Goal: Information Seeking & Learning: Learn about a topic

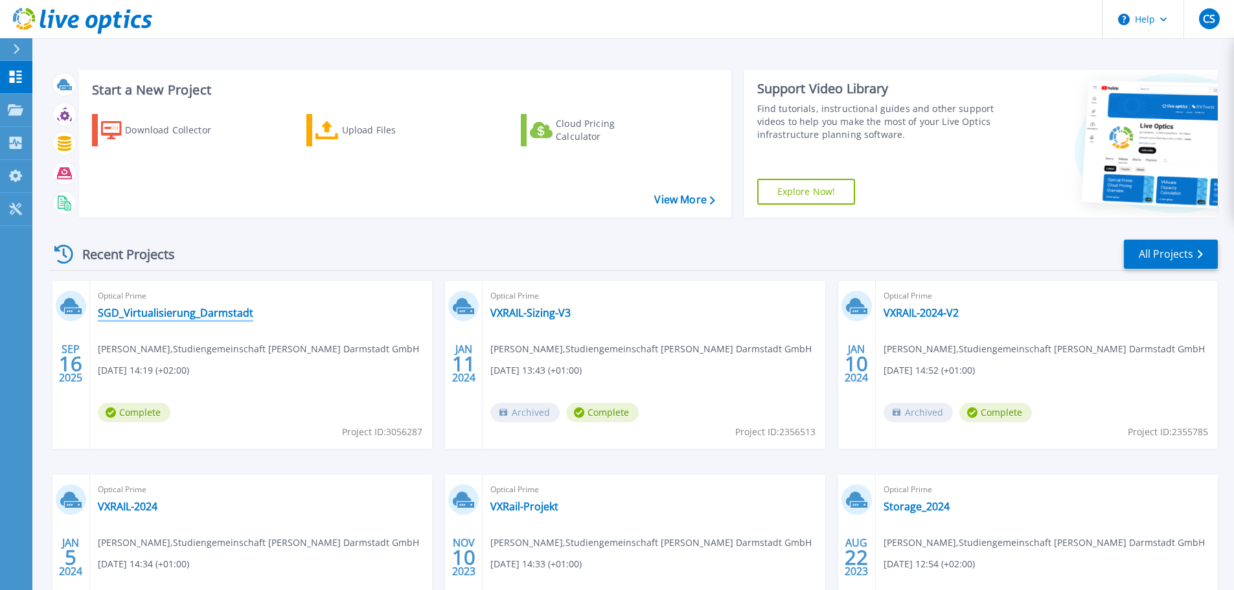
click at [233, 313] on link "SGD_Virtualisierung_Darmstadt" at bounding box center [176, 313] width 156 height 13
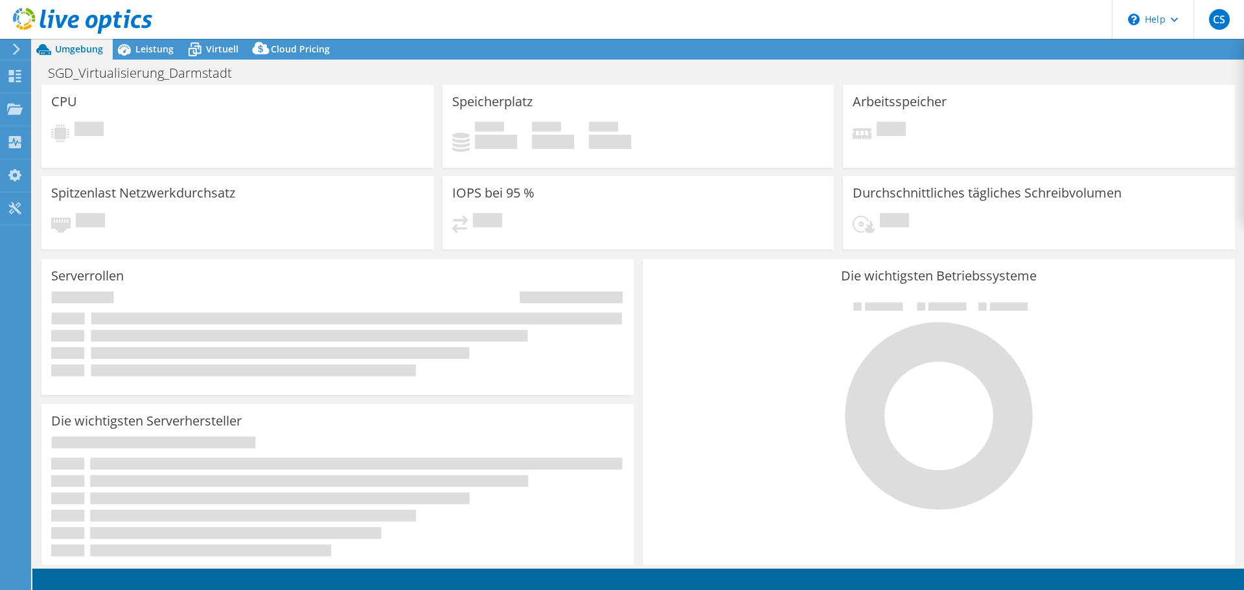
select select "USD"
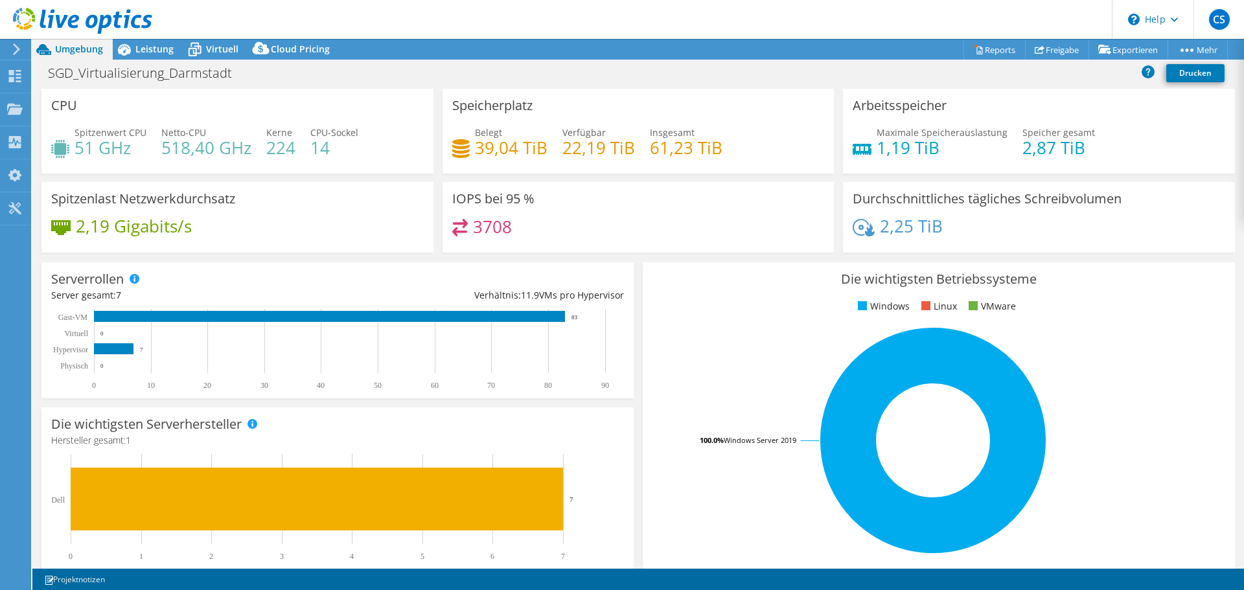
click at [69, 47] on span "Umgebung" at bounding box center [79, 49] width 48 height 12
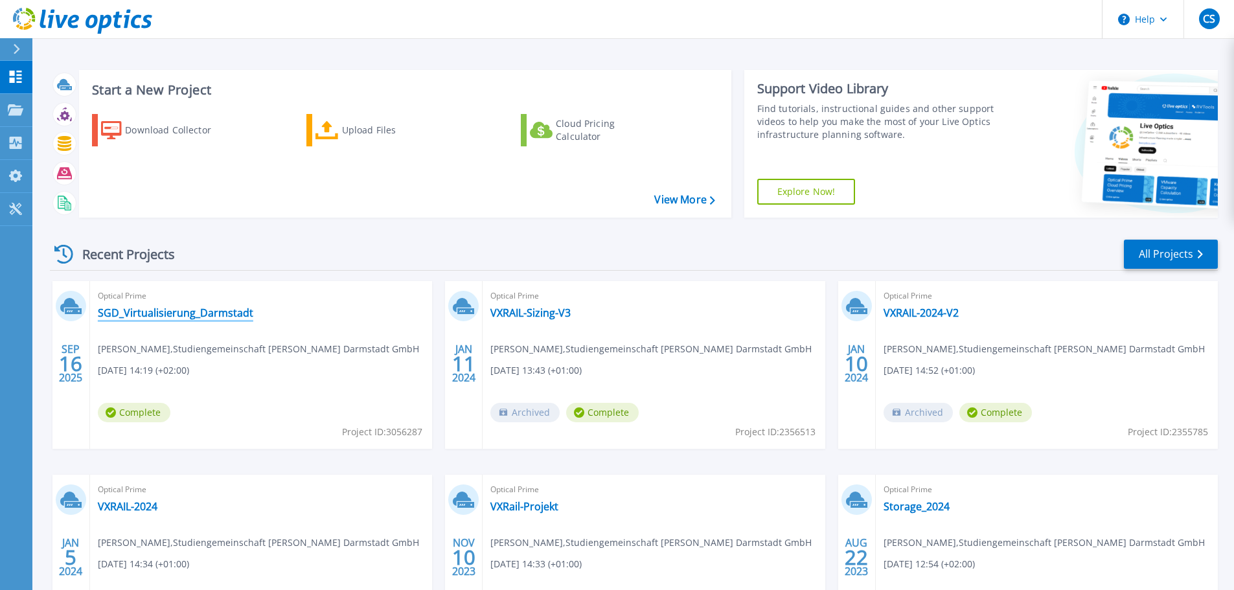
click at [141, 314] on link "SGD_Virtualisierung_Darmstadt" at bounding box center [176, 313] width 156 height 13
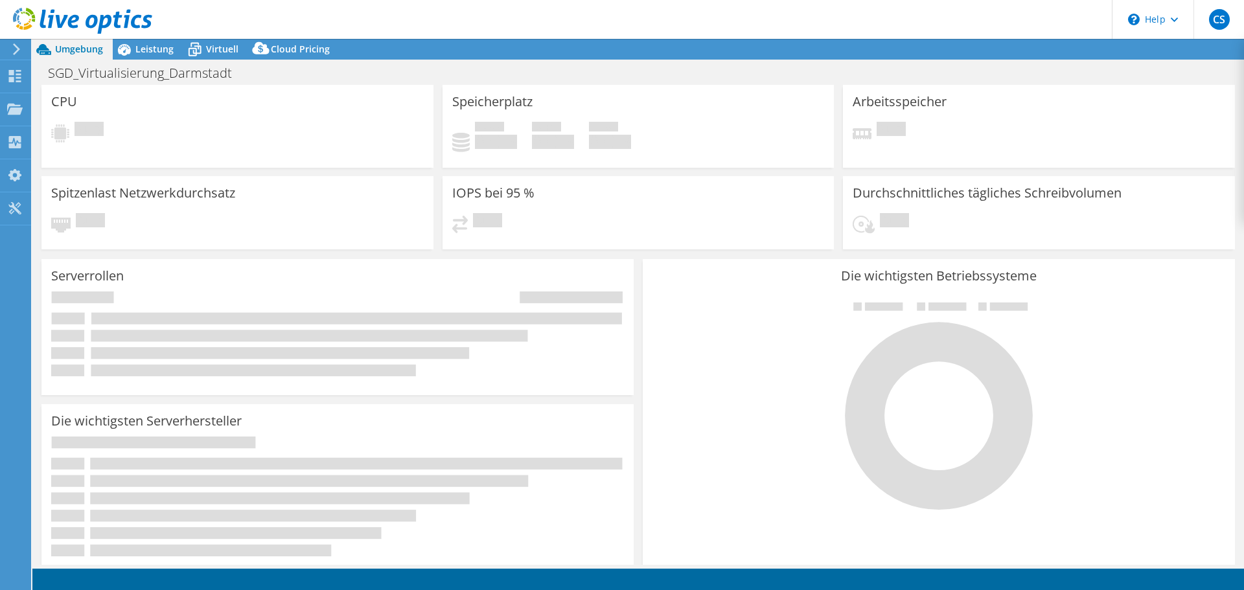
select select "USD"
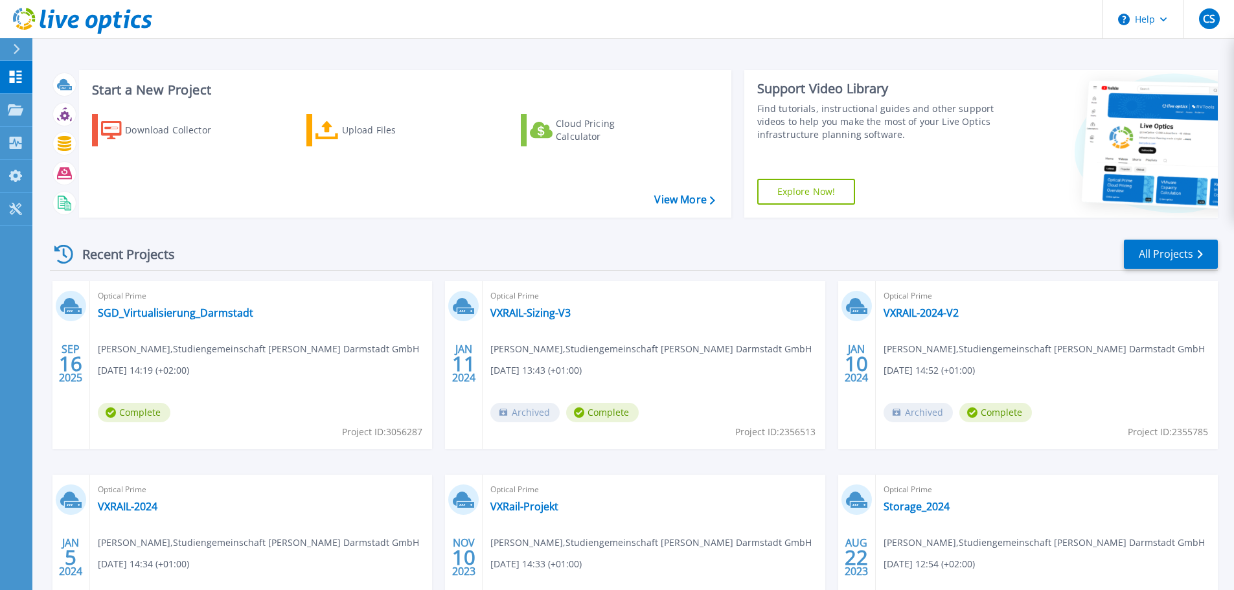
click at [17, 50] on icon at bounding box center [16, 49] width 7 height 10
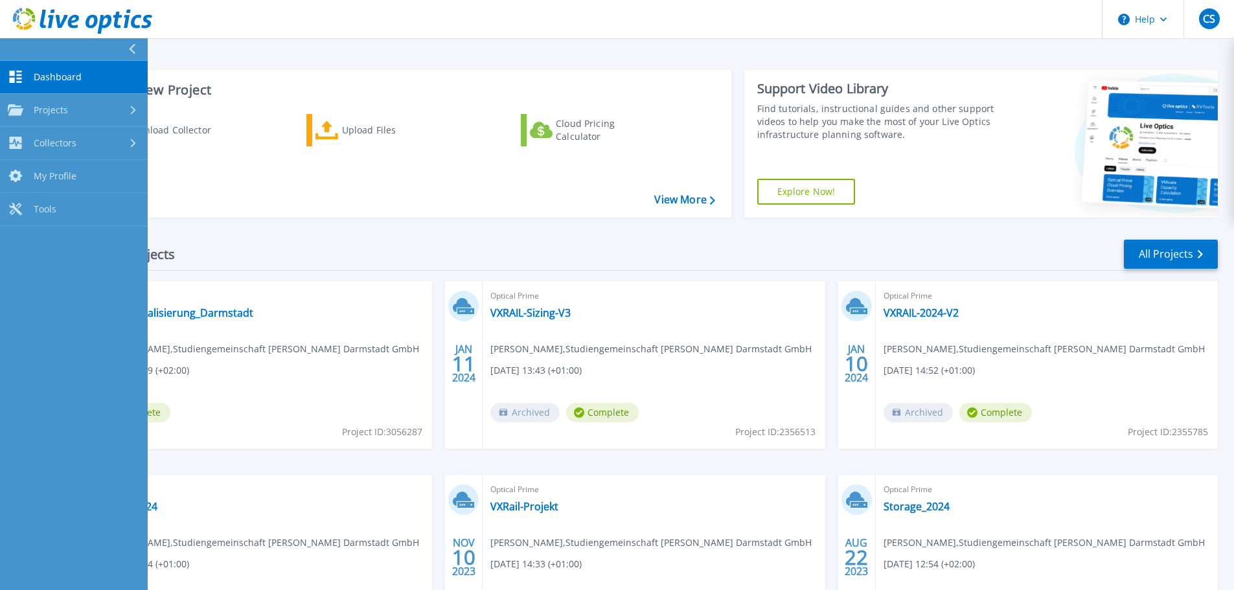
click at [315, 233] on div "Recent Projects All Projects SEP 16 2025 Optical Prime SGD_Virtualisierung_Darm…" at bounding box center [634, 453] width 1168 height 451
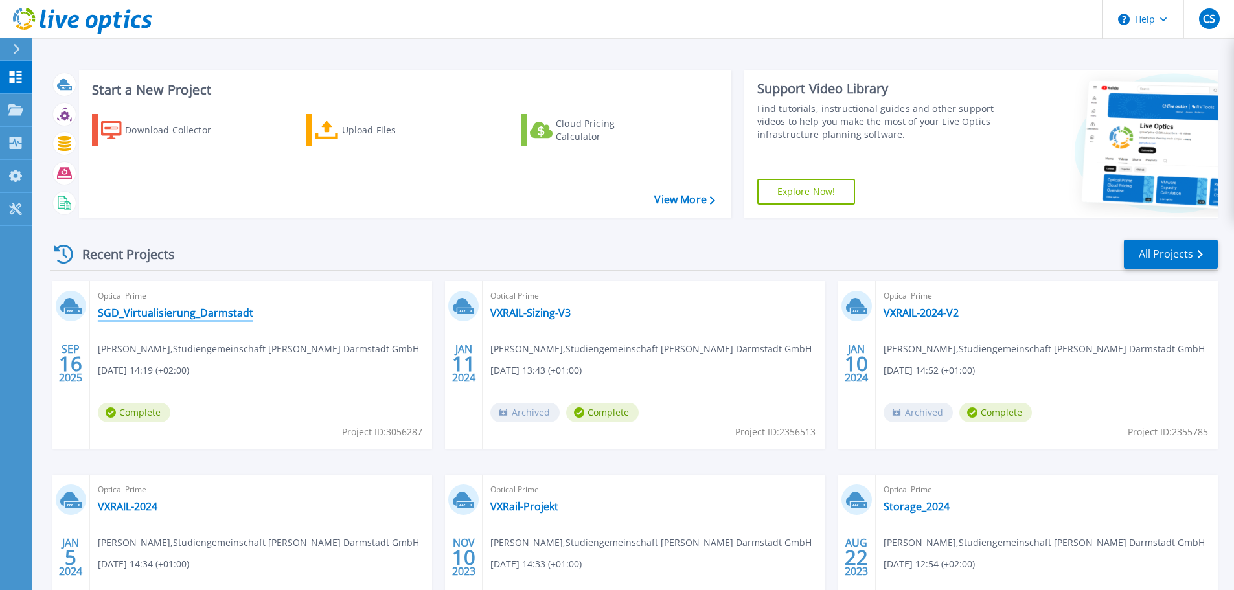
click at [152, 309] on link "SGD_Virtualisierung_Darmstadt" at bounding box center [176, 313] width 156 height 13
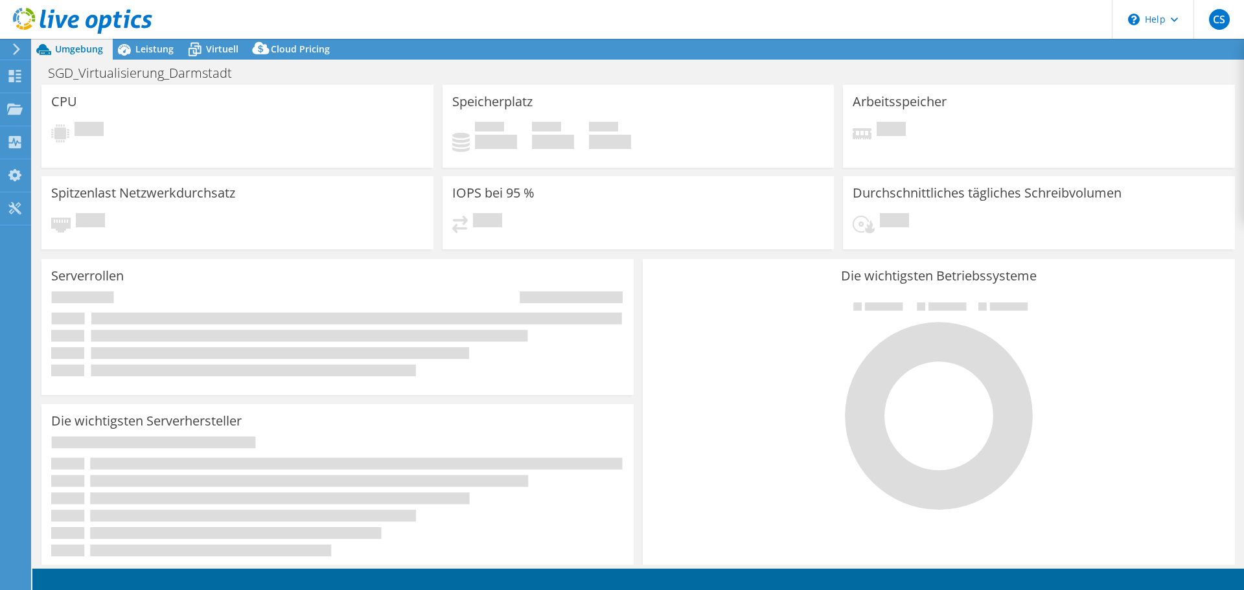
select select "USD"
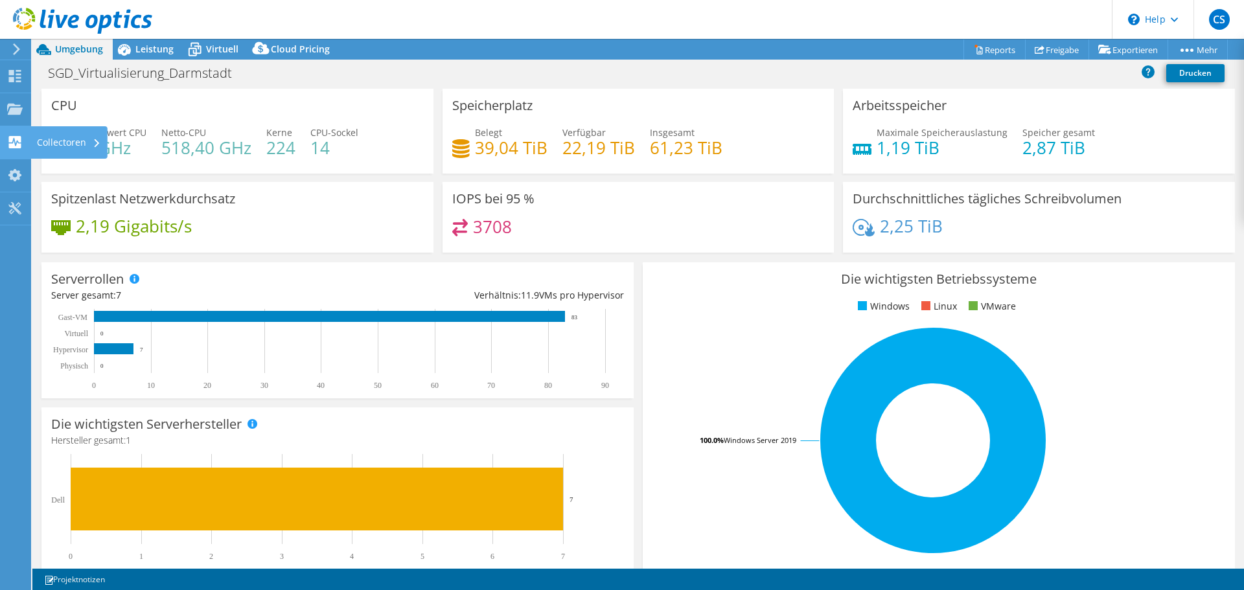
click at [65, 143] on div "Collectoren" at bounding box center [68, 142] width 77 height 32
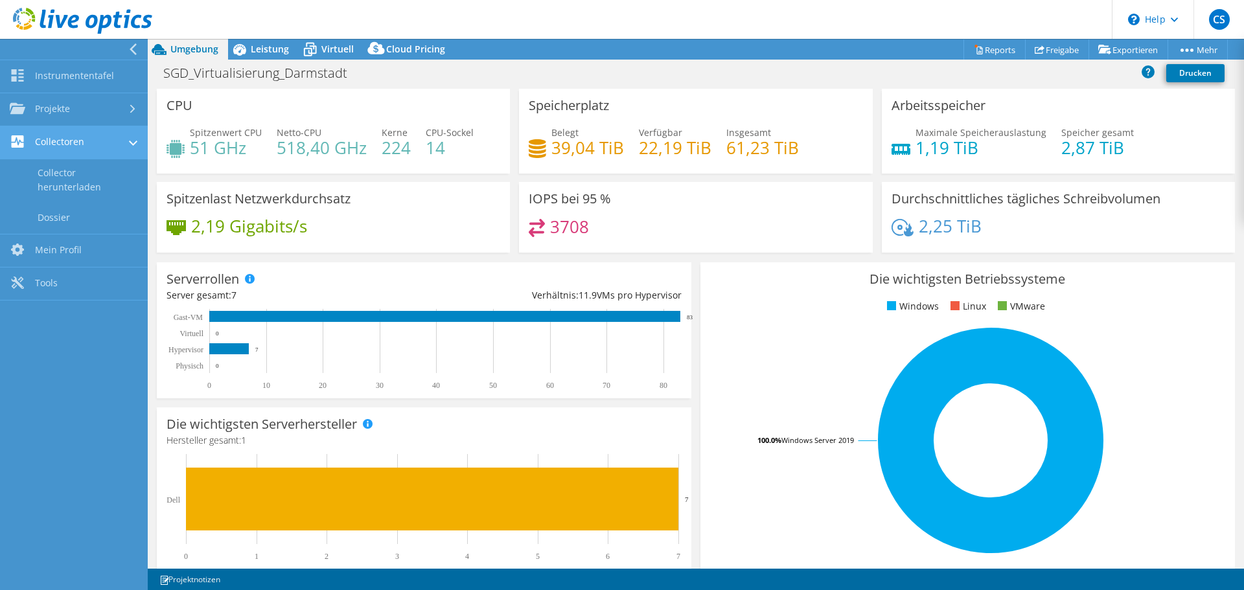
click at [82, 140] on link "Collectoren" at bounding box center [74, 142] width 148 height 33
click at [306, 103] on div "CPU Spitzenwert CPU 51 GHz Netto-CPU 518,40 GHz Kerne 224 CPU-Sockel 14" at bounding box center [333, 131] width 353 height 85
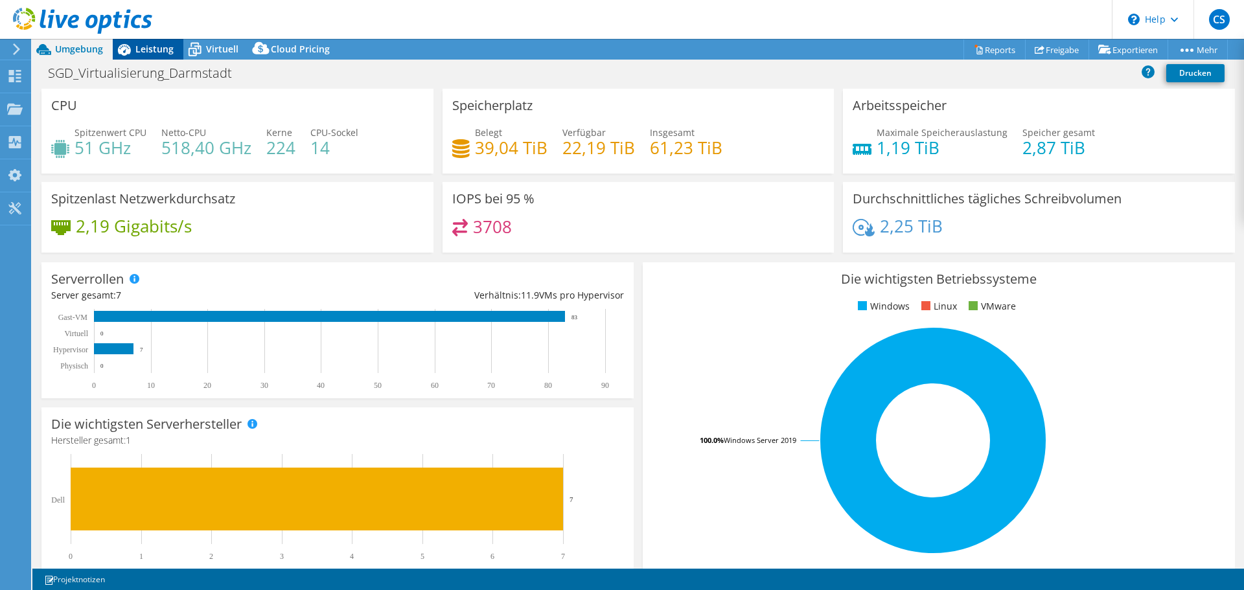
click at [156, 51] on span "Leistung" at bounding box center [154, 49] width 38 height 12
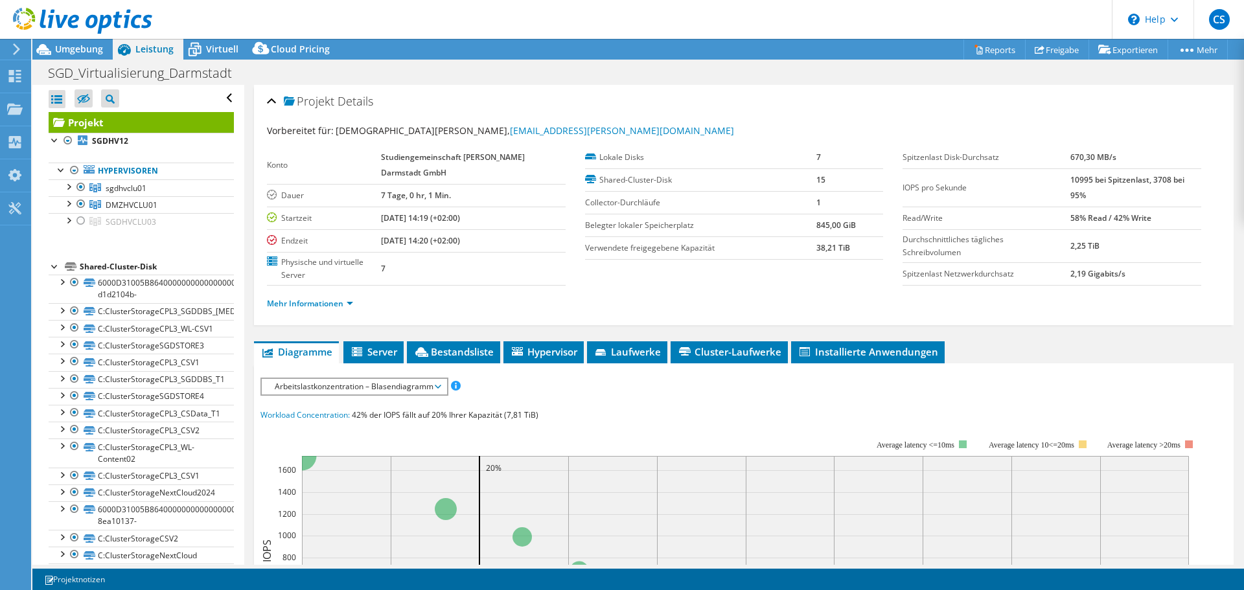
click at [18, 50] on use at bounding box center [16, 49] width 7 height 12
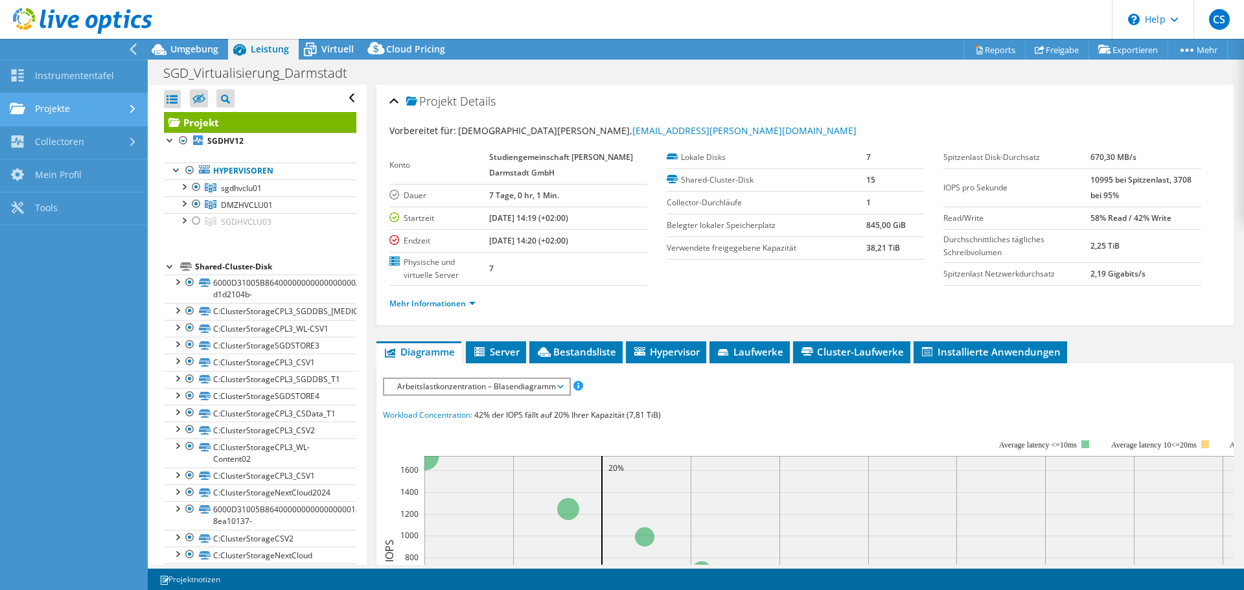
click at [70, 100] on link "Projekte" at bounding box center [74, 109] width 148 height 33
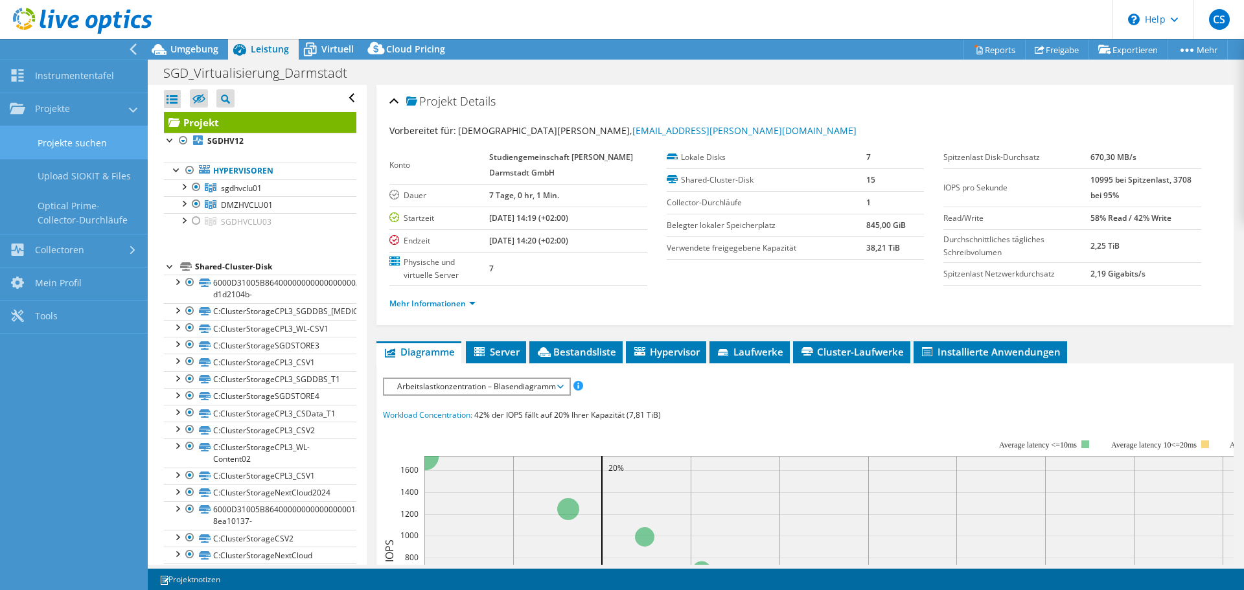
click at [69, 140] on link "Projekte suchen" at bounding box center [74, 142] width 148 height 33
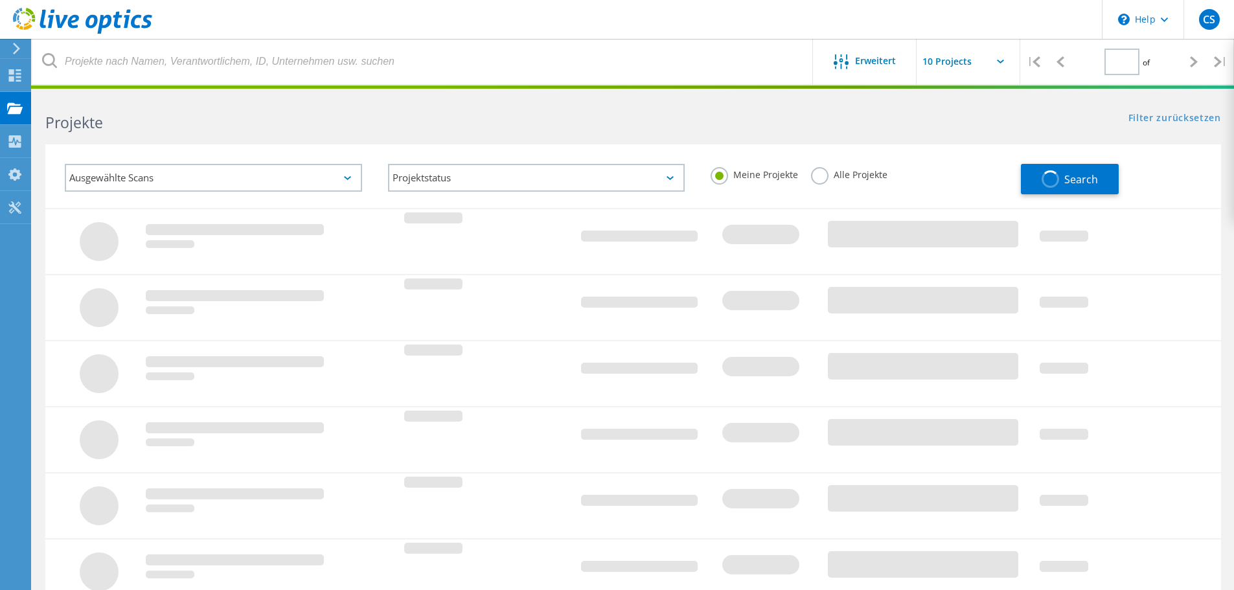
type input "1"
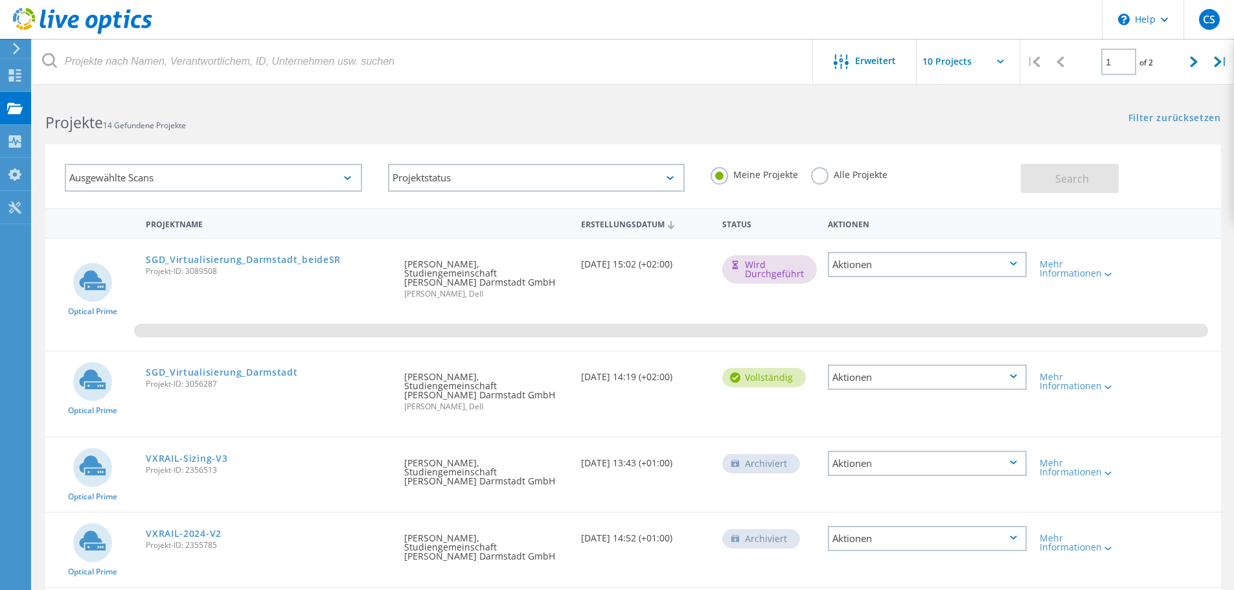
click at [1019, 264] on div "Aktionen" at bounding box center [927, 264] width 199 height 25
click at [907, 290] on div "Freigabe" at bounding box center [927, 285] width 196 height 20
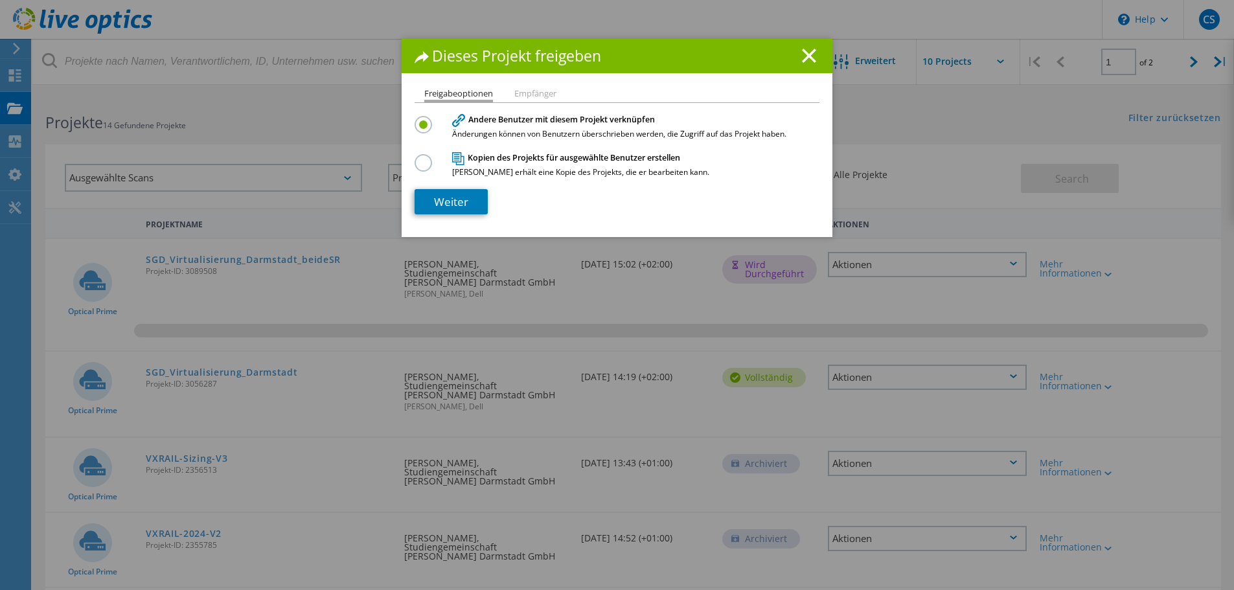
click at [452, 89] on li "Freigabeoptionen" at bounding box center [458, 95] width 69 height 13
click at [465, 202] on link "Weiter" at bounding box center [451, 201] width 73 height 25
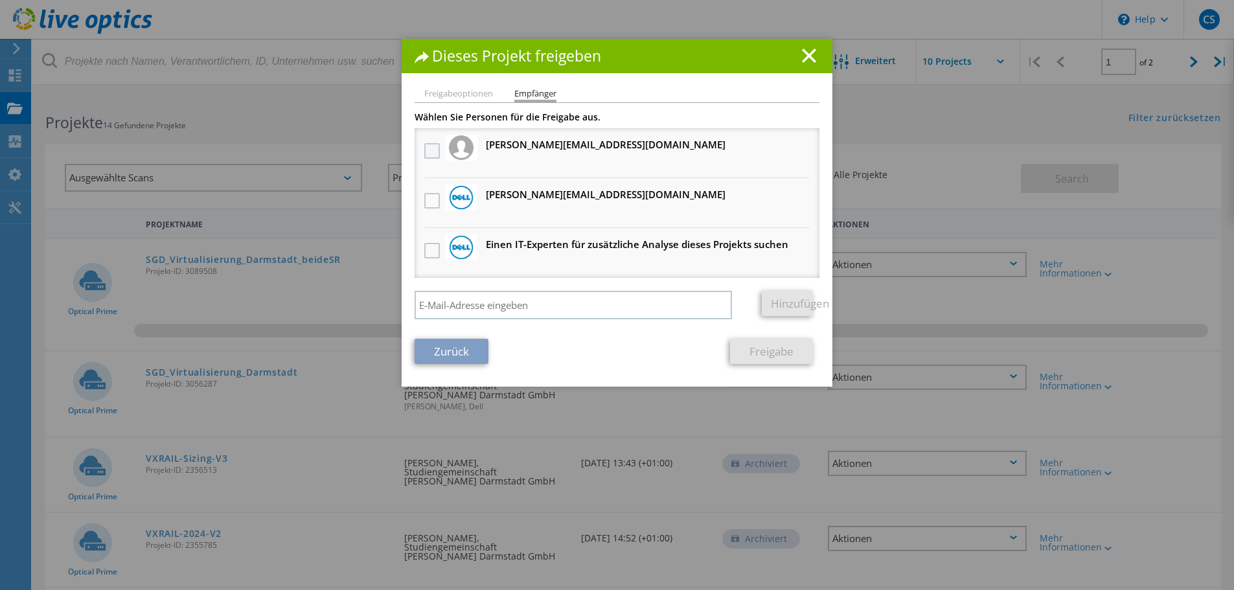
click at [426, 152] on label at bounding box center [433, 151] width 19 height 16
click at [0, 0] on input "checkbox" at bounding box center [0, 0] width 0 height 0
click at [427, 199] on label at bounding box center [433, 201] width 19 height 16
click at [0, 0] on input "checkbox" at bounding box center [0, 0] width 0 height 0
click at [761, 349] on link "Freigabe" at bounding box center [771, 351] width 83 height 25
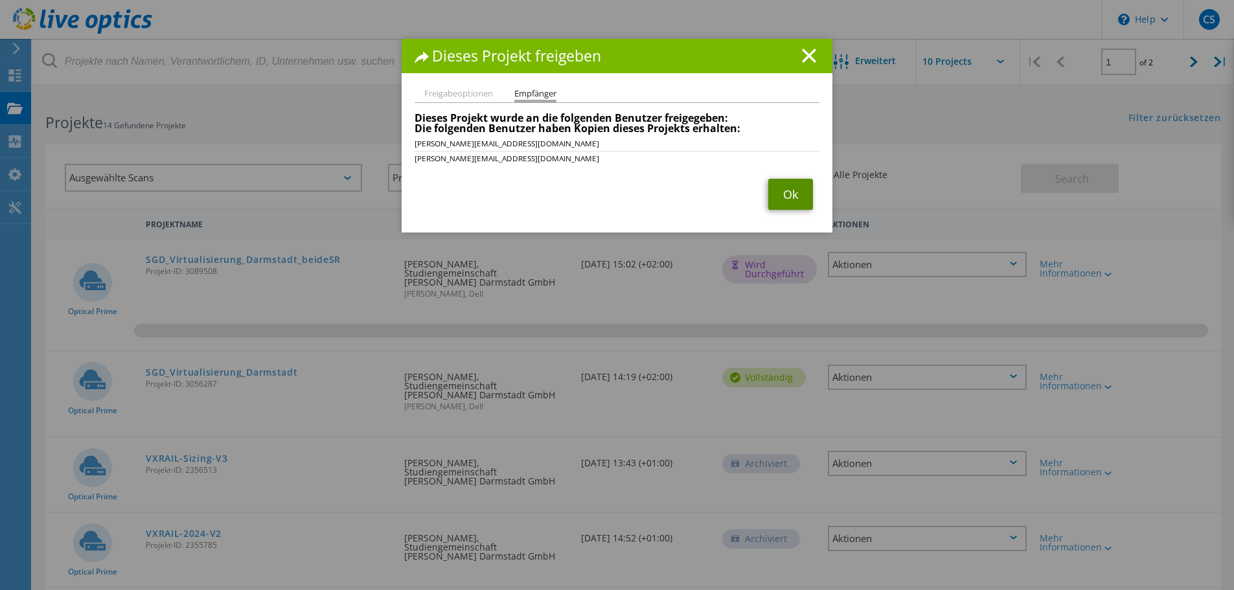
click at [792, 198] on link "Ok" at bounding box center [791, 194] width 45 height 31
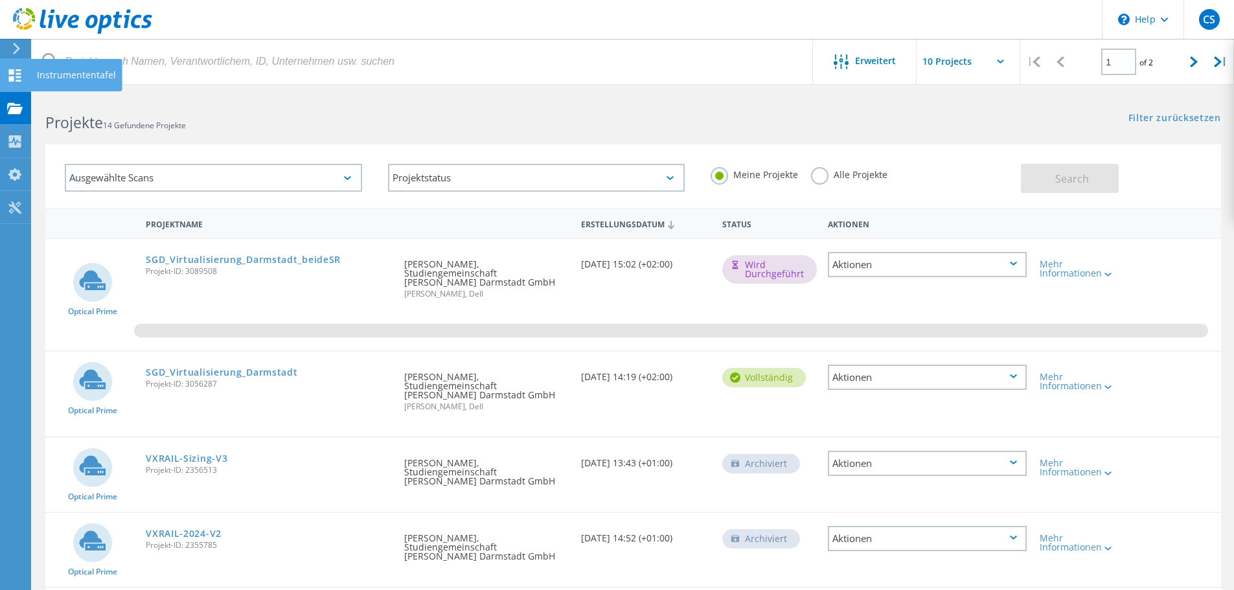
click at [60, 75] on div "Instrumententafel" at bounding box center [76, 75] width 79 height 9
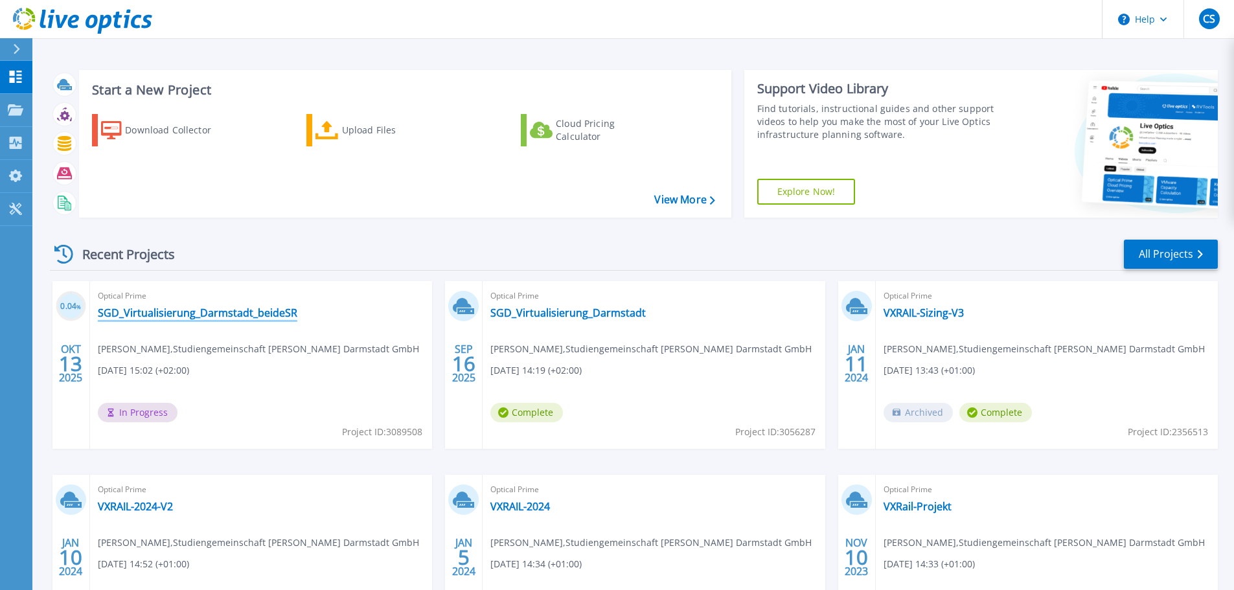
click at [241, 315] on link "SGD_Virtualisierung_Darmstadt_beideSR" at bounding box center [198, 313] width 200 height 13
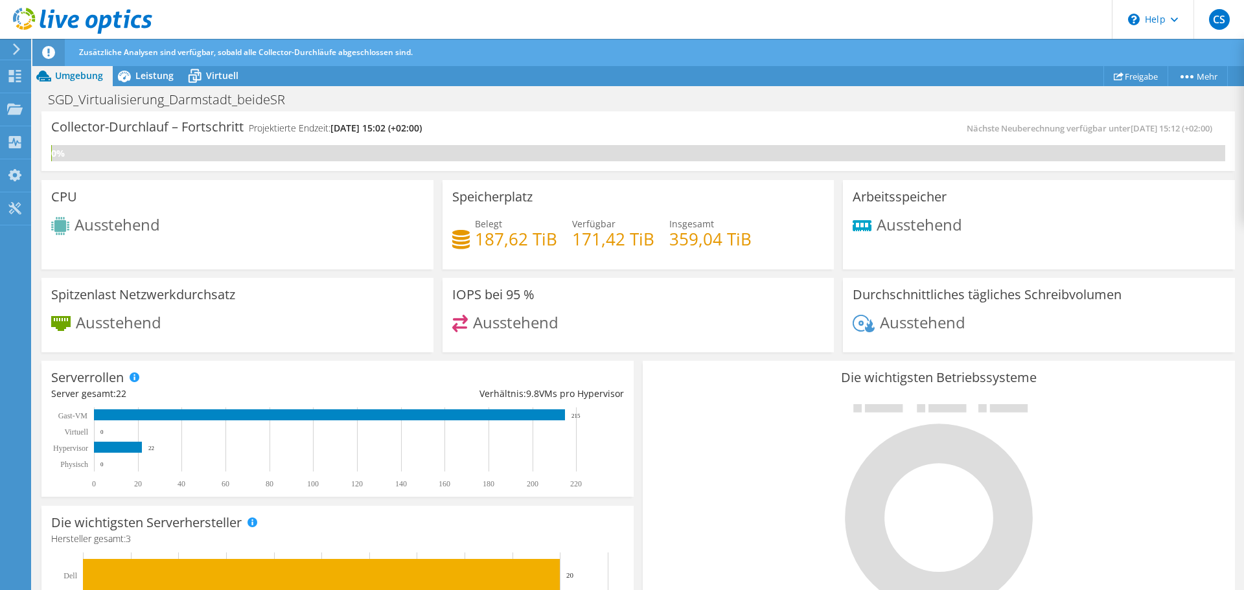
scroll to position [132, 0]
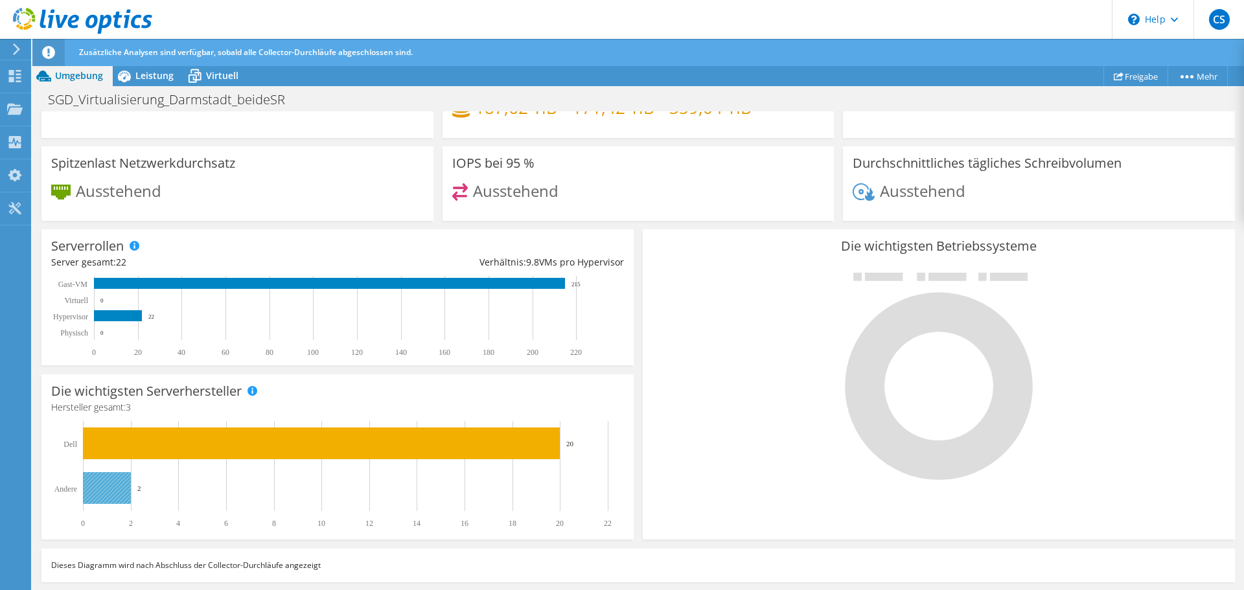
click at [111, 489] on rect at bounding box center [107, 488] width 48 height 32
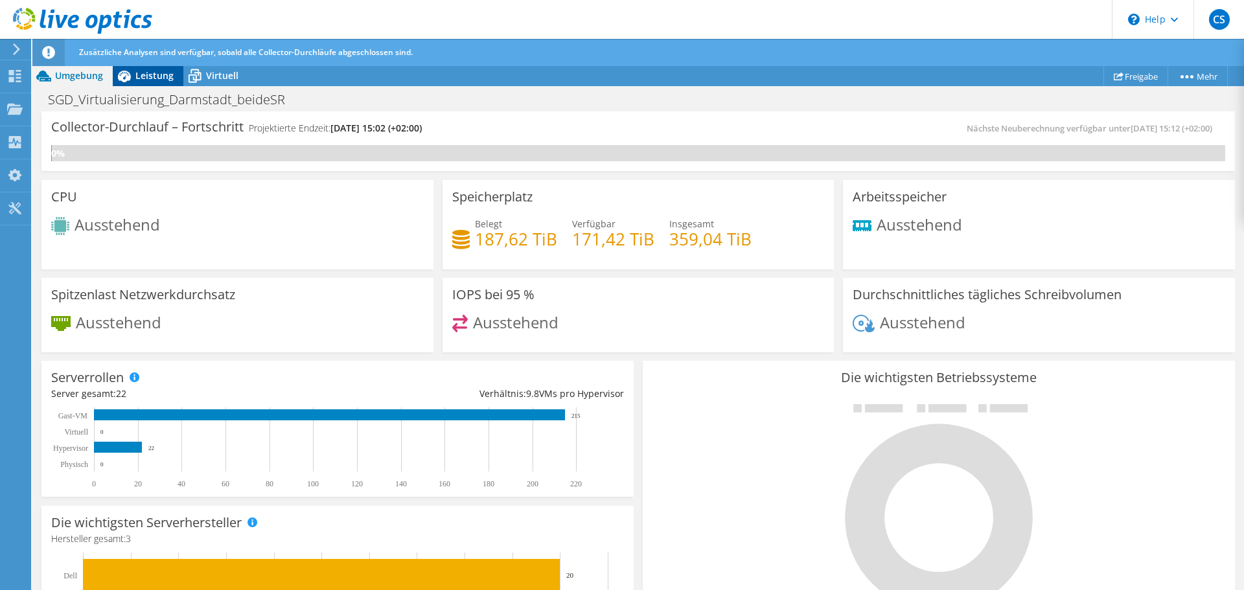
click at [145, 78] on span "Leistung" at bounding box center [154, 75] width 38 height 12
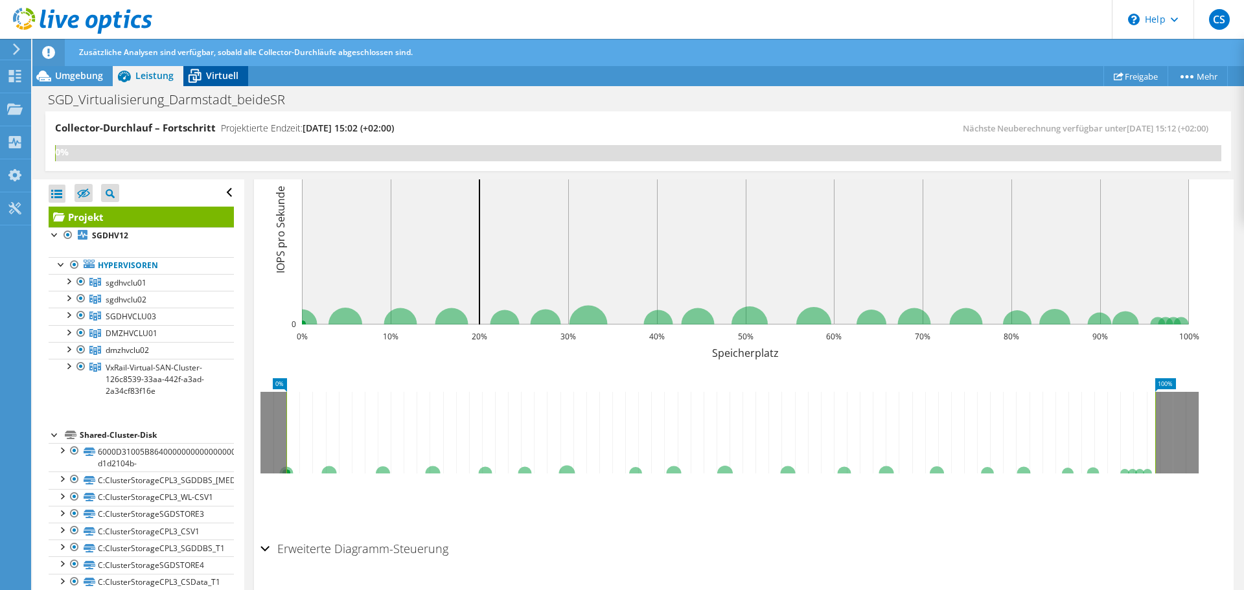
click at [210, 77] on span "Virtuell" at bounding box center [222, 75] width 32 height 12
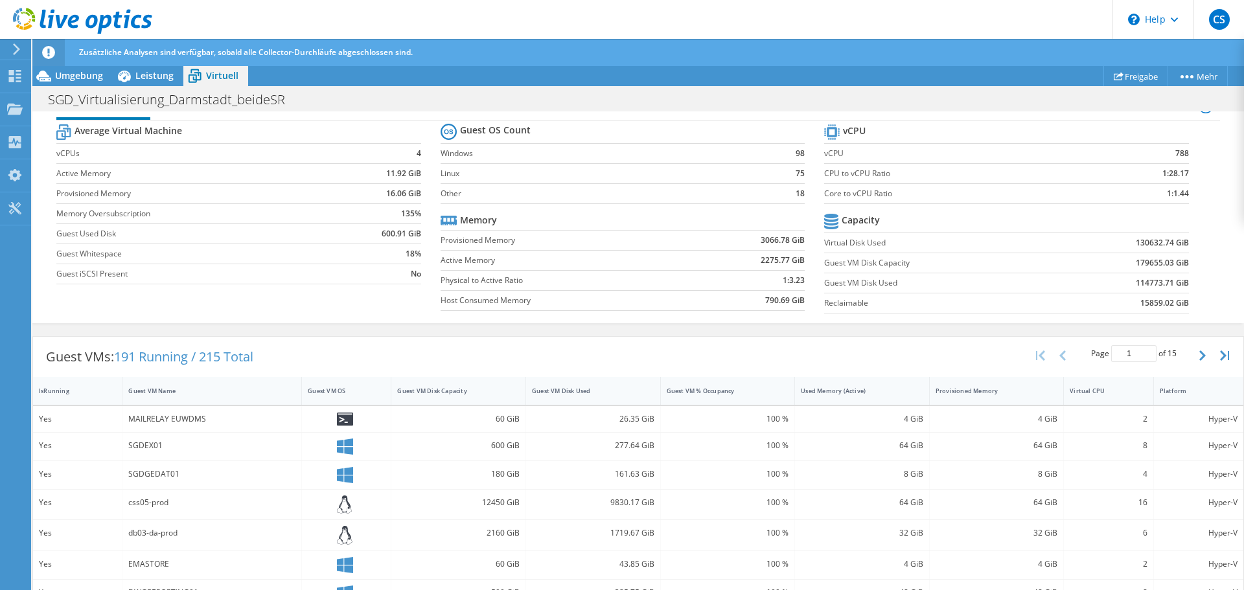
scroll to position [38, 0]
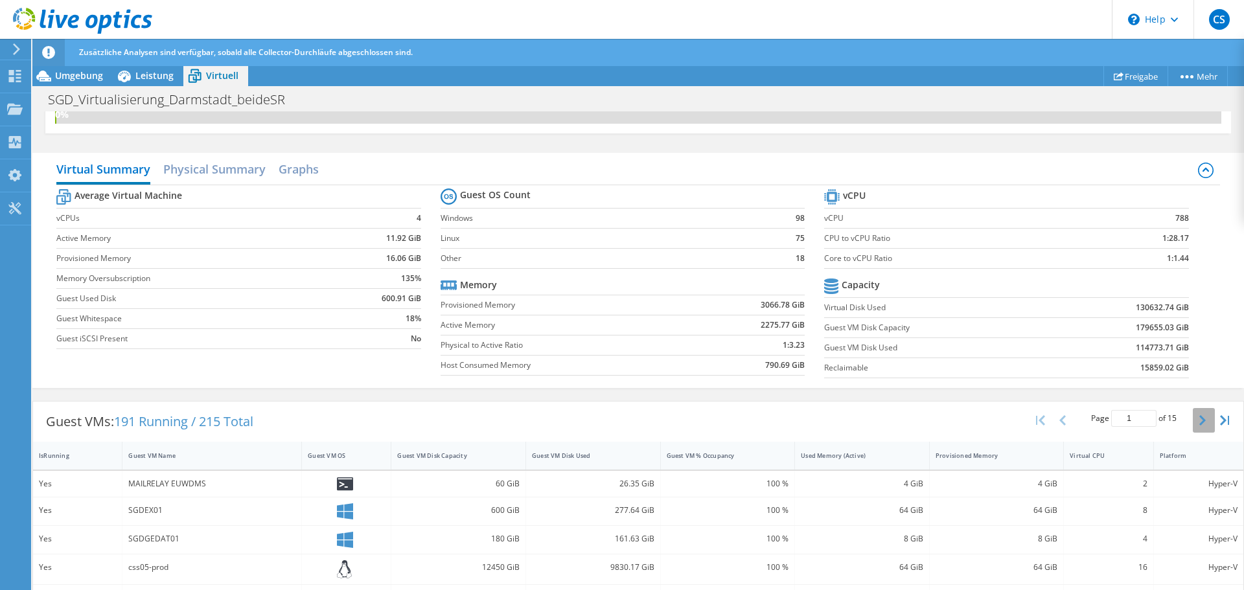
click at [1199, 423] on icon "button" at bounding box center [1202, 420] width 6 height 10
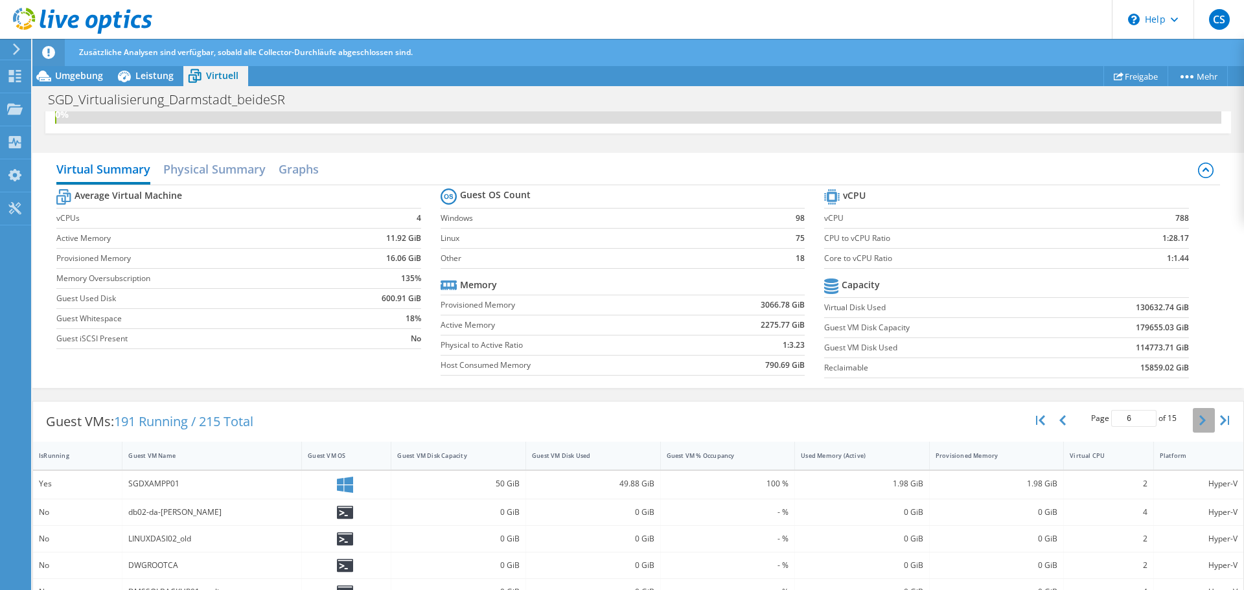
click at [1199, 423] on icon "button" at bounding box center [1202, 420] width 6 height 10
type input "9"
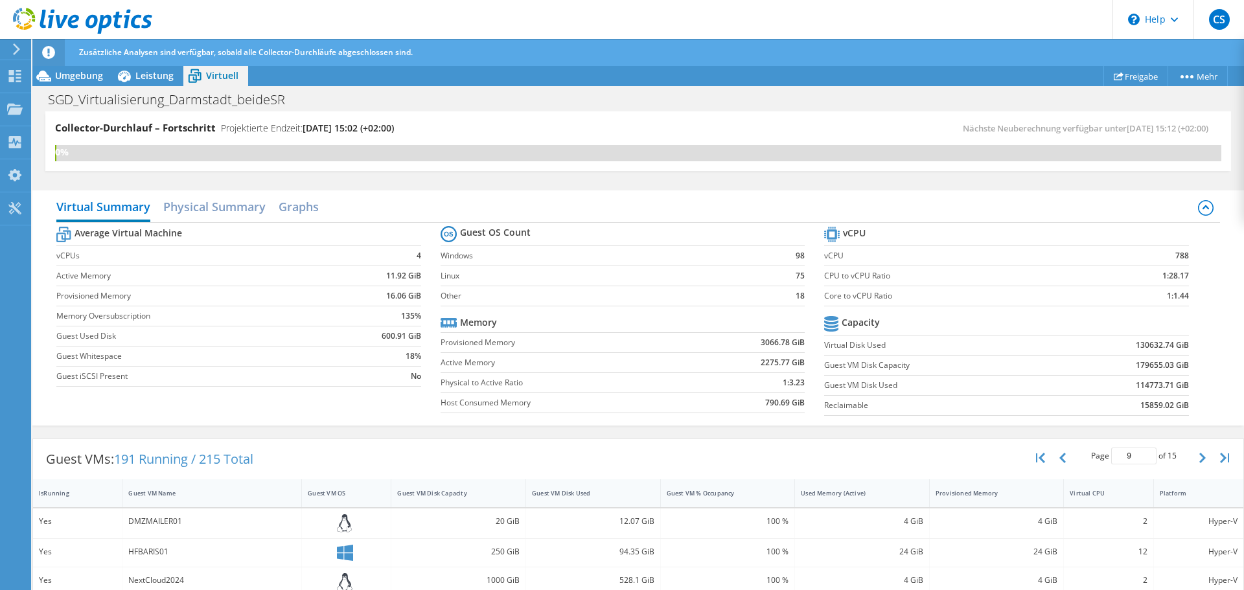
scroll to position [228, 0]
click at [140, 73] on span "Leistung" at bounding box center [154, 75] width 38 height 12
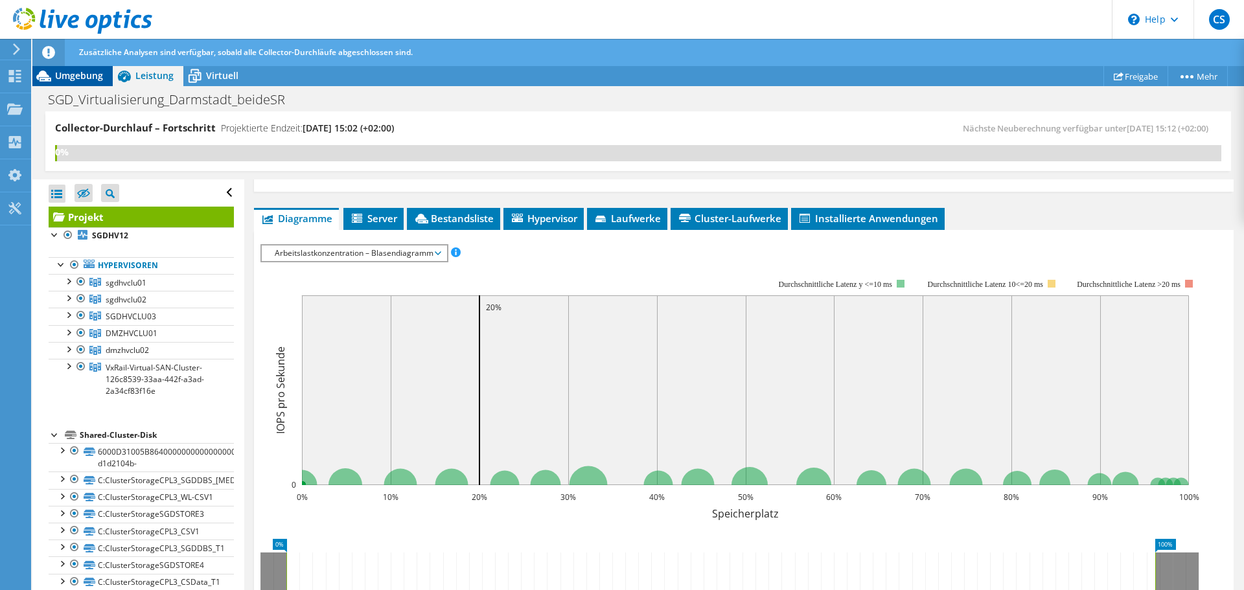
click at [72, 75] on span "Umgebung" at bounding box center [79, 75] width 48 height 12
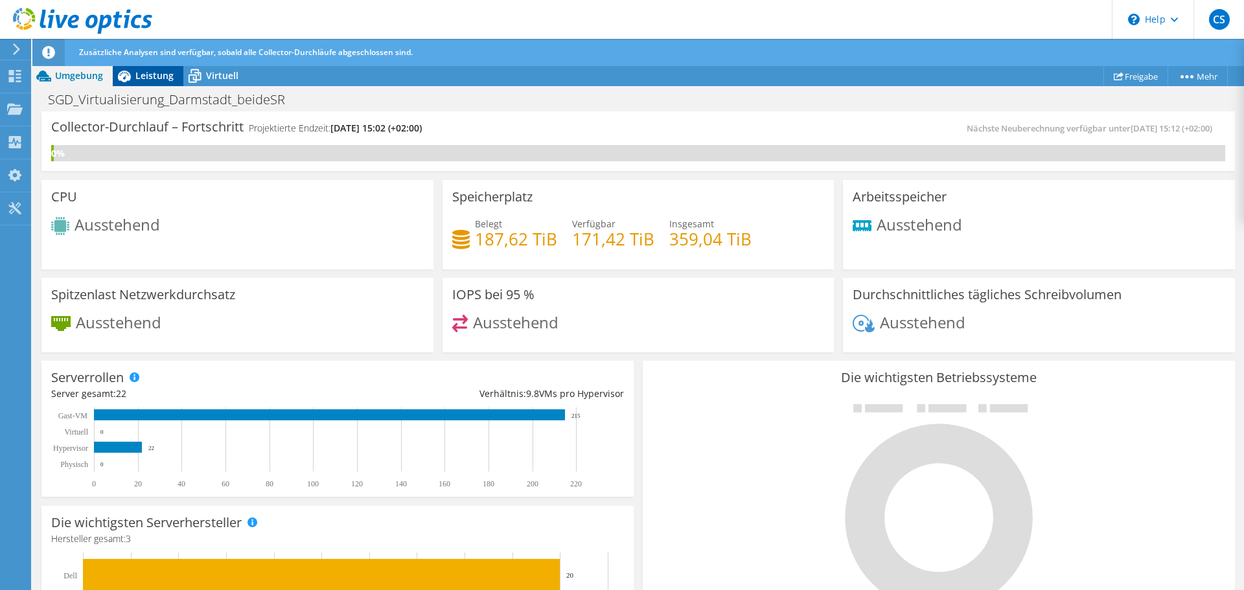
click at [164, 72] on span "Leistung" at bounding box center [154, 75] width 38 height 12
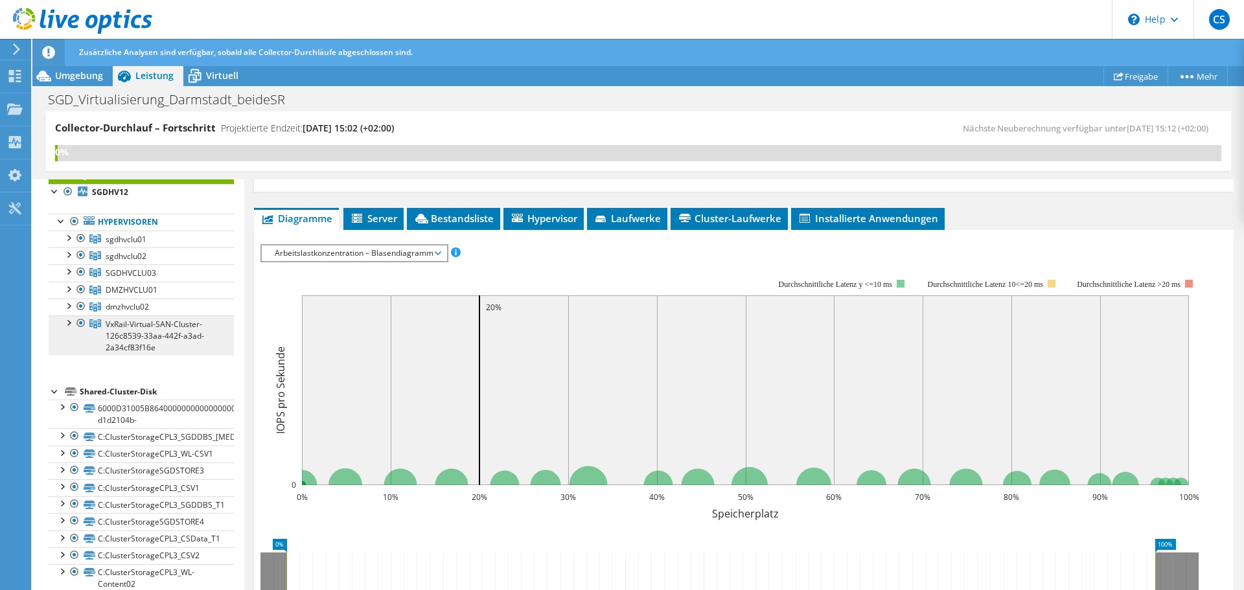
scroll to position [0, 0]
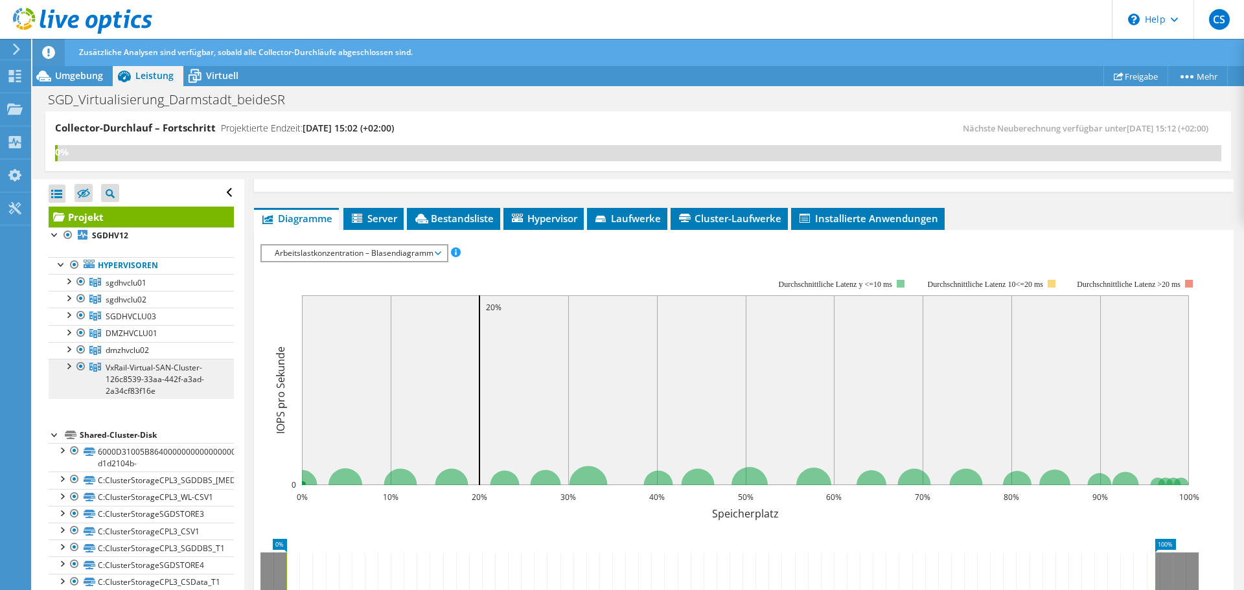
click at [147, 384] on span "VxRail-Virtual-SAN-Cluster-126c8539-33aa-442f-a3ad-2a34cf83f16e" at bounding box center [155, 379] width 98 height 34
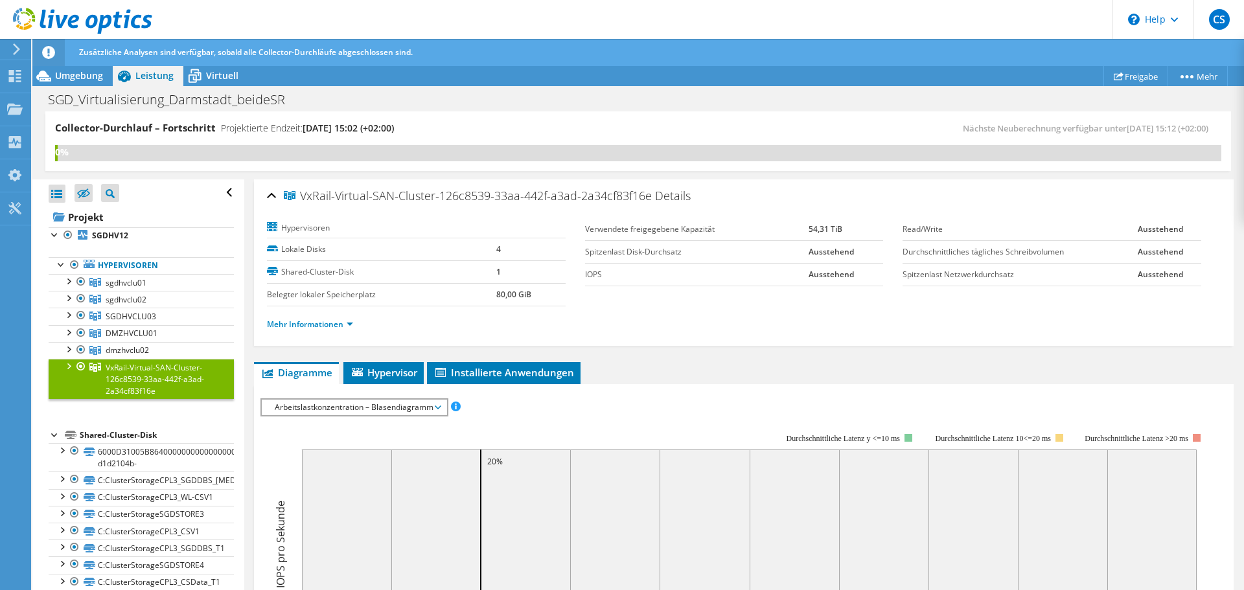
click at [68, 365] on div at bounding box center [68, 365] width 13 height 13
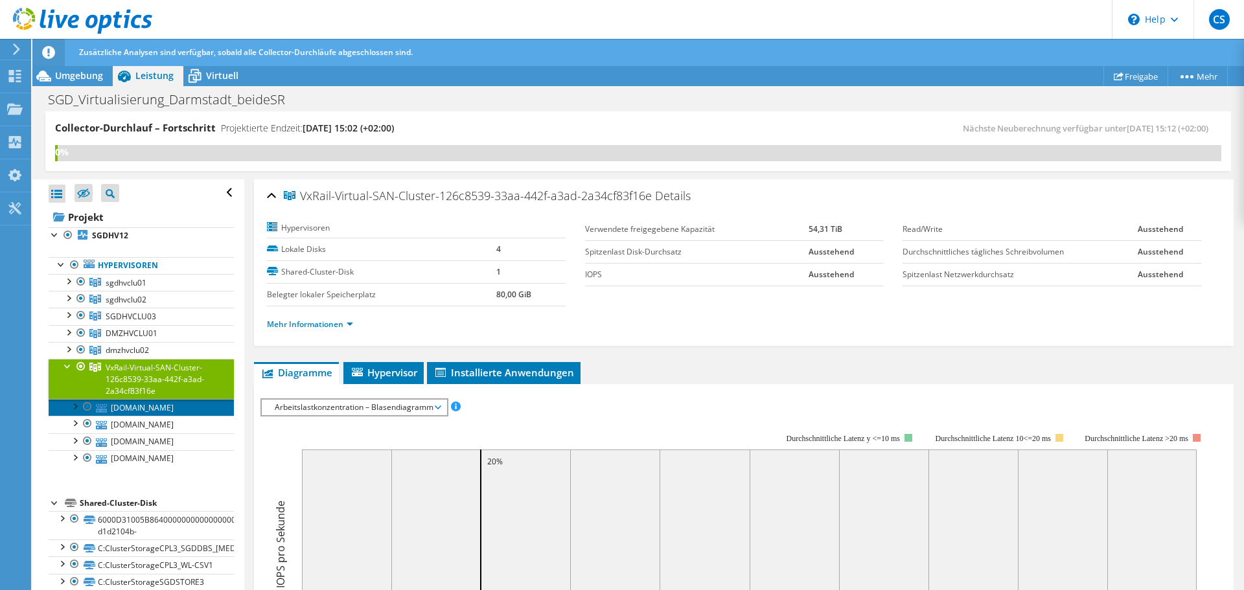
click at [137, 409] on link "[DOMAIN_NAME]" at bounding box center [141, 407] width 185 height 17
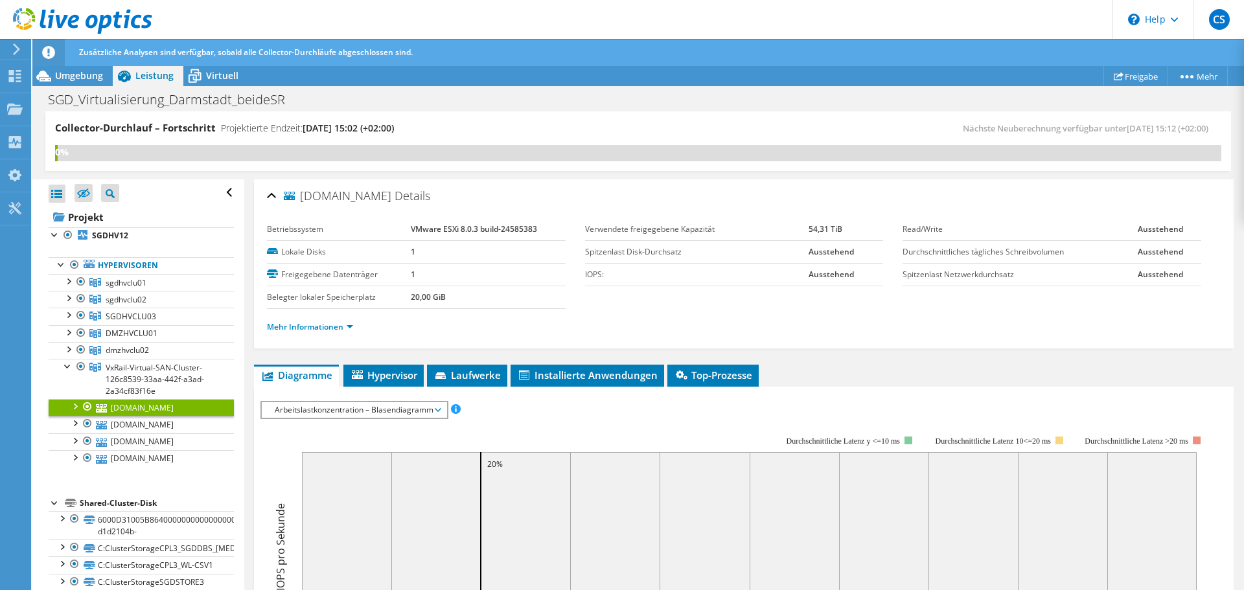
scroll to position [130, 0]
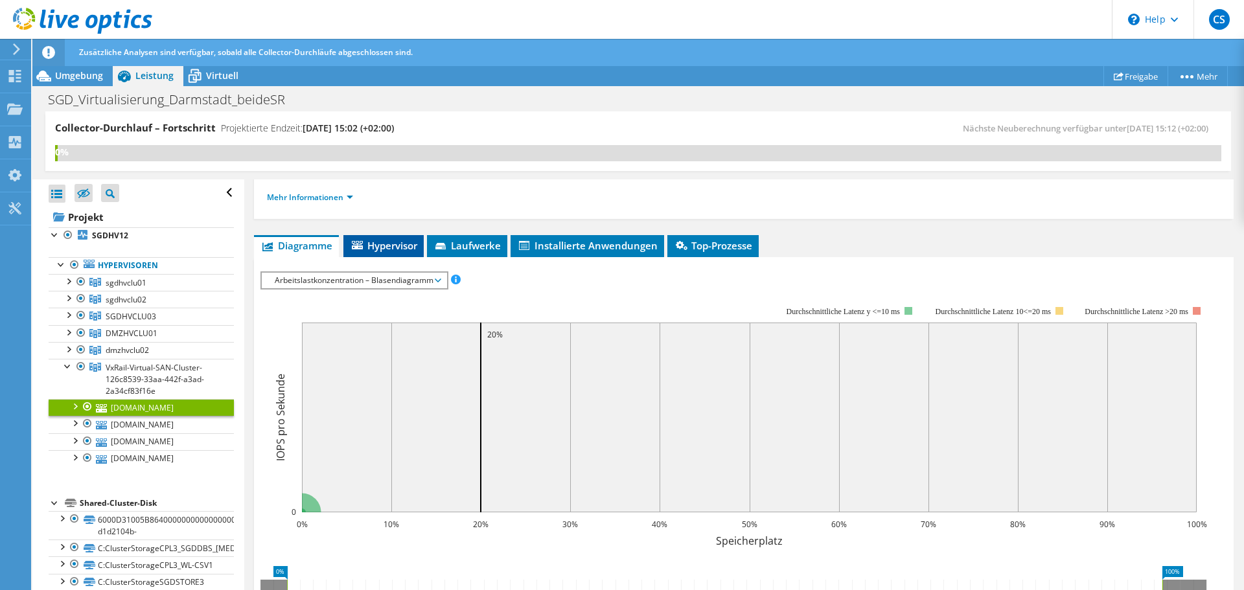
click at [388, 250] on span "Hypervisor" at bounding box center [383, 245] width 67 height 13
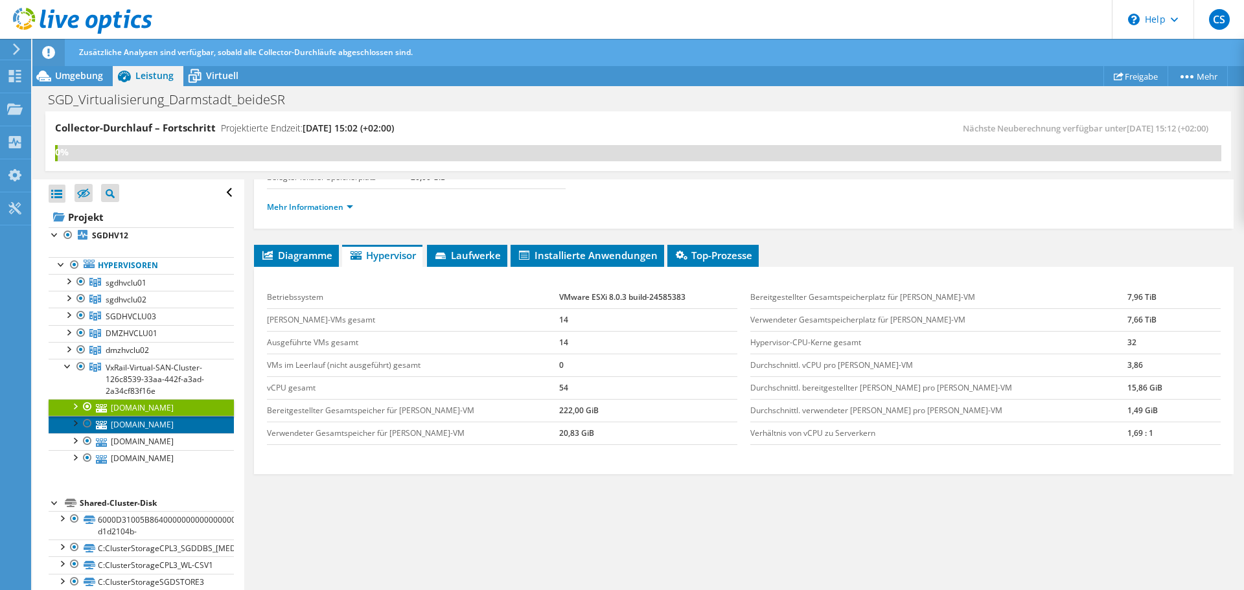
click at [153, 421] on link "[DOMAIN_NAME]" at bounding box center [141, 424] width 185 height 17
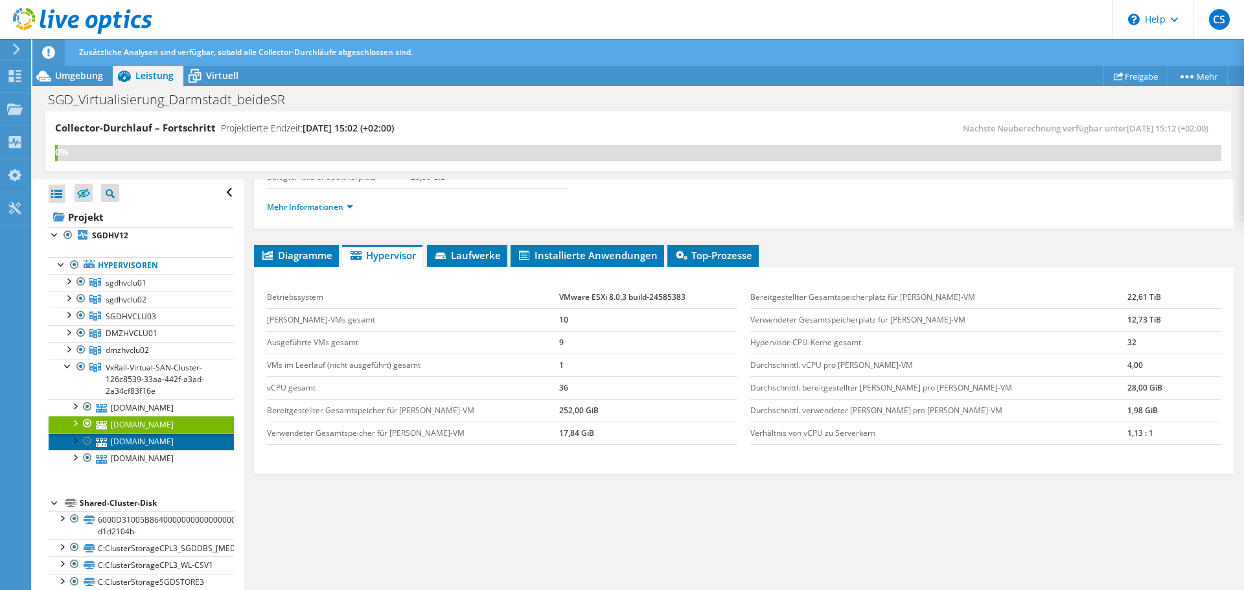
click at [168, 444] on link "[DOMAIN_NAME]" at bounding box center [141, 442] width 185 height 17
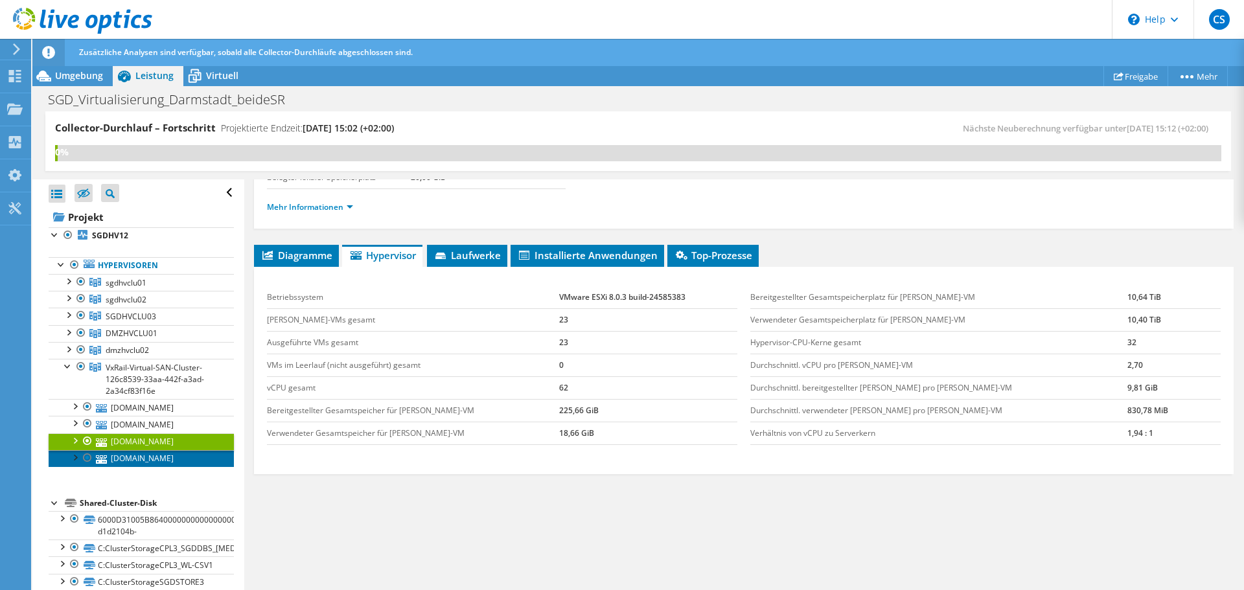
click at [143, 458] on link "[DOMAIN_NAME]" at bounding box center [141, 458] width 185 height 17
click at [74, 459] on div at bounding box center [74, 456] width 13 height 13
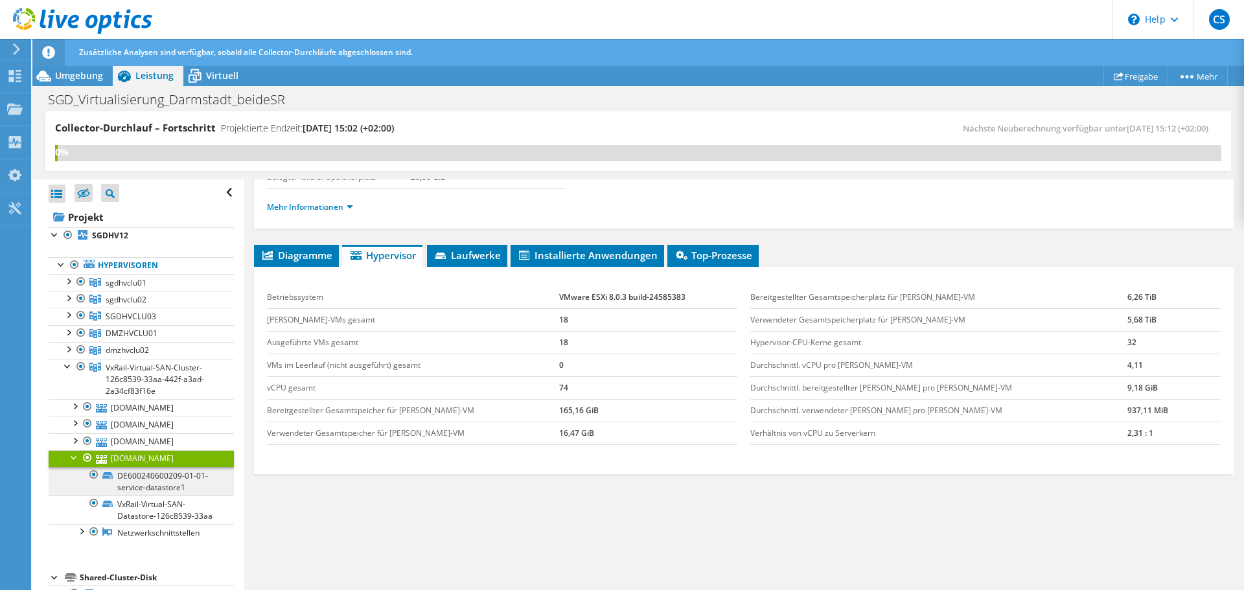
scroll to position [194, 0]
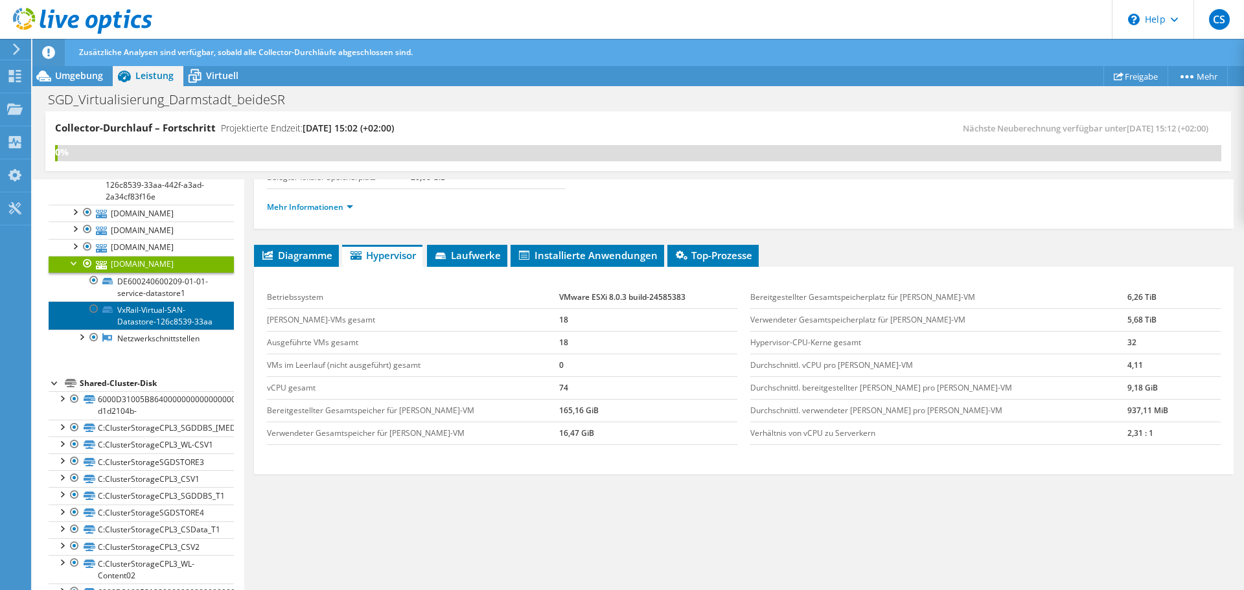
click at [167, 324] on link "VxRail-Virtual-SAN-Datastore-126c8539-33aa" at bounding box center [141, 315] width 185 height 29
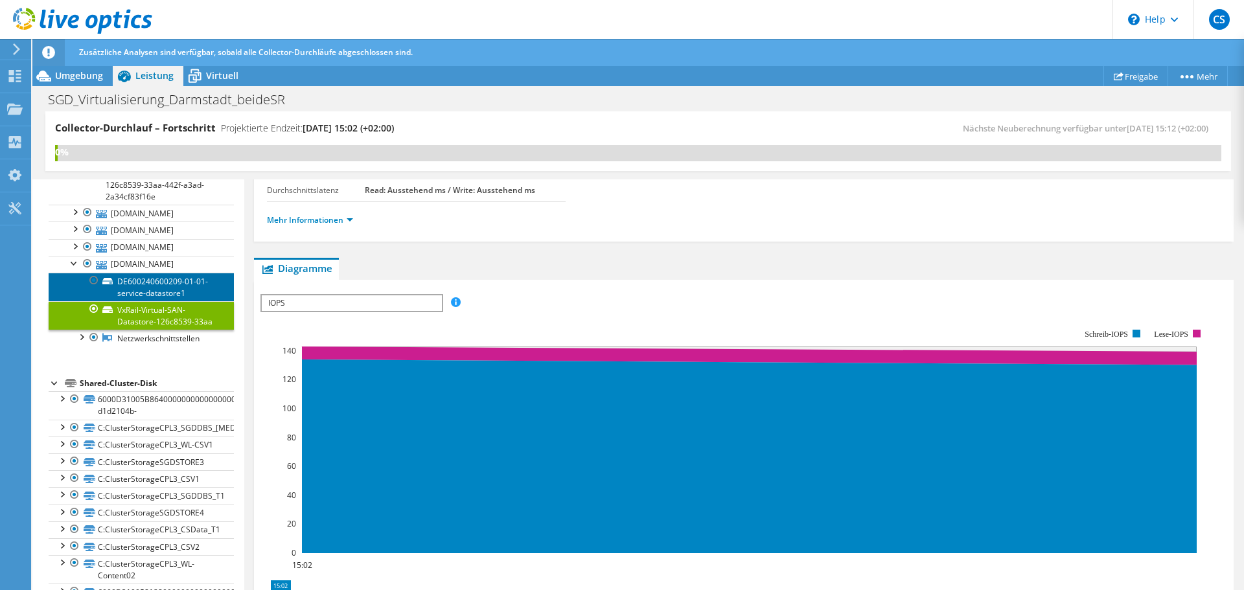
click at [171, 283] on link "DE600240600209-01-01-service-datastore1" at bounding box center [141, 287] width 185 height 29
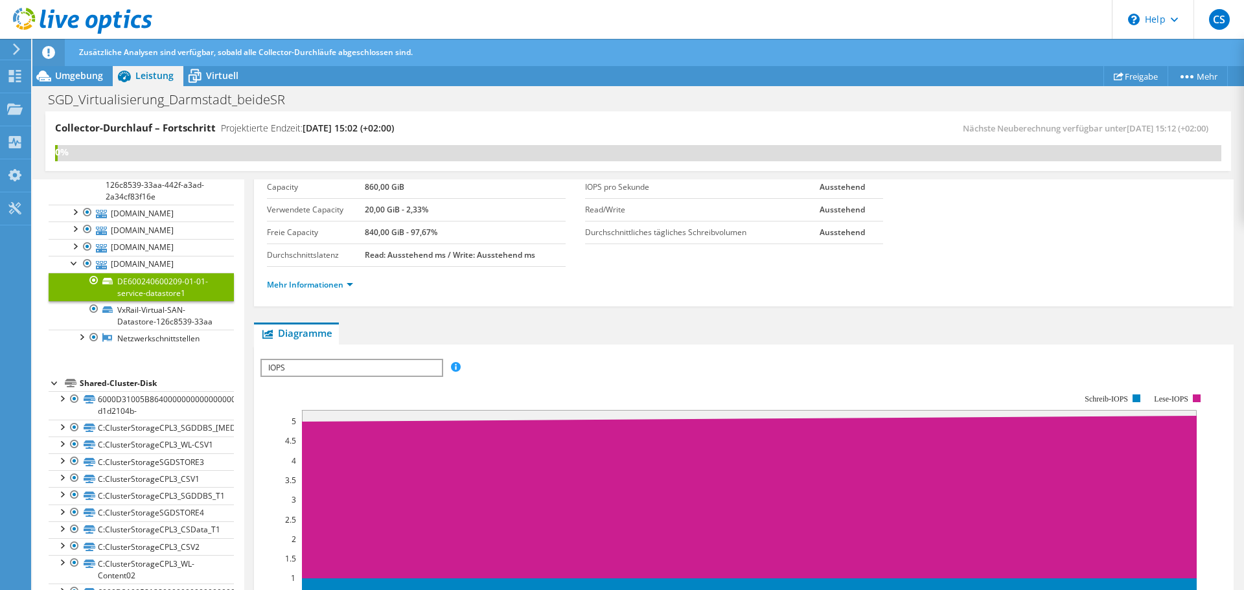
scroll to position [194, 0]
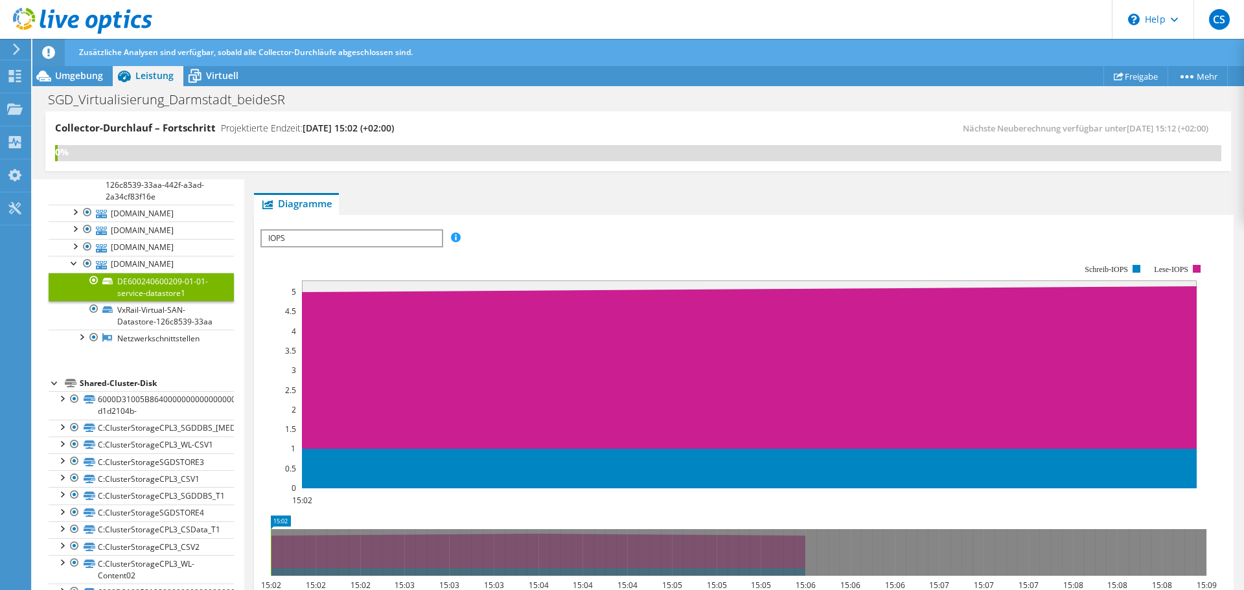
click at [281, 240] on span "IOPS" at bounding box center [351, 239] width 179 height 16
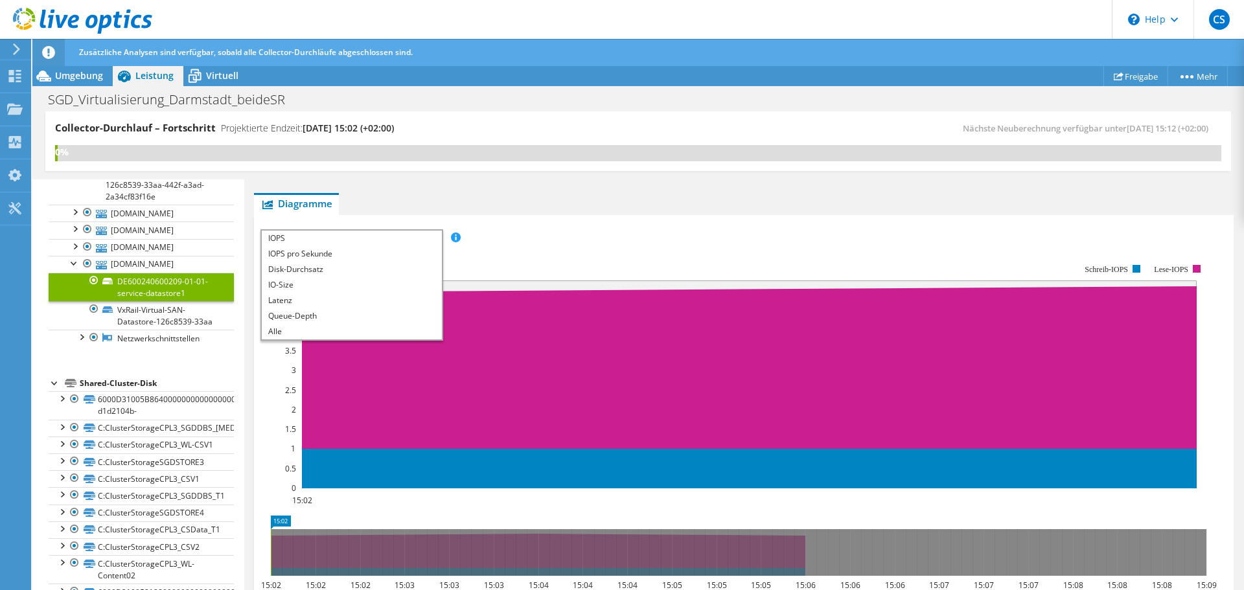
click at [667, 234] on div "IOPS pro Sekunde Disk-Durchsatz IO-Size Latenz Queue-Depth CPU-Prozentwert Arbe…" at bounding box center [744, 237] width 967 height 17
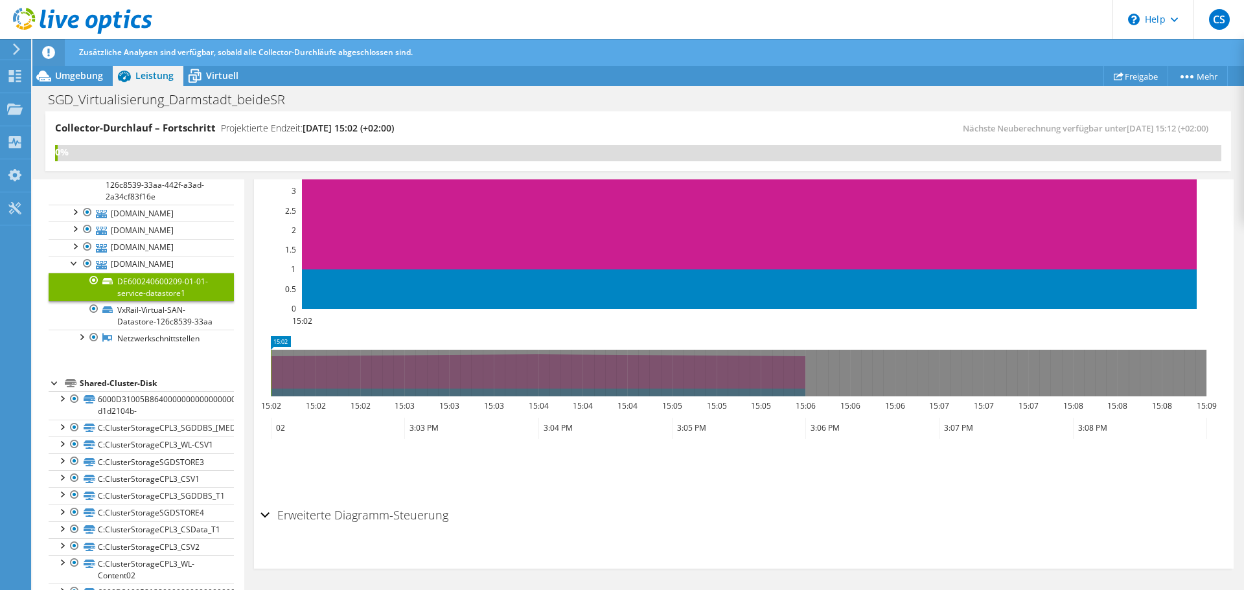
scroll to position [244, 0]
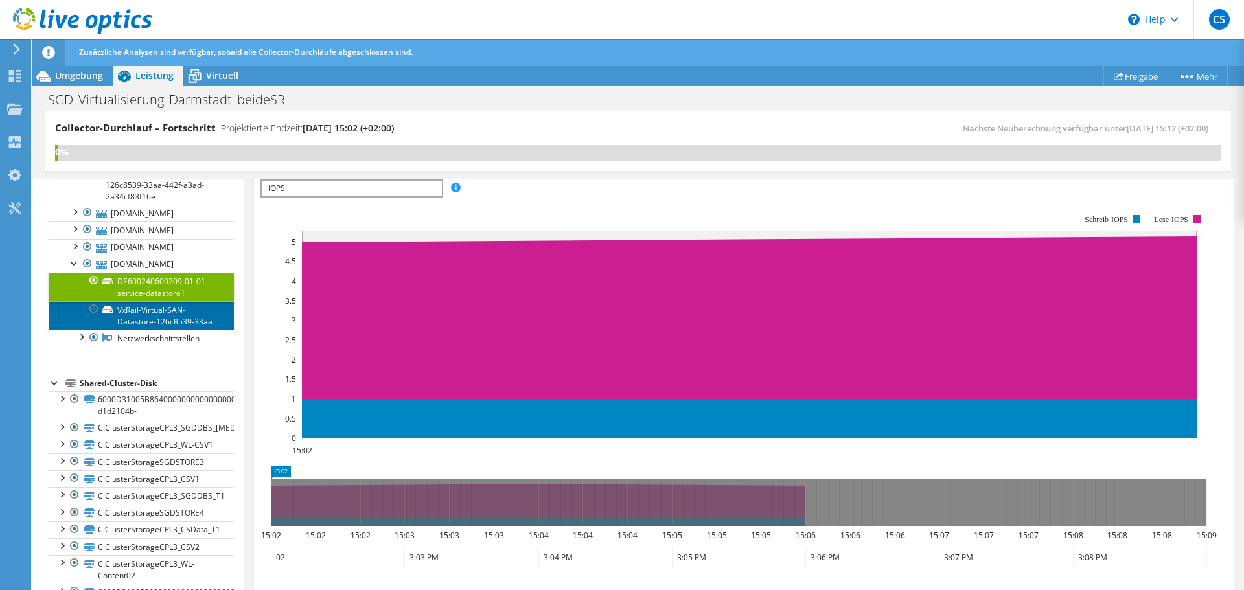
click at [161, 312] on link "VxRail-Virtual-SAN-Datastore-126c8539-33aa" at bounding box center [141, 315] width 185 height 29
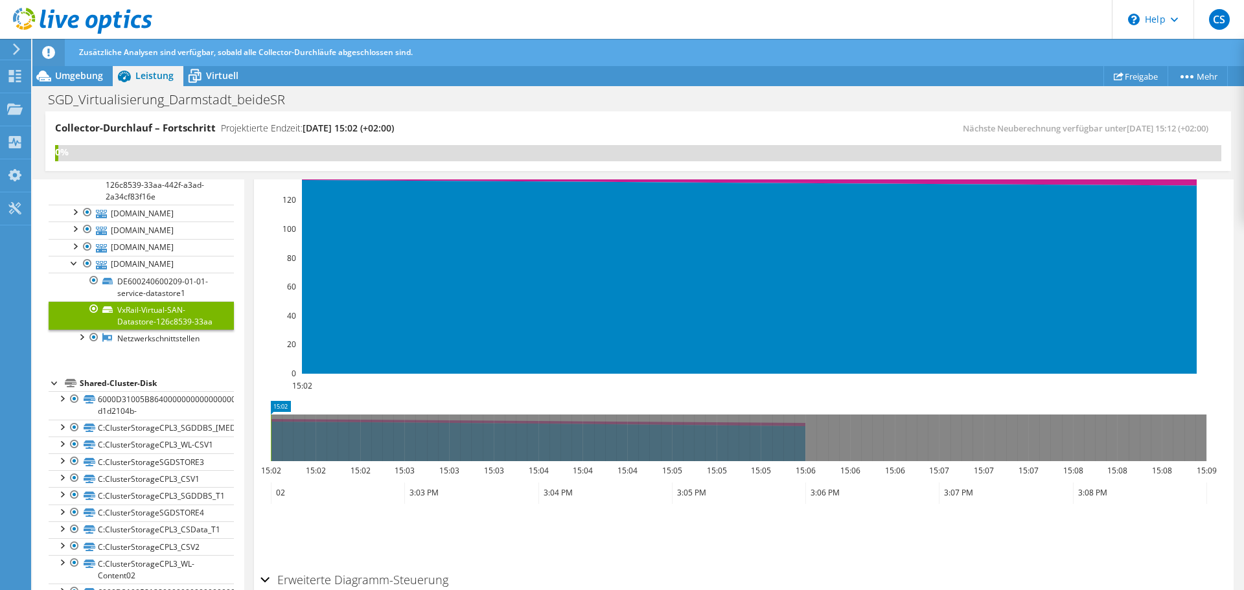
scroll to position [374, 0]
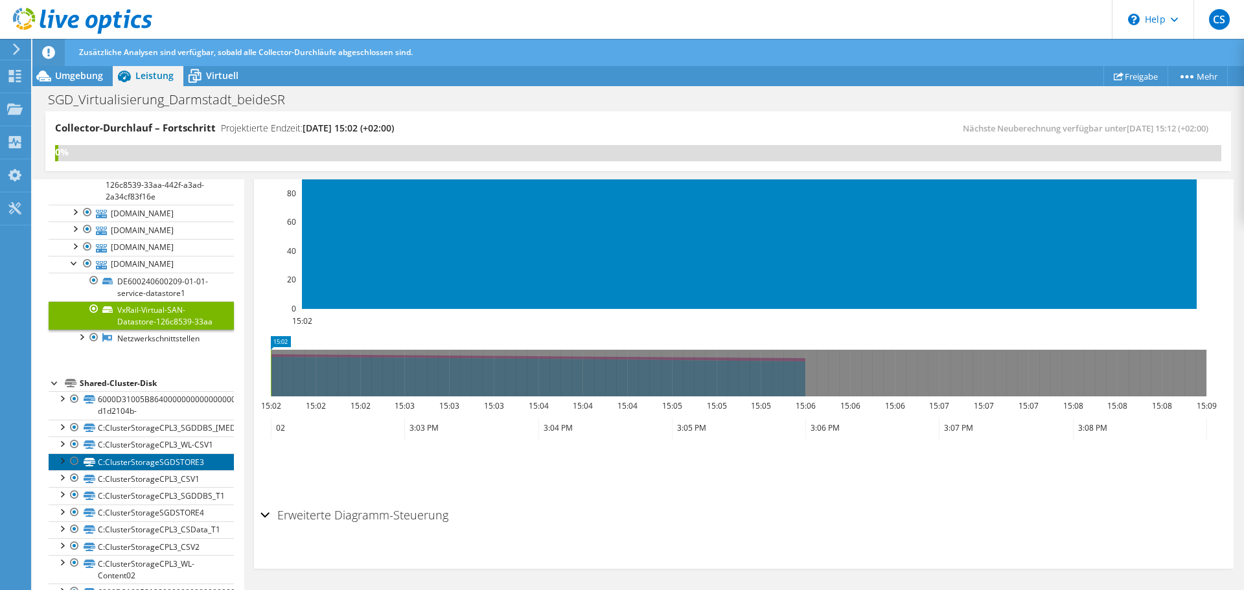
click at [122, 470] on link "C:ClusterStorageSGDSTORE3" at bounding box center [141, 462] width 185 height 17
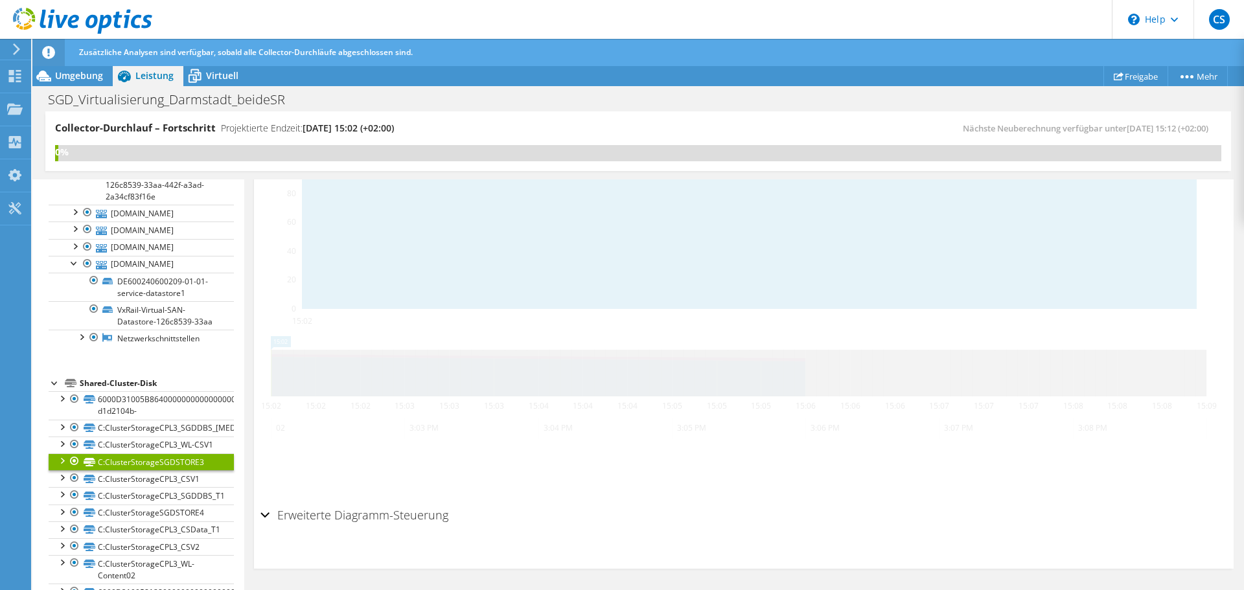
scroll to position [445, 0]
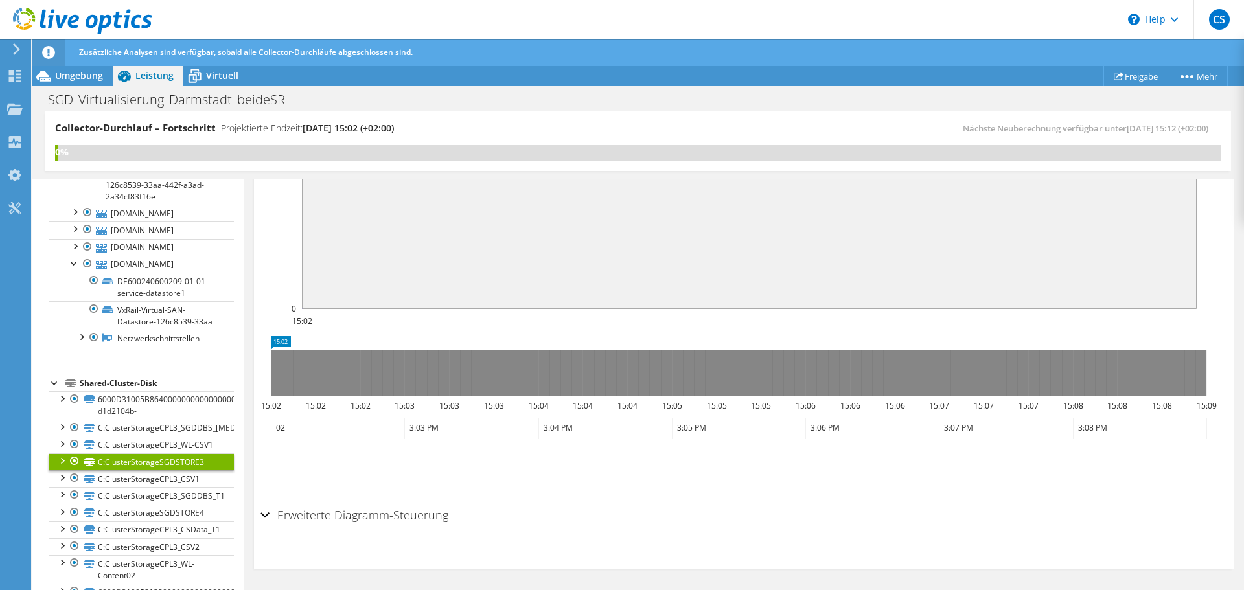
click at [64, 467] on div at bounding box center [61, 460] width 13 height 13
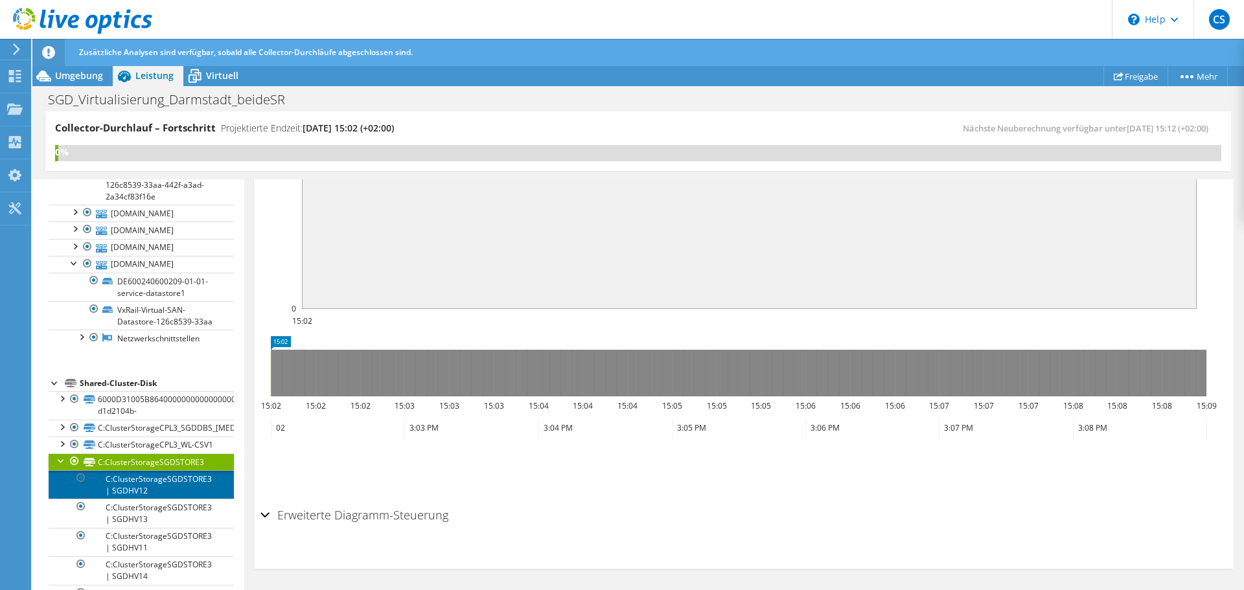
click at [133, 499] on link "C:ClusterStorageSGDSTORE3 | SGDHV12" at bounding box center [141, 484] width 185 height 29
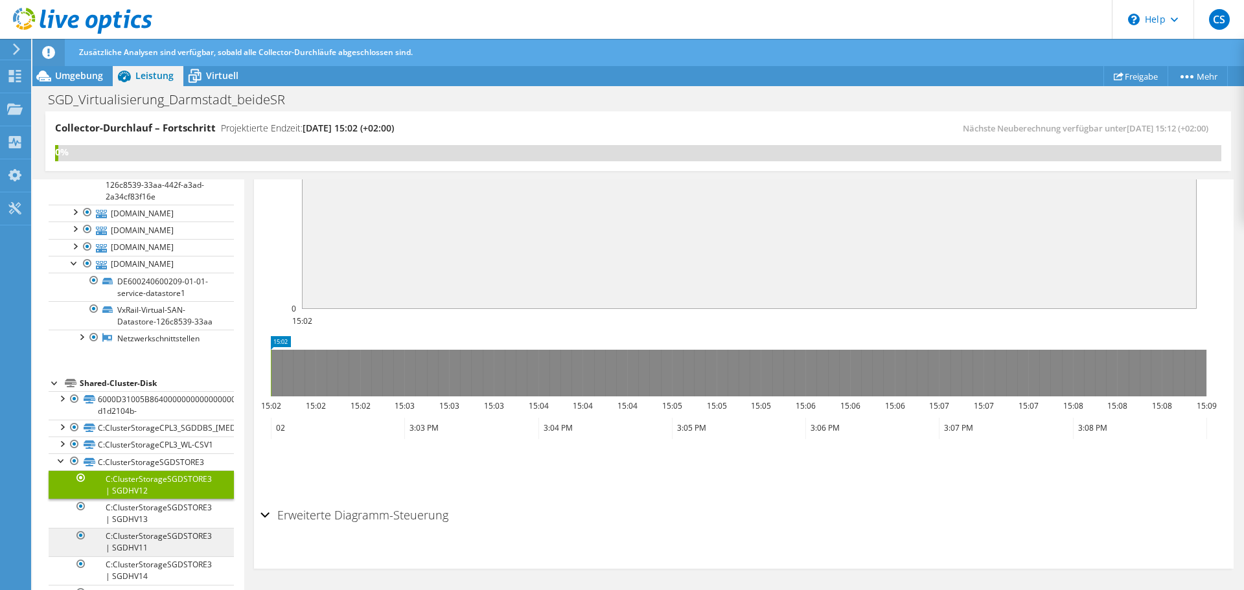
scroll to position [324, 0]
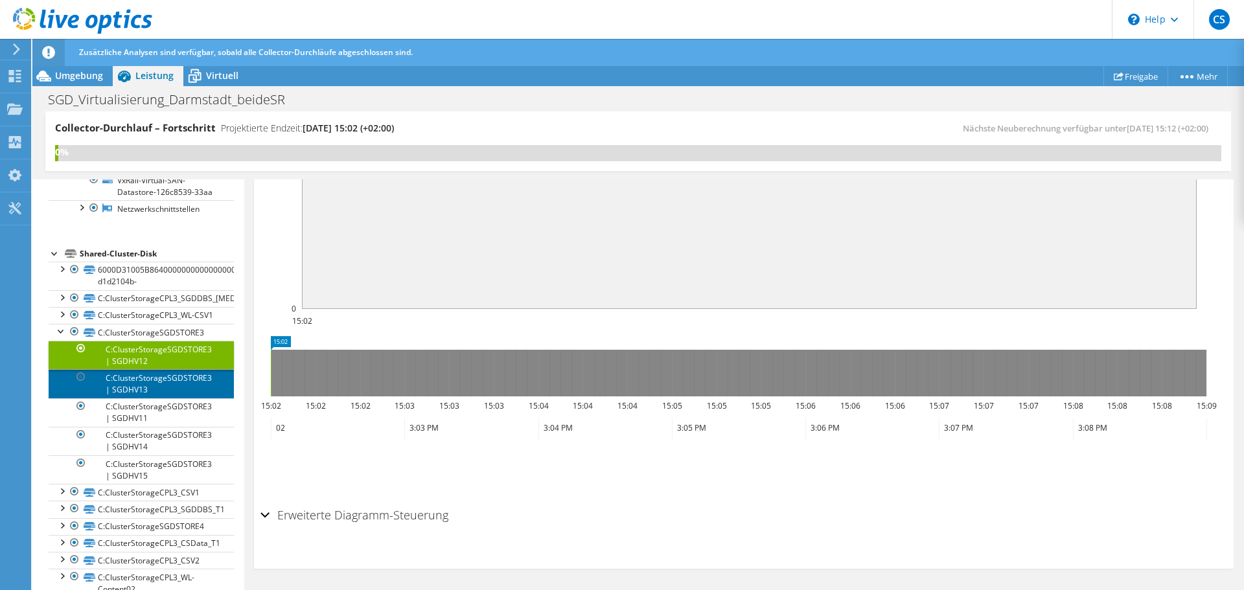
click at [188, 398] on link "C:ClusterStorageSGDSTORE3 | SGDHV13" at bounding box center [141, 383] width 185 height 29
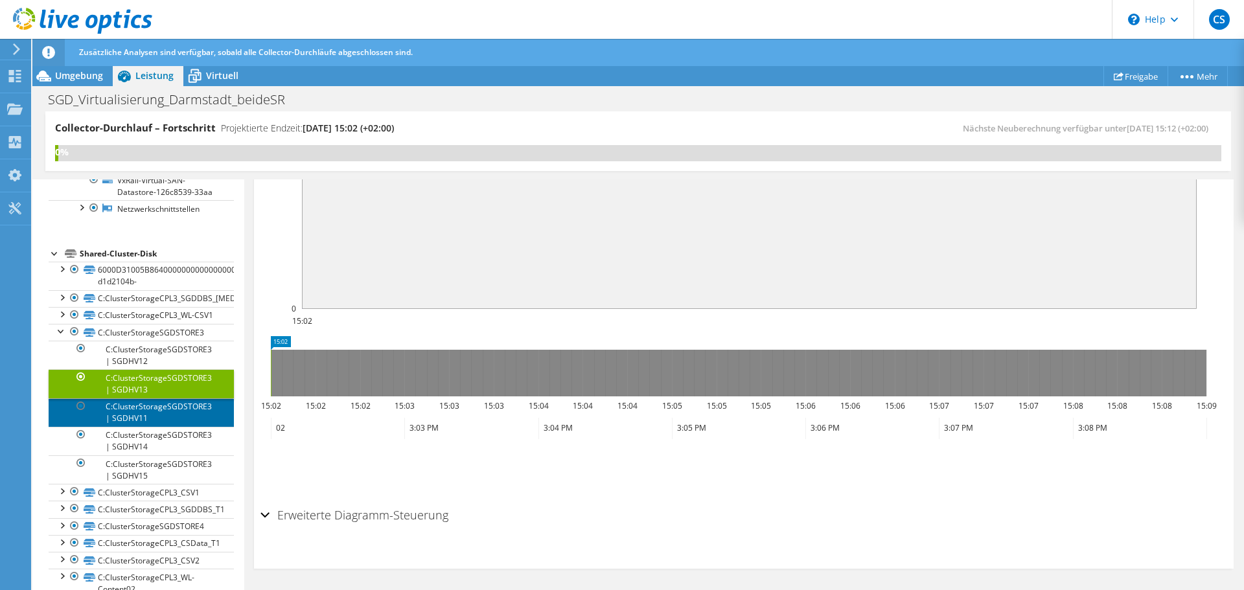
click at [184, 427] on link "C:ClusterStorageSGDSTORE3 | SGDHV11" at bounding box center [141, 413] width 185 height 29
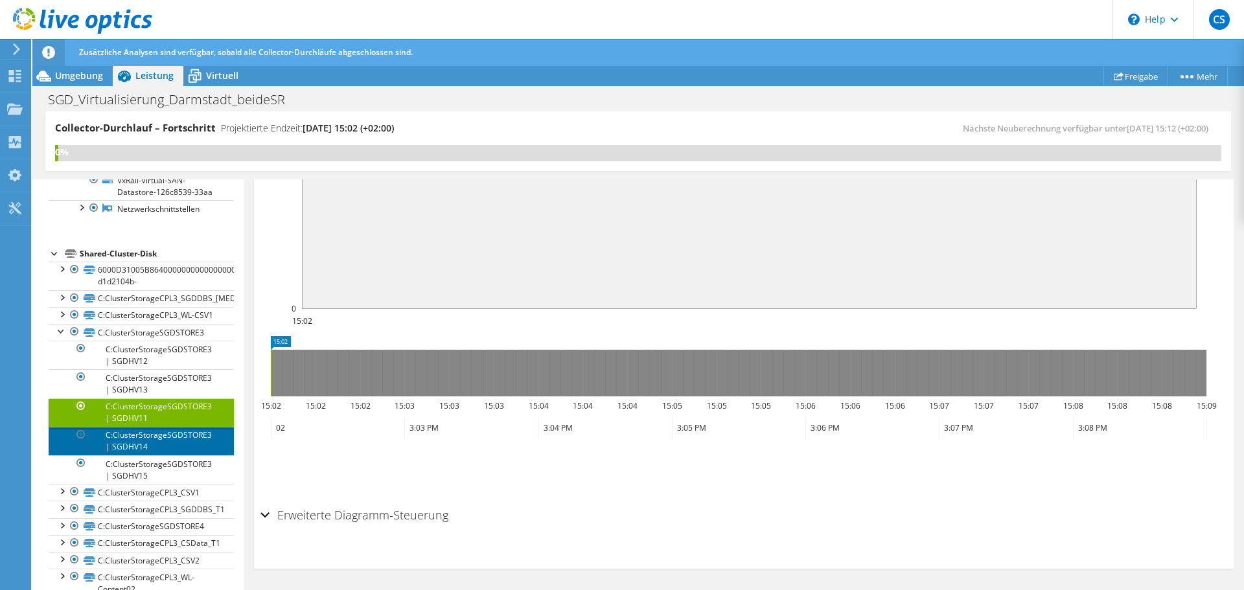
click at [167, 456] on link "C:ClusterStorageSGDSTORE3 | SGDHV14" at bounding box center [141, 441] width 185 height 29
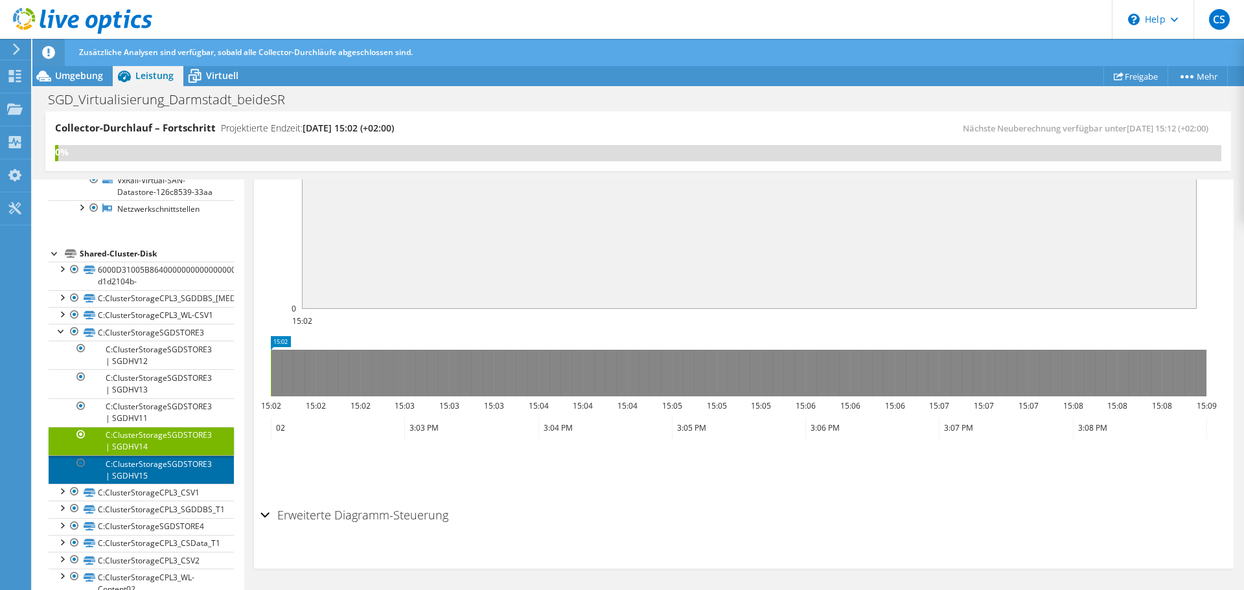
click at [163, 484] on link "C:ClusterStorageSGDSTORE3 | SGDHV15" at bounding box center [141, 470] width 185 height 29
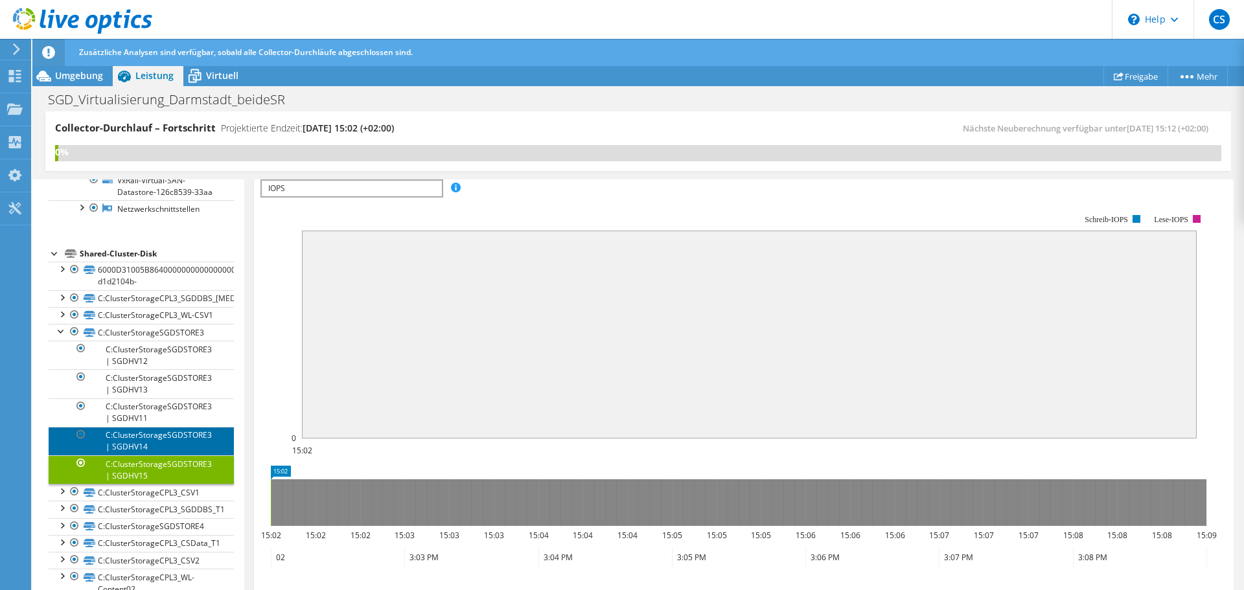
click at [137, 456] on link "C:ClusterStorageSGDSTORE3 | SGDHV14" at bounding box center [141, 441] width 185 height 29
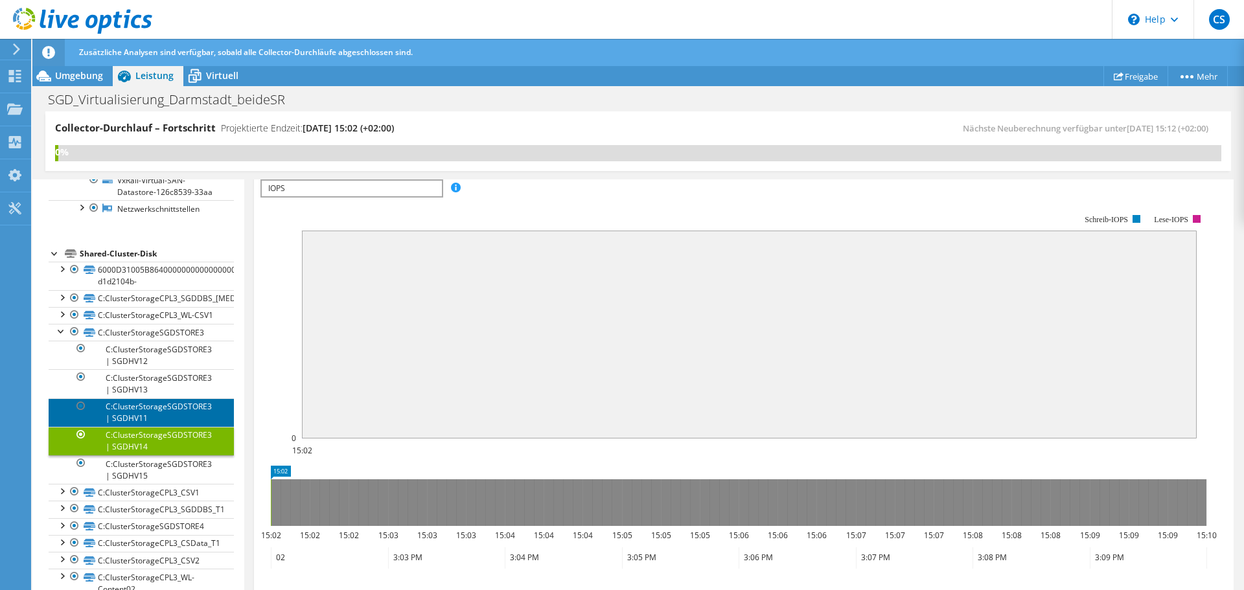
click at [140, 427] on link "C:ClusterStorageSGDSTORE3 | SGDHV11" at bounding box center [141, 413] width 185 height 29
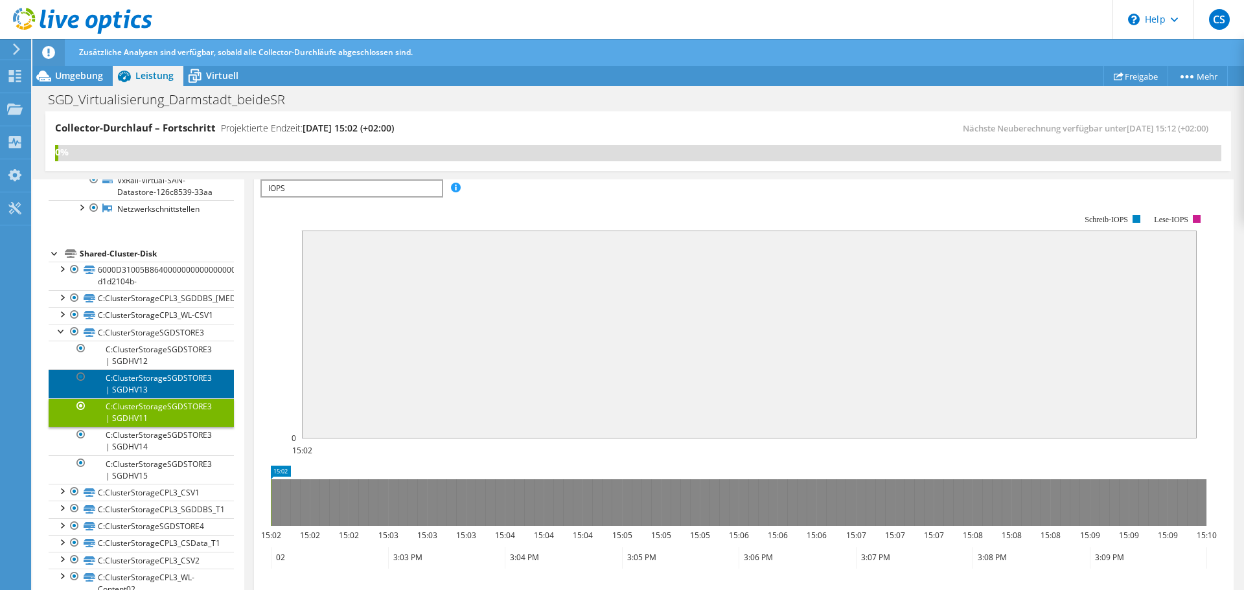
click at [140, 398] on link "C:ClusterStorageSGDSTORE3 | SGDHV13" at bounding box center [141, 383] width 185 height 29
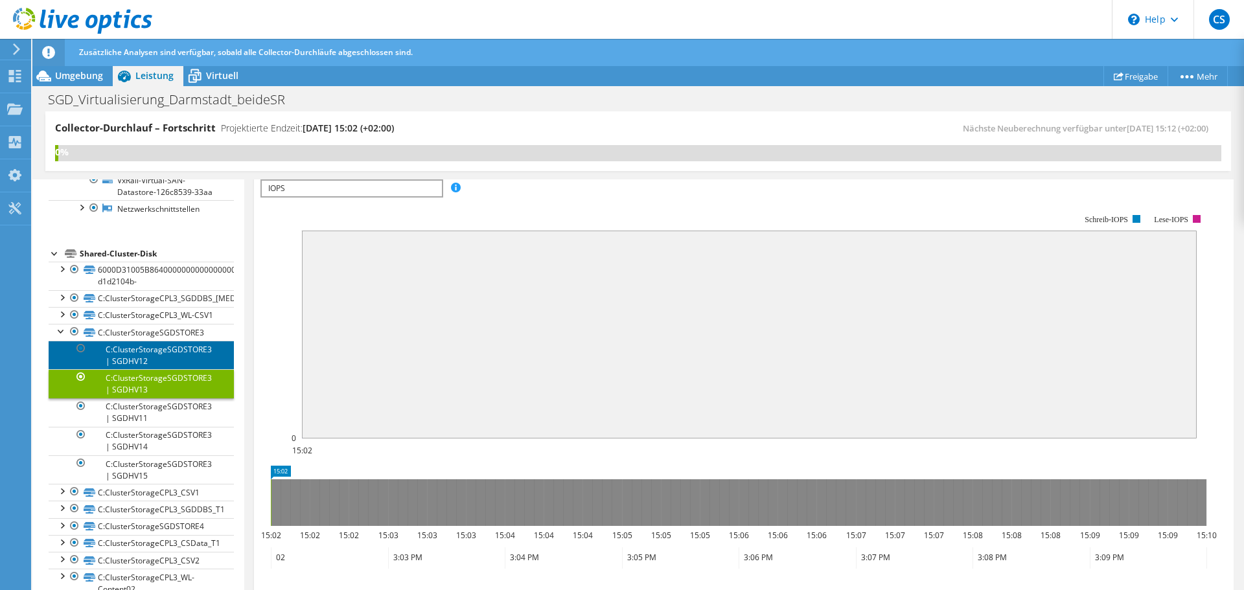
click at [133, 369] on link "C:ClusterStorageSGDSTORE3 | SGDHV12" at bounding box center [141, 355] width 185 height 29
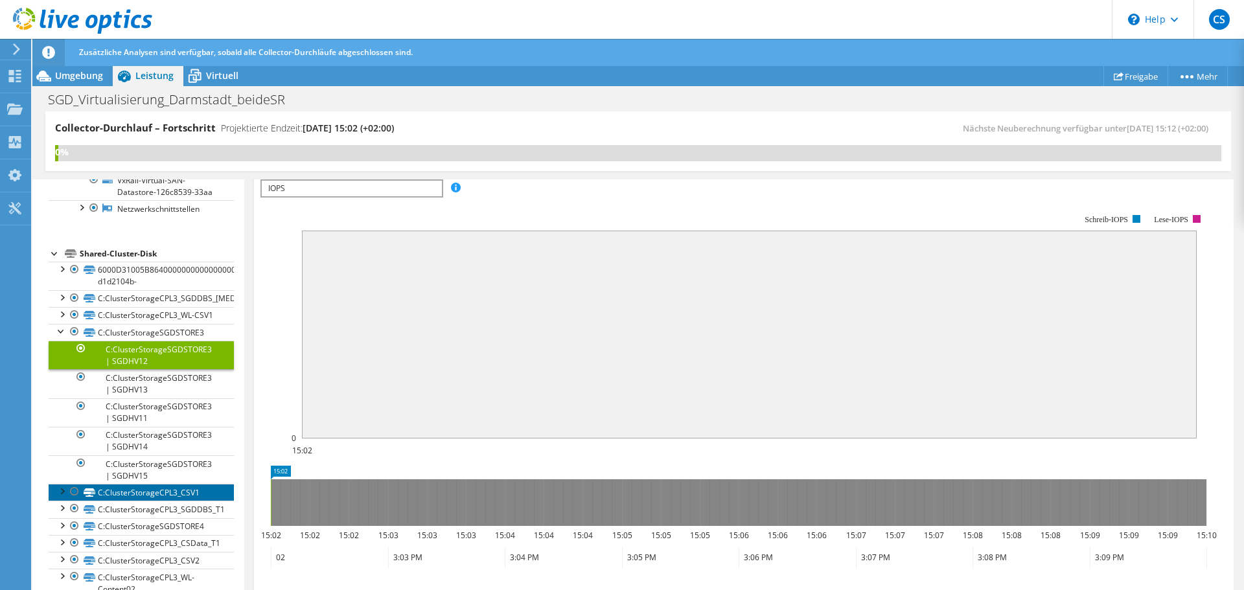
click at [122, 501] on link "C:ClusterStorageCPL3_CSV1" at bounding box center [141, 492] width 185 height 17
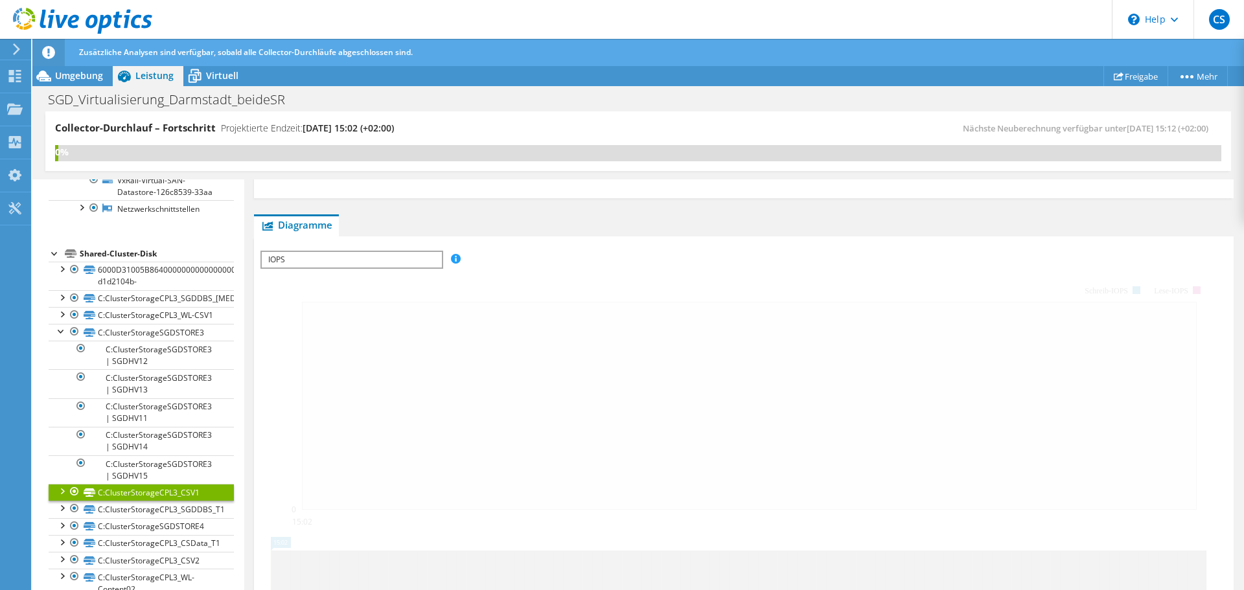
scroll to position [316, 0]
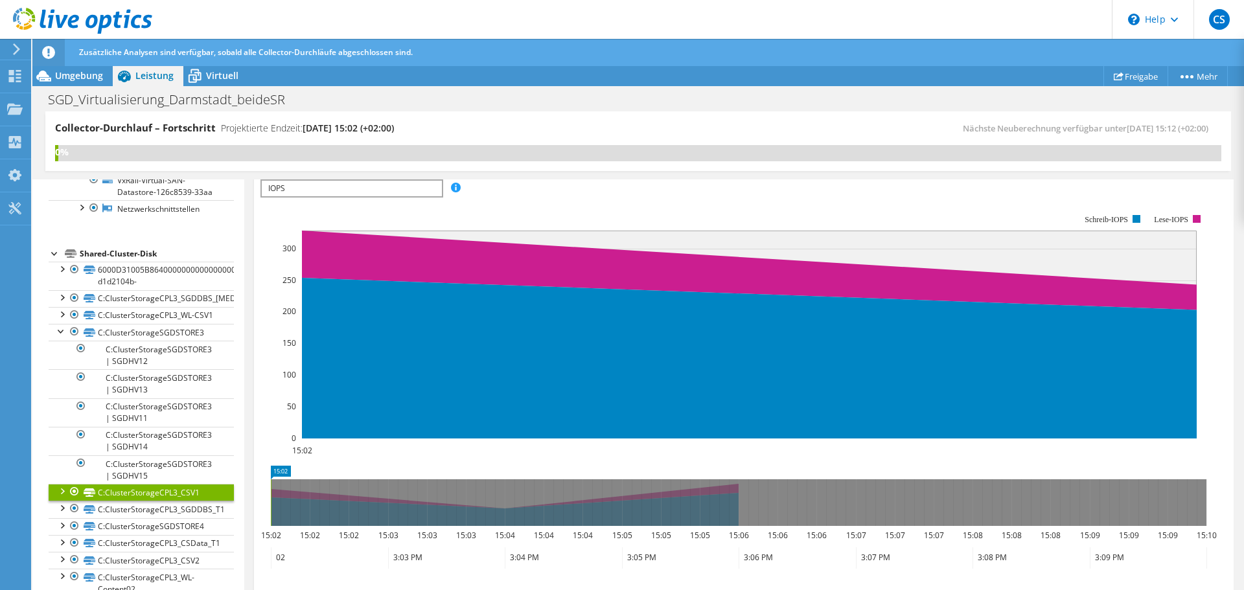
click at [56, 497] on div at bounding box center [61, 490] width 13 height 13
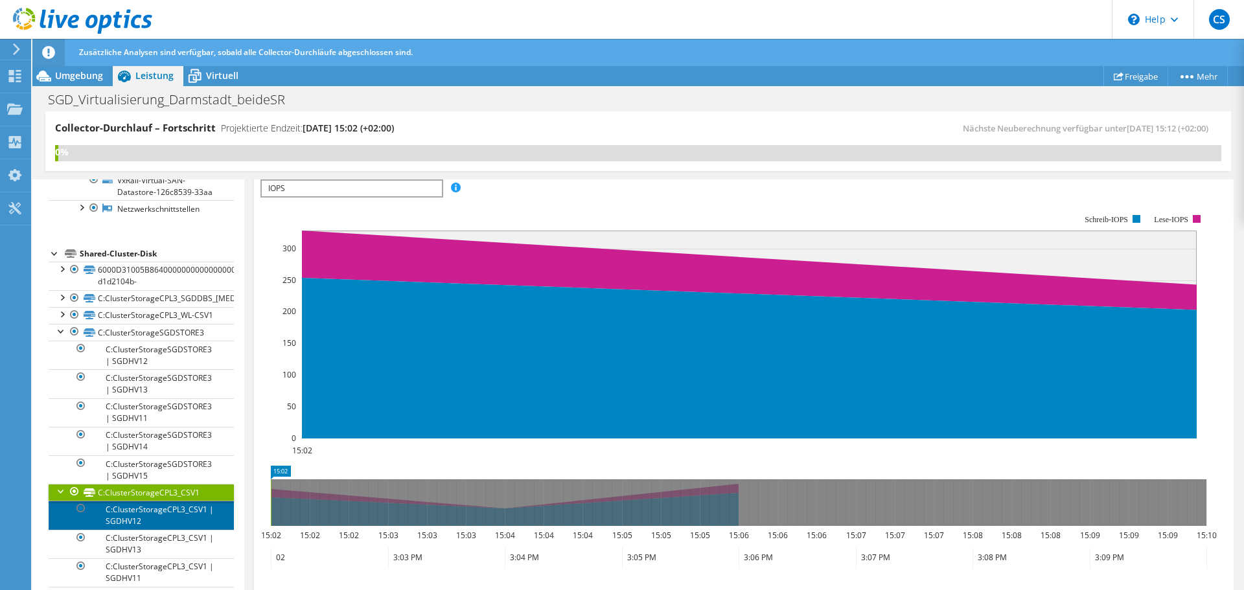
click at [145, 529] on link "C:ClusterStorageCPL3_CSV1 | SGDHV12" at bounding box center [141, 515] width 185 height 29
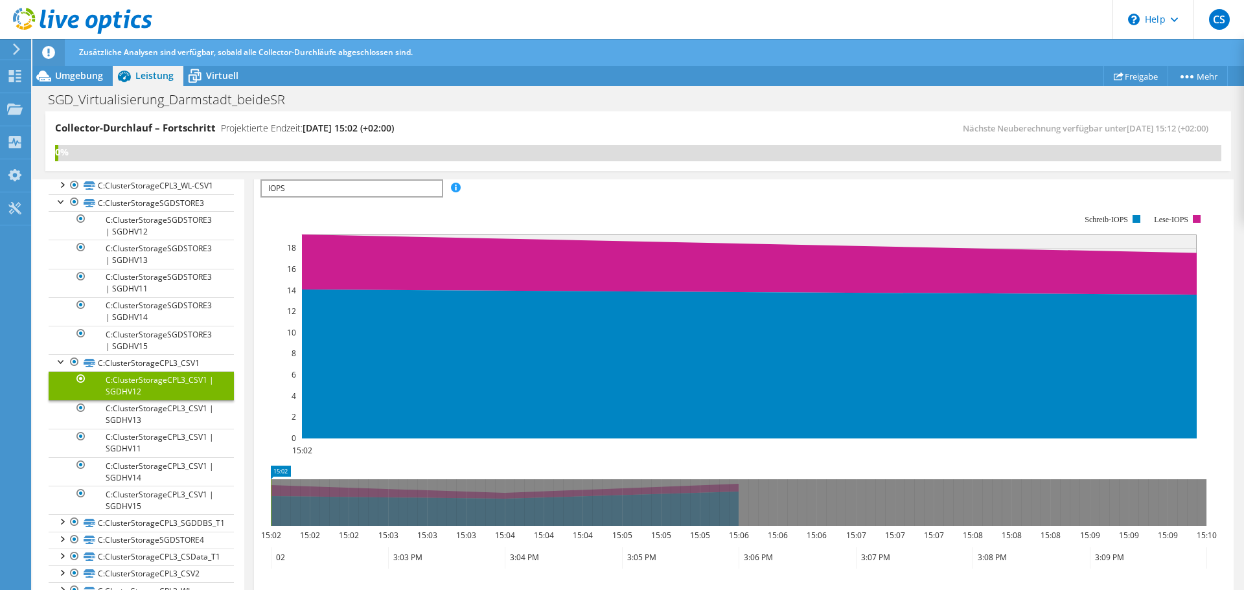
scroll to position [518, 0]
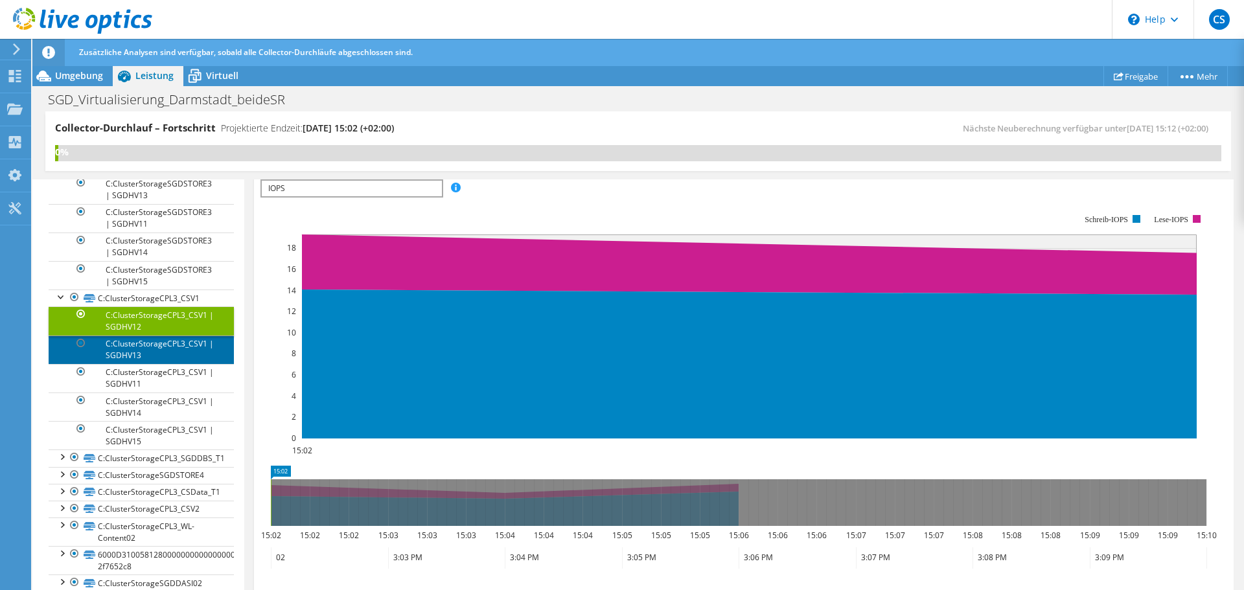
click at [143, 364] on link "C:ClusterStorageCPL3_CSV1 | SGDHV13" at bounding box center [141, 350] width 185 height 29
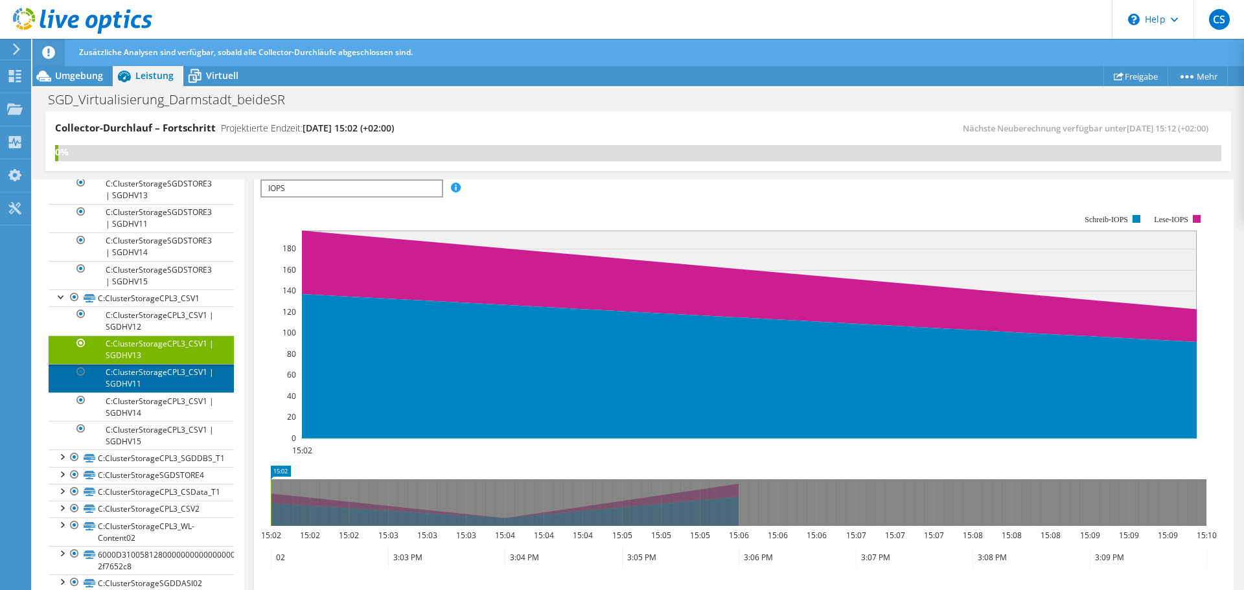
click at [161, 393] on link "C:ClusterStorageCPL3_CSV1 | SGDHV11" at bounding box center [141, 378] width 185 height 29
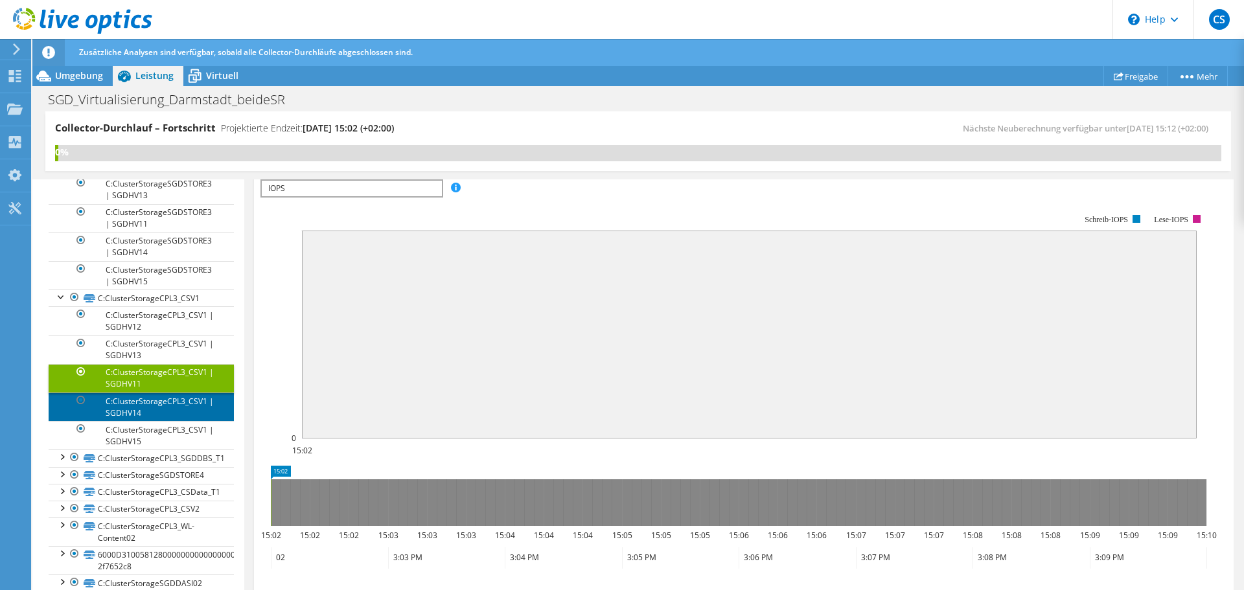
click at [157, 421] on link "C:ClusterStorageCPL3_CSV1 | SGDHV14" at bounding box center [141, 407] width 185 height 29
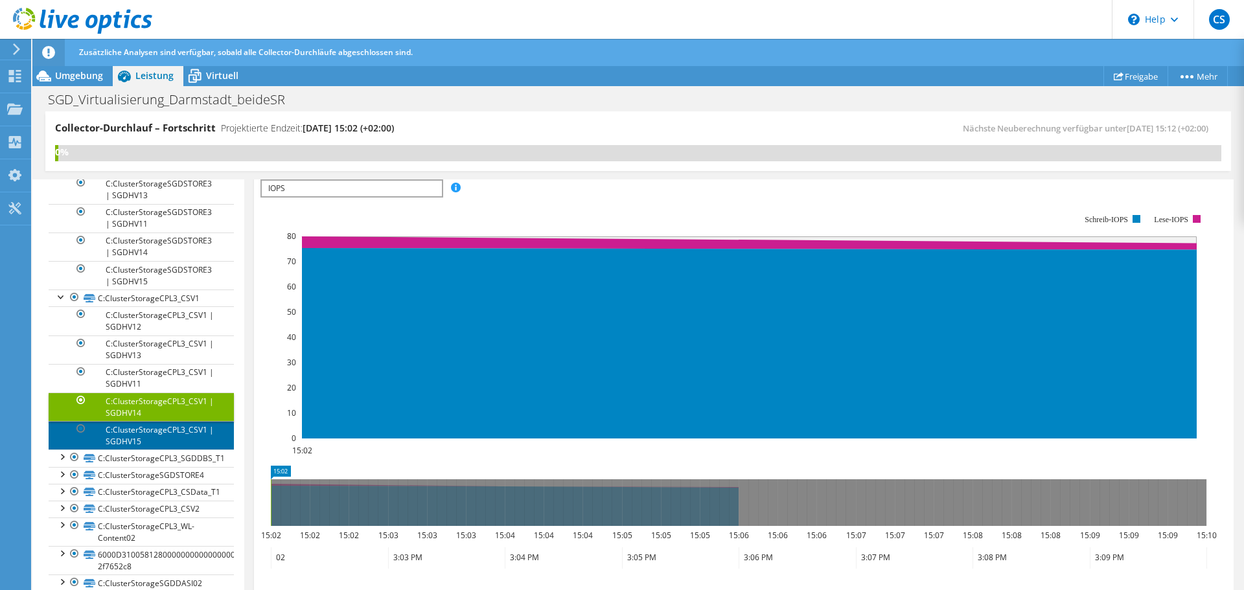
click at [148, 450] on link "C:ClusterStorageCPL3_CSV1 | SGDHV15" at bounding box center [141, 435] width 185 height 29
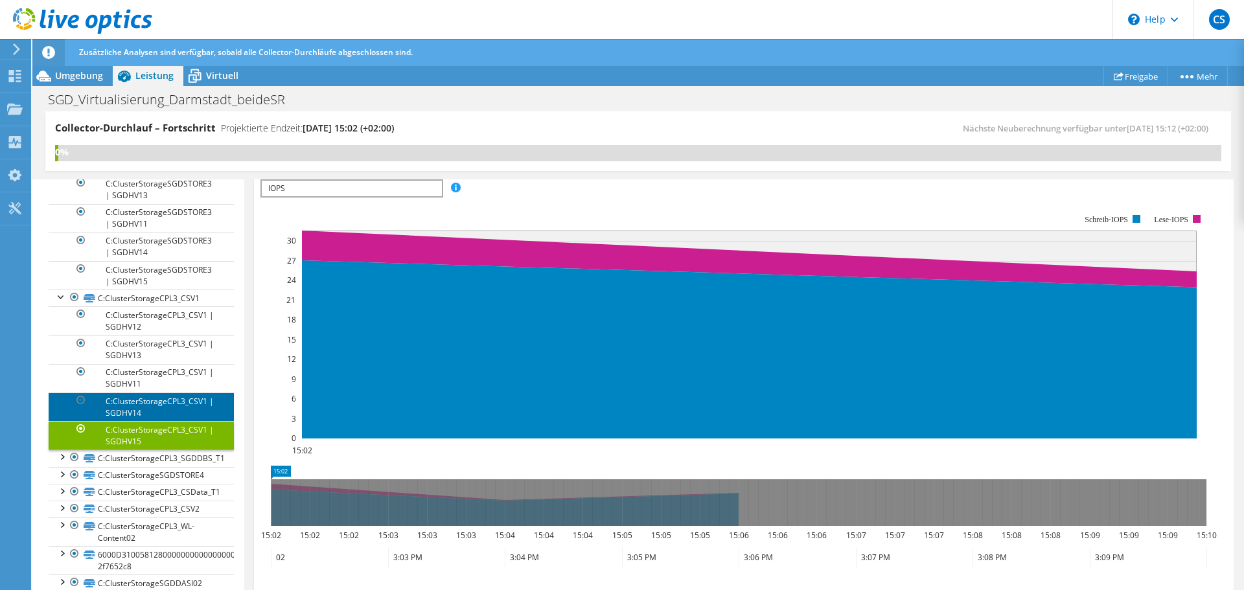
click at [133, 421] on link "C:ClusterStorageCPL3_CSV1 | SGDHV14" at bounding box center [141, 407] width 185 height 29
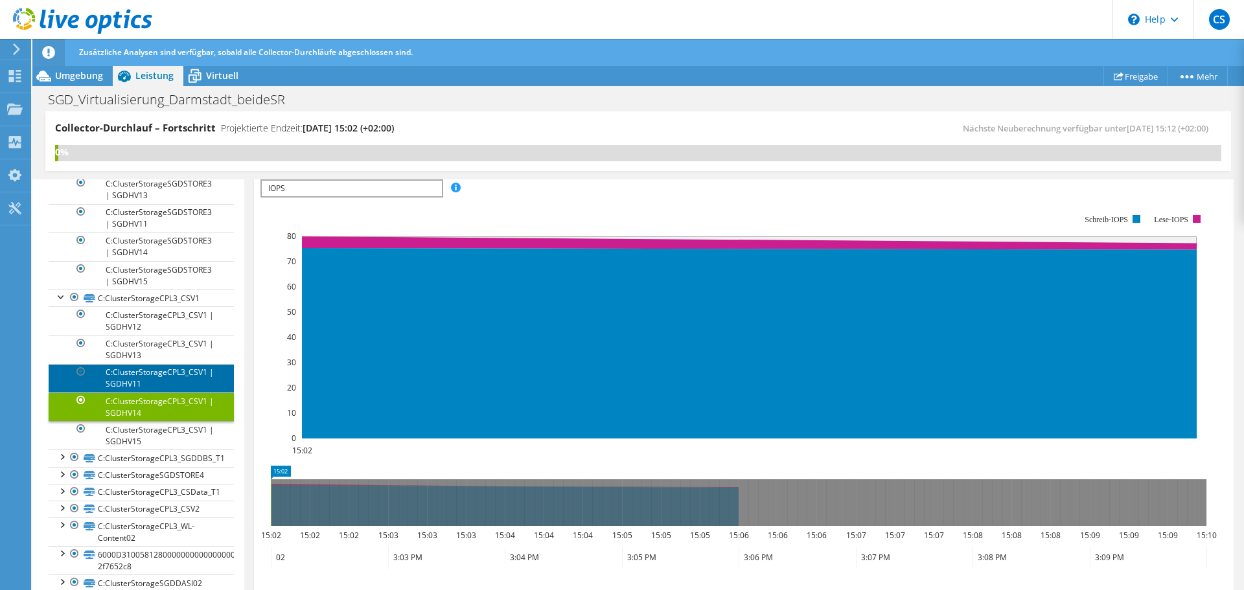
click at [133, 393] on link "C:ClusterStorageCPL3_CSV1 | SGDHV11" at bounding box center [141, 378] width 185 height 29
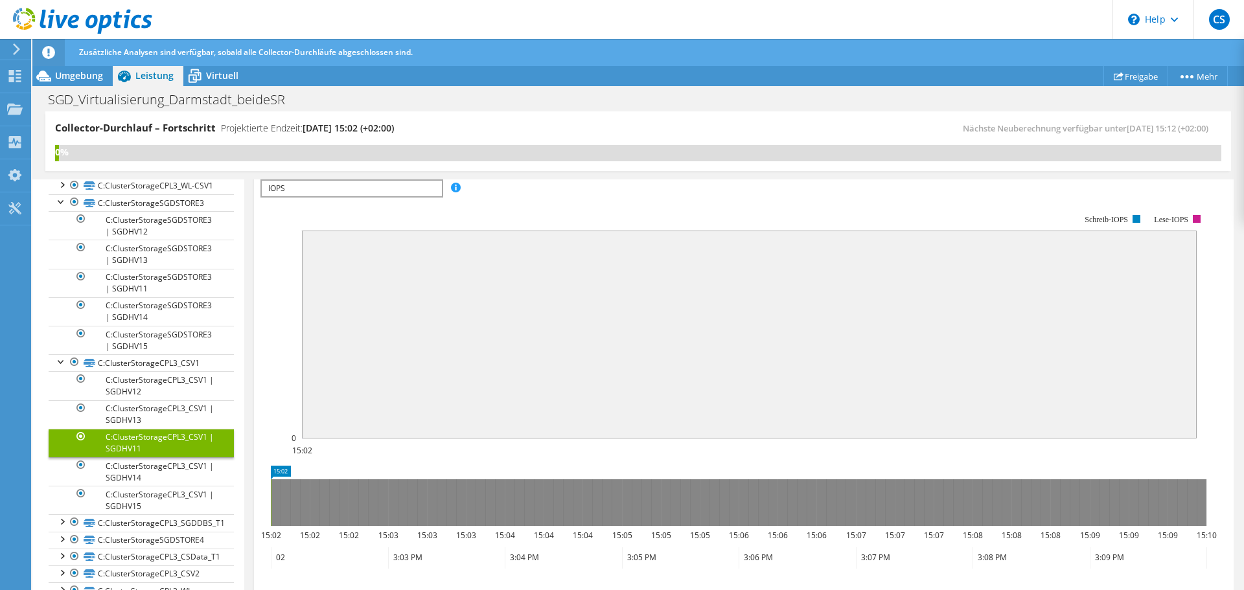
scroll to position [389, 0]
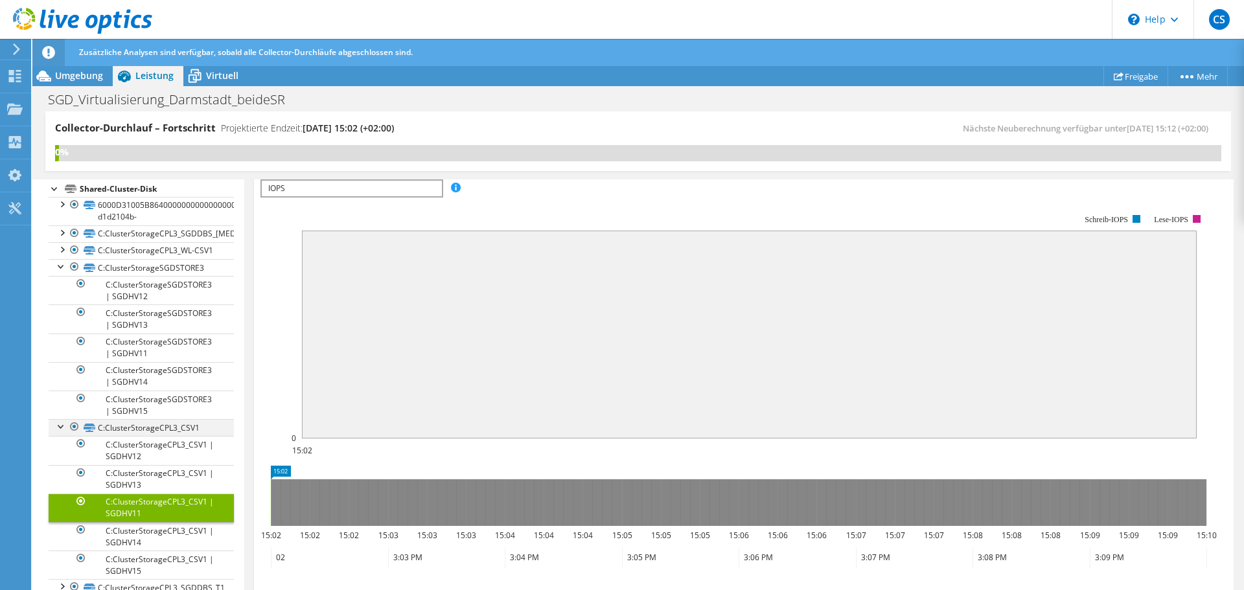
click at [62, 432] on div at bounding box center [61, 425] width 13 height 13
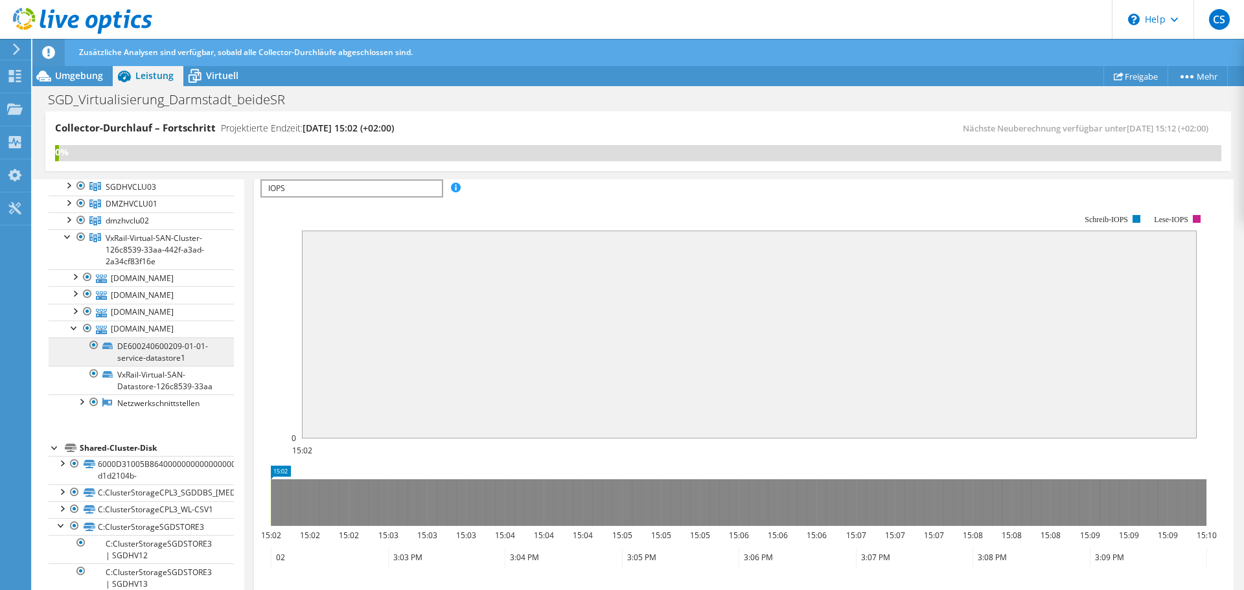
scroll to position [0, 0]
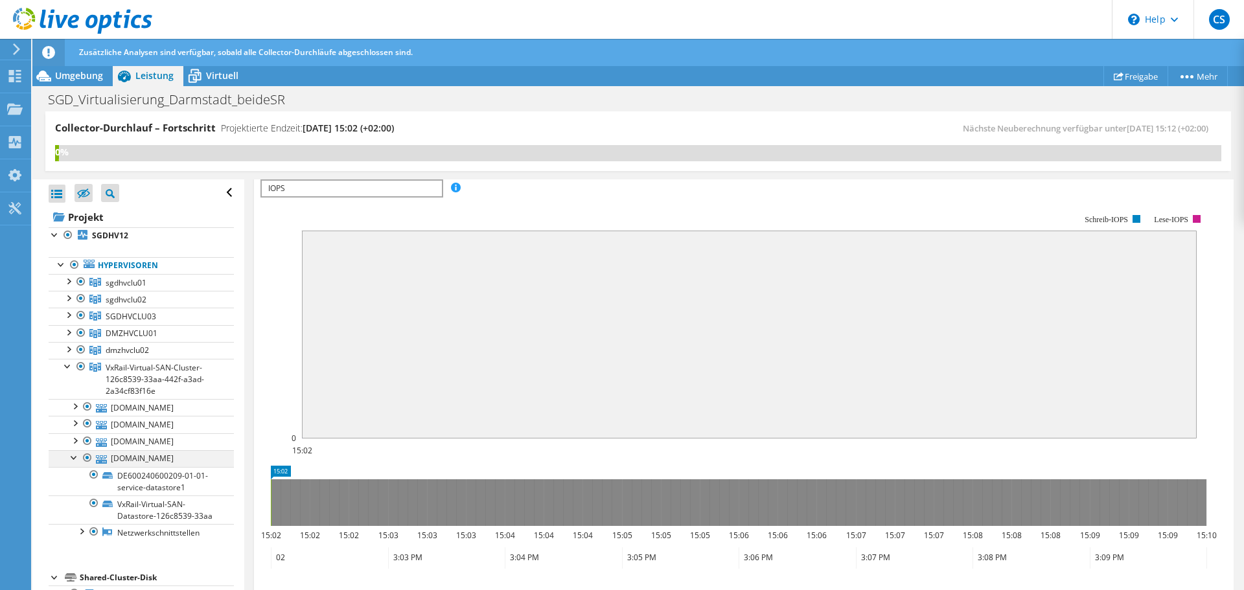
click at [77, 461] on div at bounding box center [74, 456] width 13 height 13
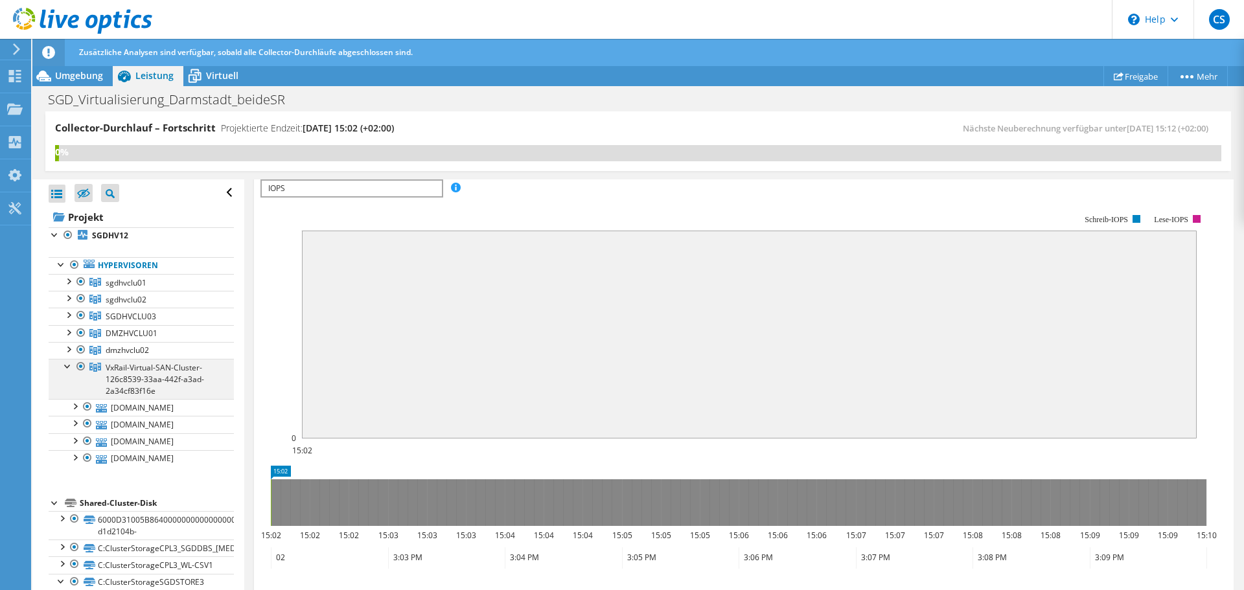
click at [65, 367] on div at bounding box center [68, 365] width 13 height 13
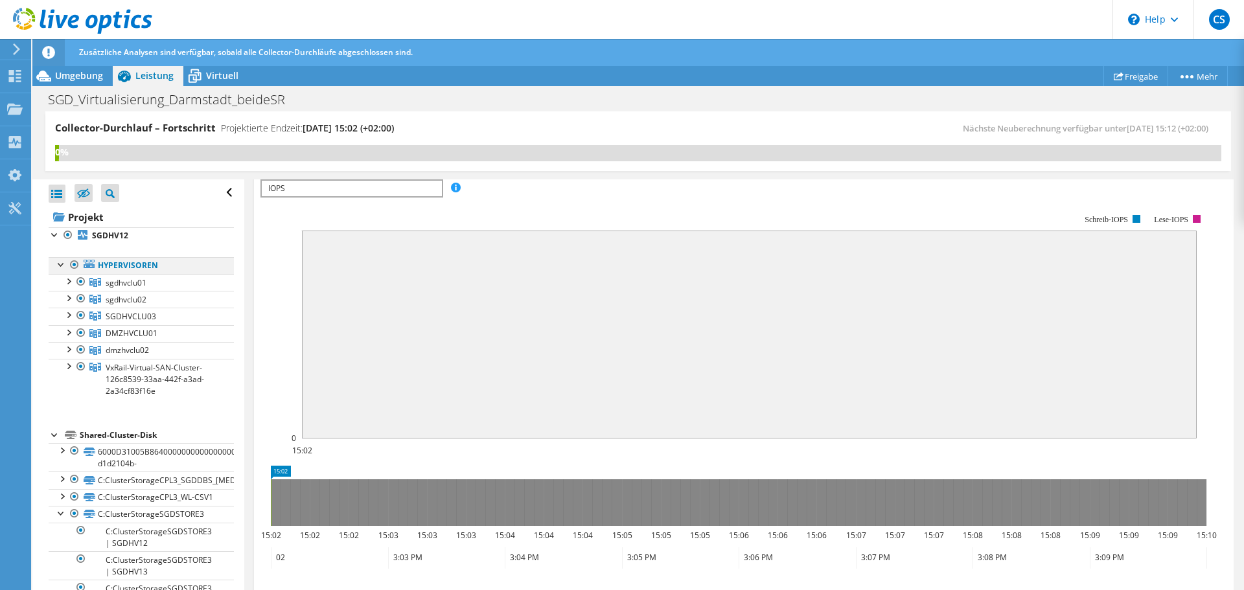
click at [58, 266] on div at bounding box center [61, 263] width 13 height 13
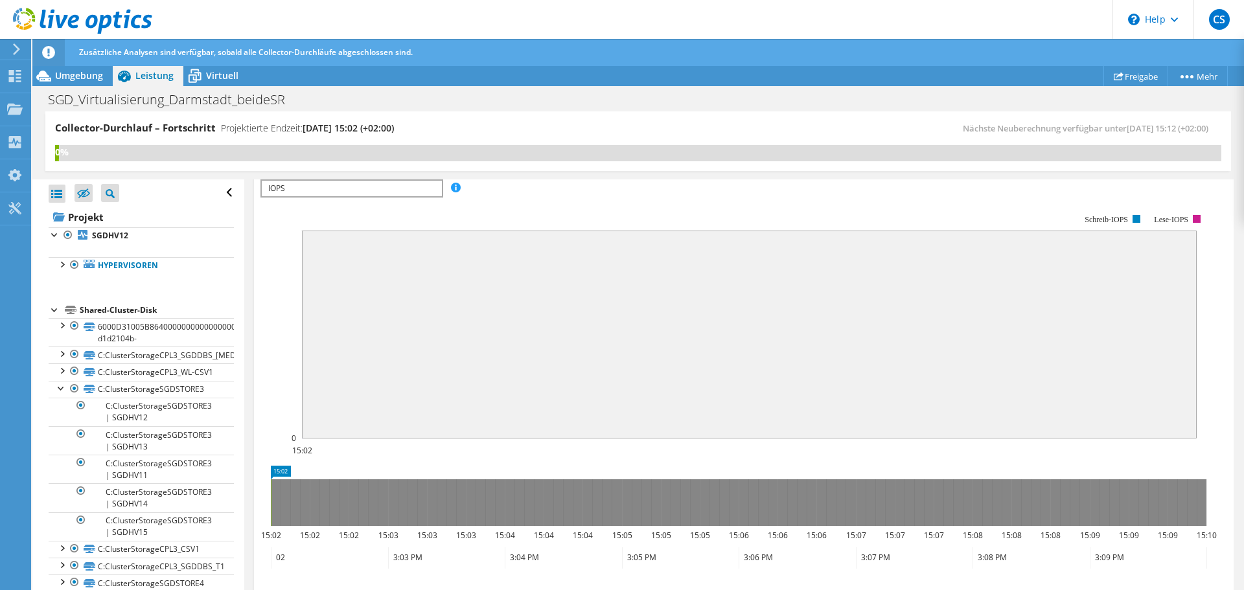
click at [56, 311] on div at bounding box center [55, 309] width 13 height 13
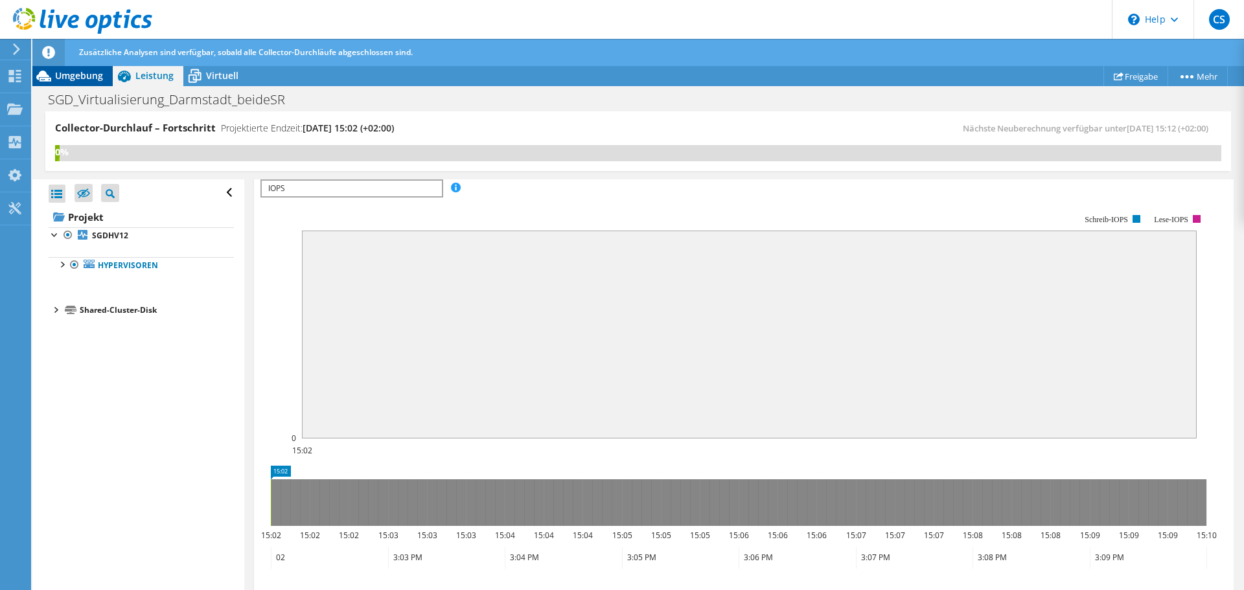
click at [66, 72] on span "Umgebung" at bounding box center [79, 75] width 48 height 12
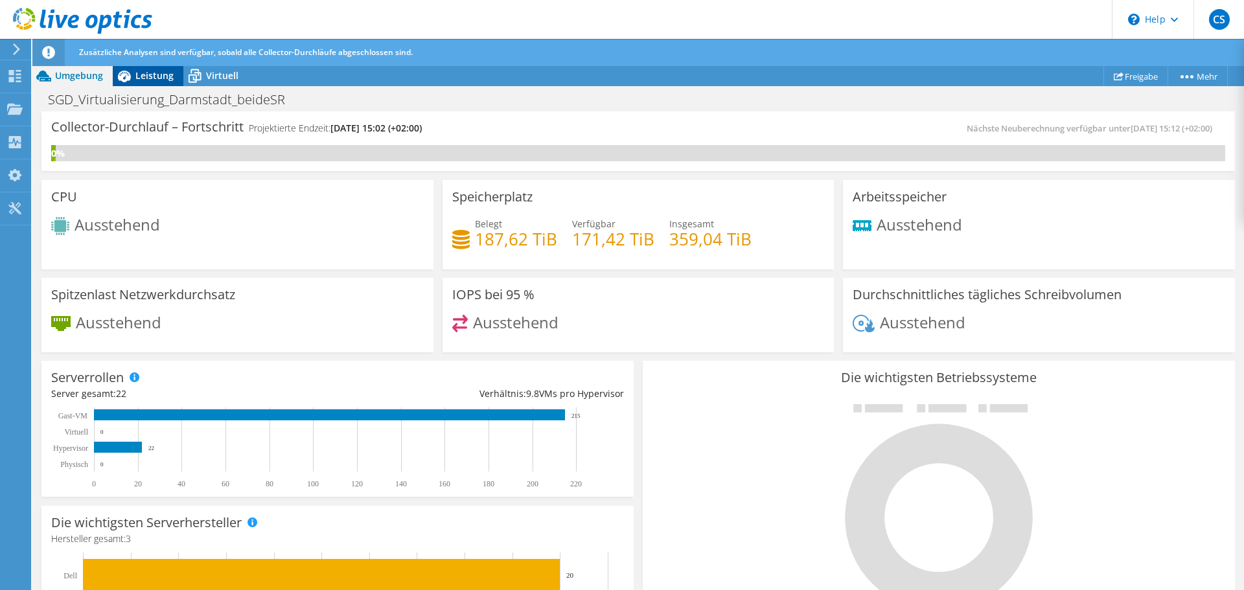
click at [159, 71] on span "Leistung" at bounding box center [154, 75] width 38 height 12
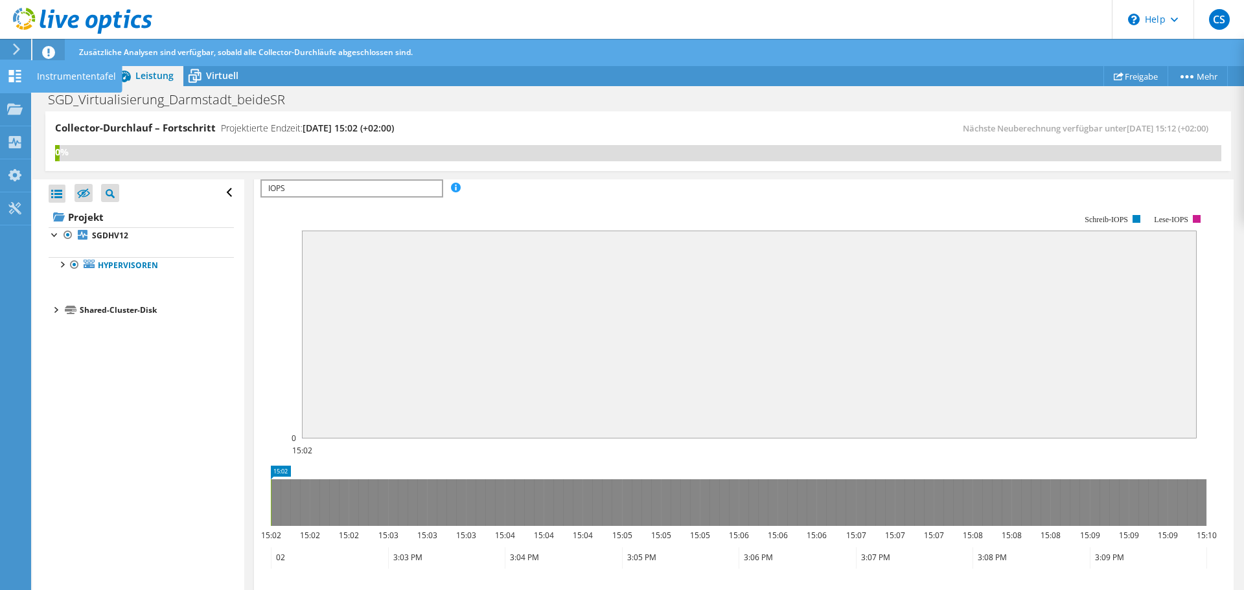
click at [14, 76] on icon at bounding box center [15, 76] width 16 height 12
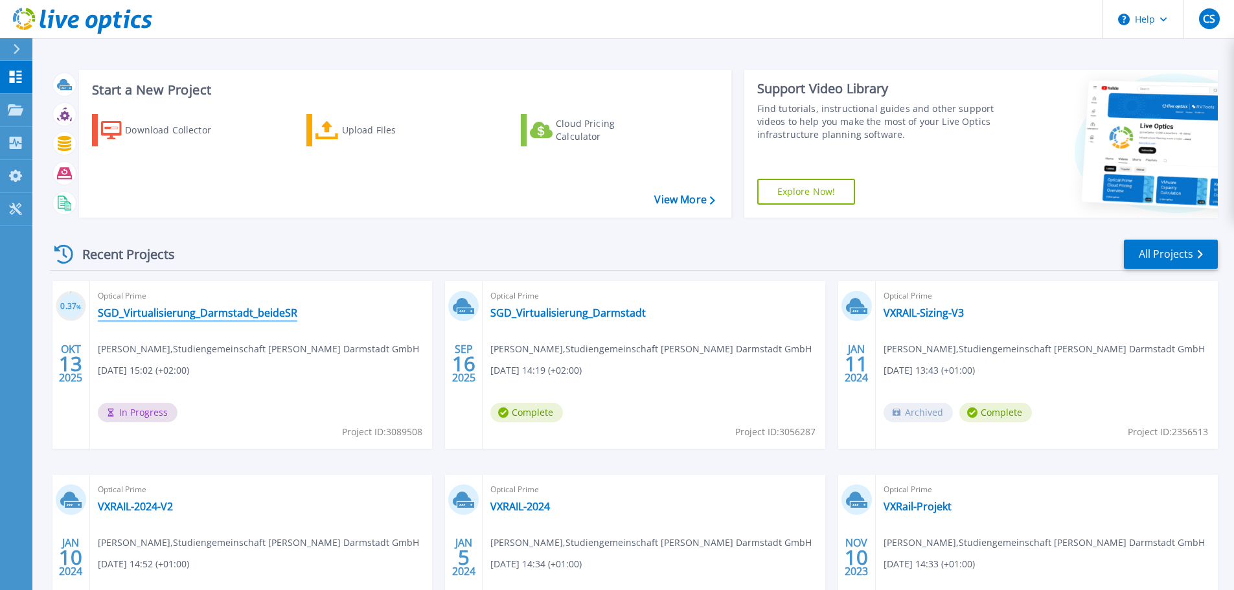
click at [240, 311] on link "SGD_Virtualisierung_Darmstadt_beideSR" at bounding box center [198, 313] width 200 height 13
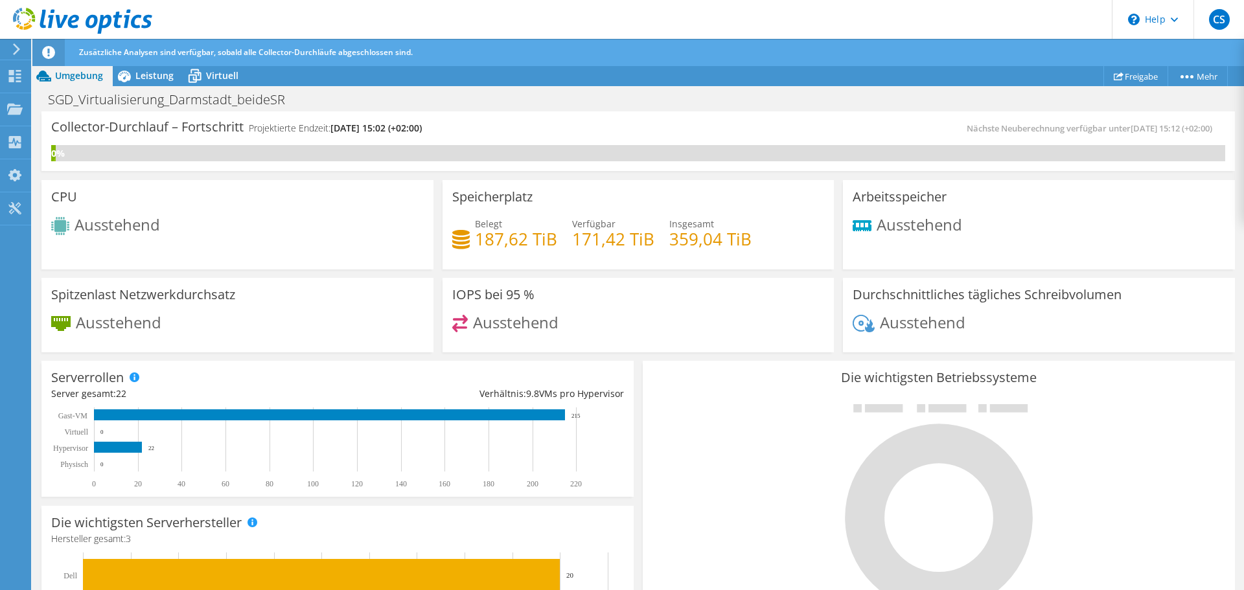
scroll to position [65, 0]
click at [143, 78] on span "Leistung" at bounding box center [154, 75] width 38 height 12
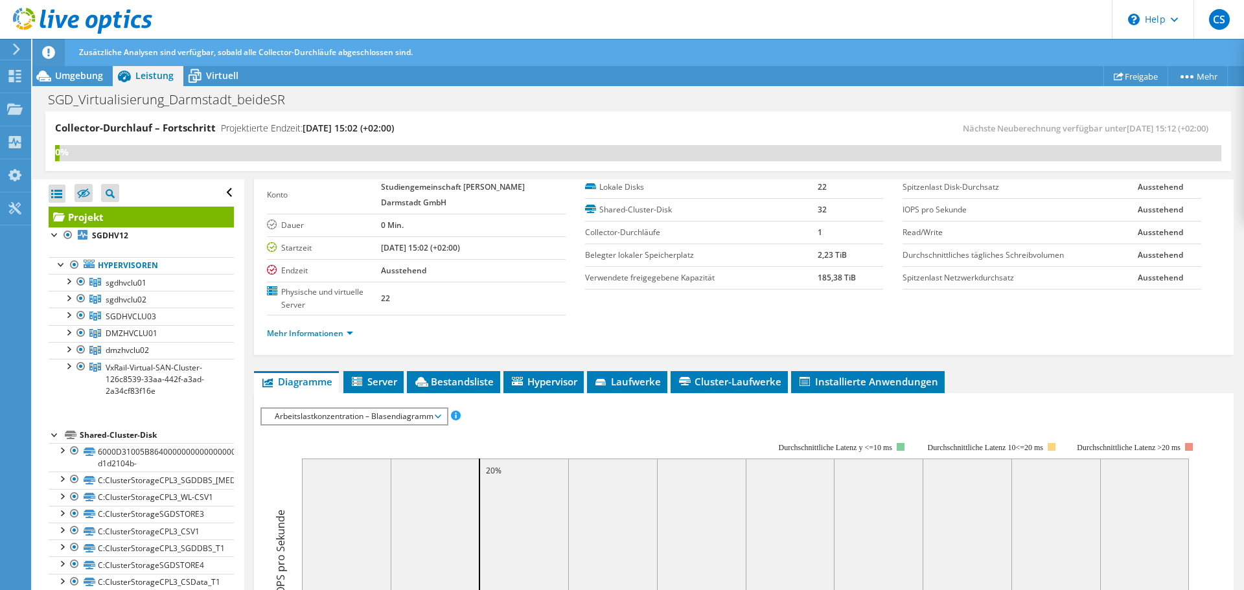
scroll to position [194, 0]
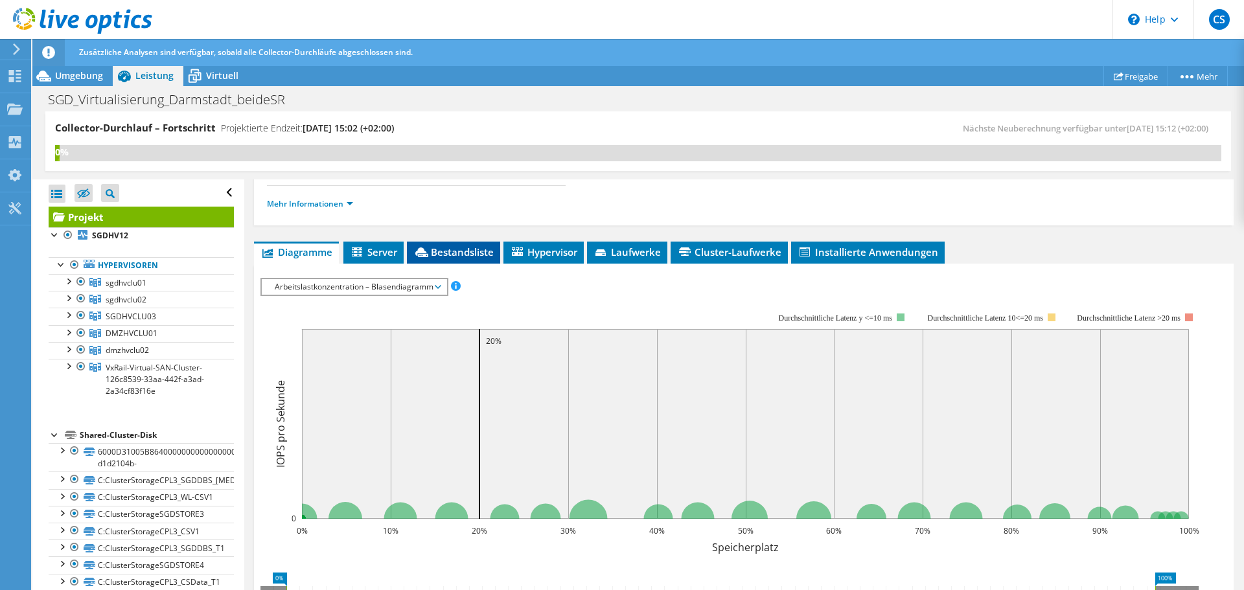
click at [444, 249] on span "Bestandsliste" at bounding box center [453, 252] width 80 height 13
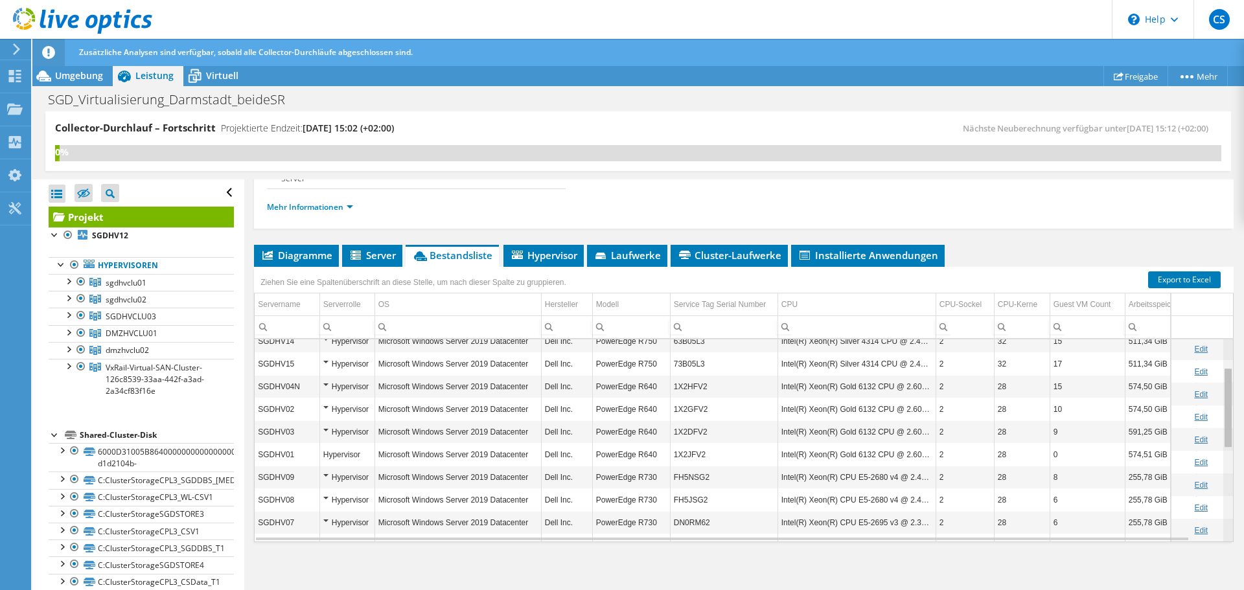
scroll to position [0, 0]
drag, startPoint x: 1214, startPoint y: 478, endPoint x: 1170, endPoint y: 478, distance: 44.7
click at [1170, 478] on body "CS Endbenutzer [PERSON_NAME] [EMAIL_ADDRESS][PERSON_NAME][DOMAIN_NAME] Studieng…" at bounding box center [622, 295] width 1244 height 590
click at [84, 78] on span "Umgebung" at bounding box center [79, 75] width 48 height 12
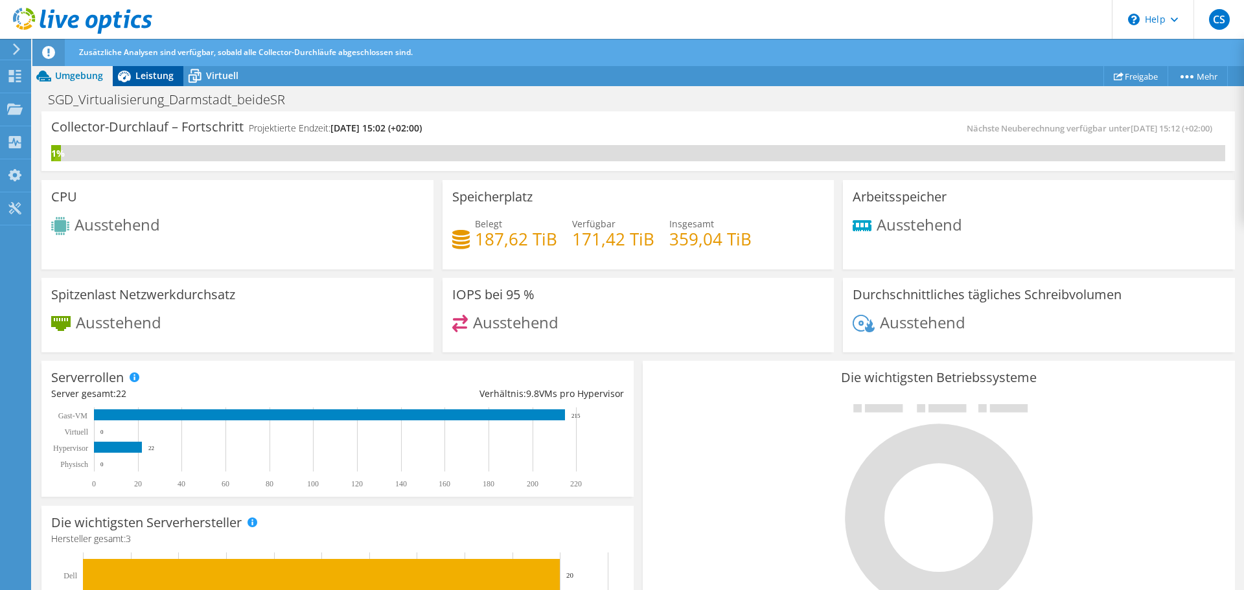
click at [138, 78] on span "Leistung" at bounding box center [154, 75] width 38 height 12
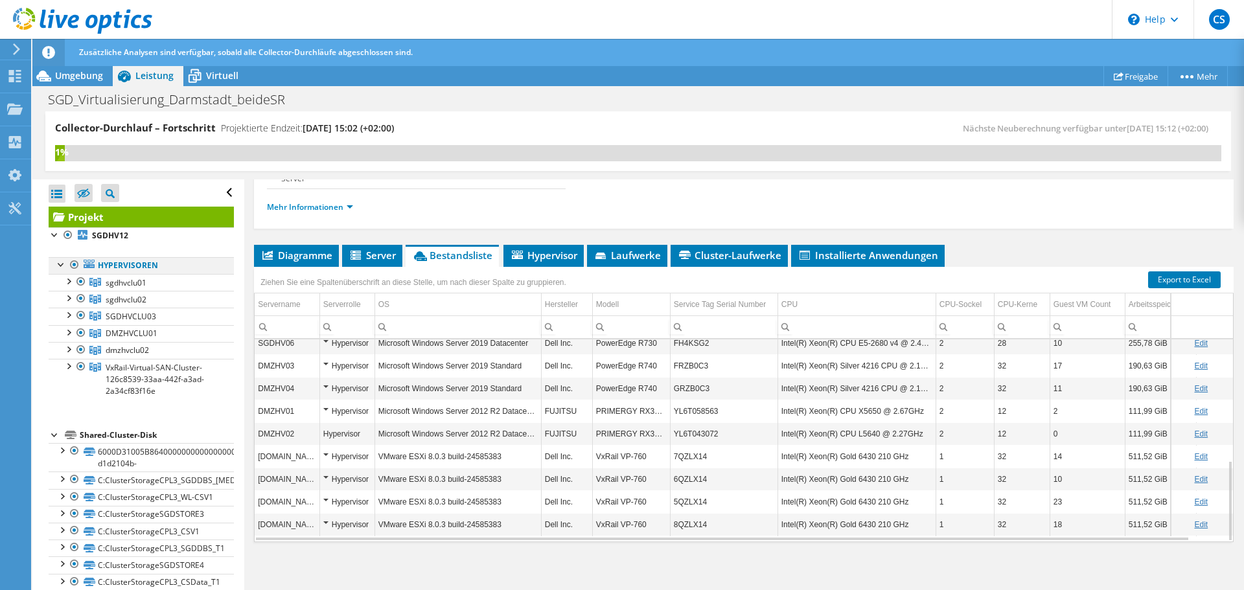
click at [76, 267] on div at bounding box center [74, 265] width 13 height 16
click at [77, 277] on div at bounding box center [81, 282] width 13 height 16
click at [1198, 82] on link "Mehr" at bounding box center [1198, 76] width 60 height 20
click at [85, 78] on span "Umgebung" at bounding box center [79, 75] width 48 height 12
